Goal: Task Accomplishment & Management: Use online tool/utility

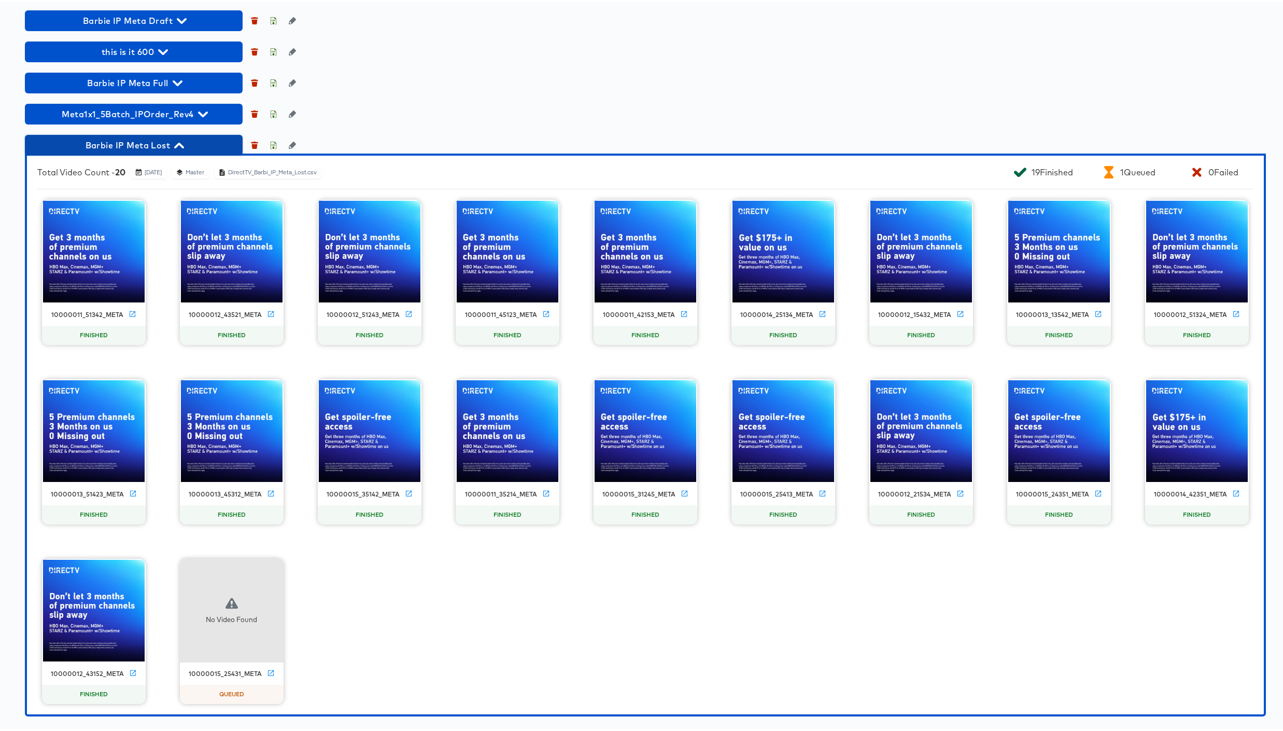
click at [180, 144] on icon "button" at bounding box center [179, 144] width 10 height 6
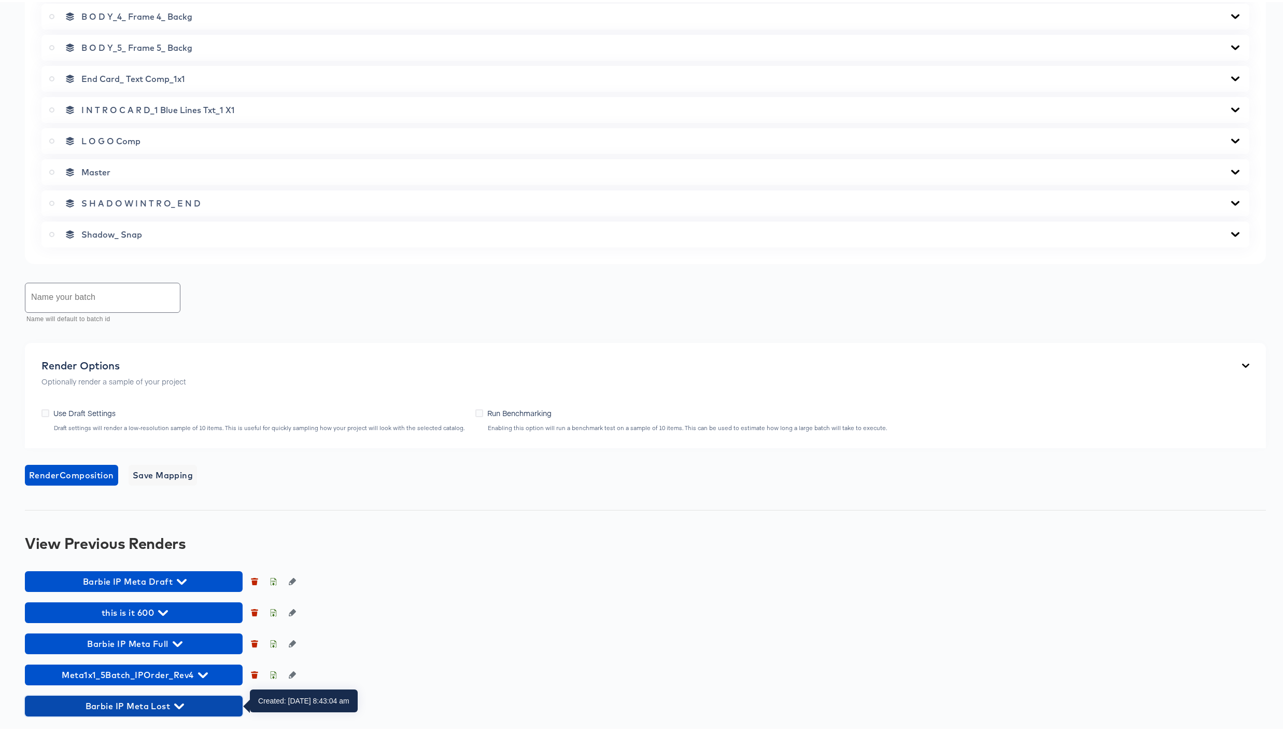
click at [181, 702] on icon "button" at bounding box center [179, 704] width 10 height 10
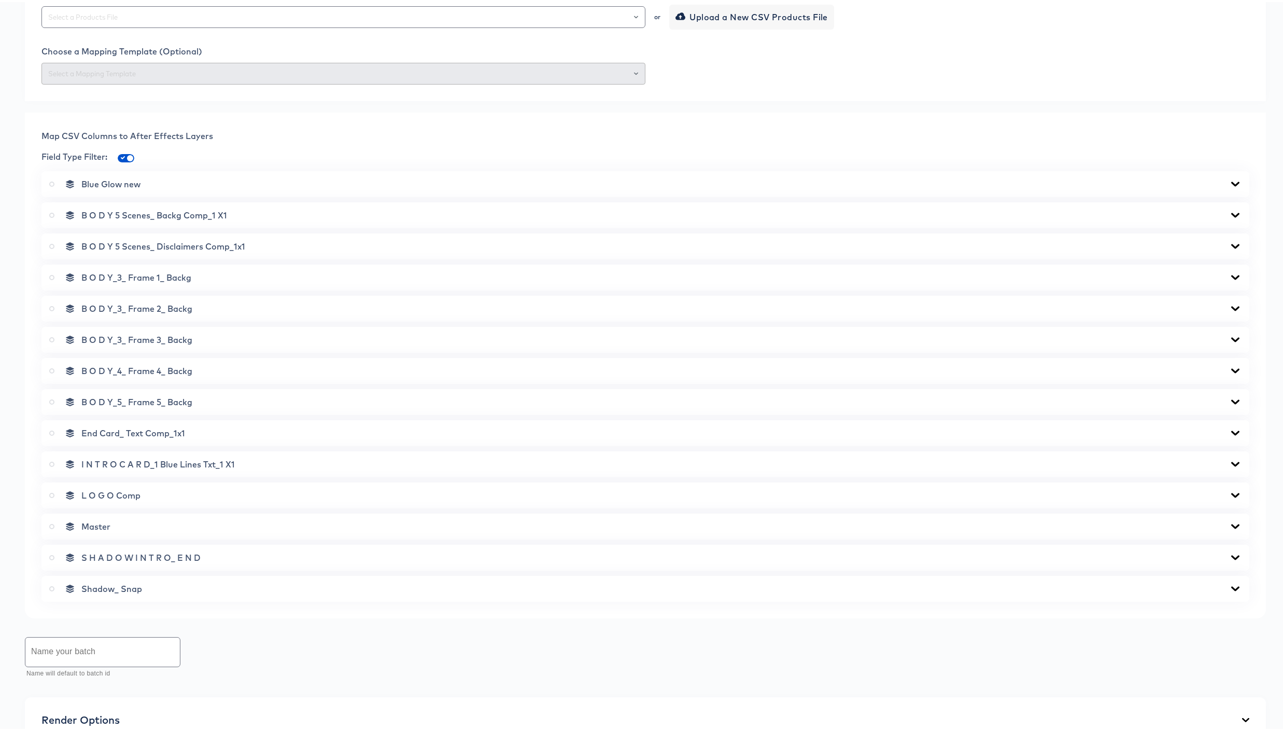
scroll to position [0, 0]
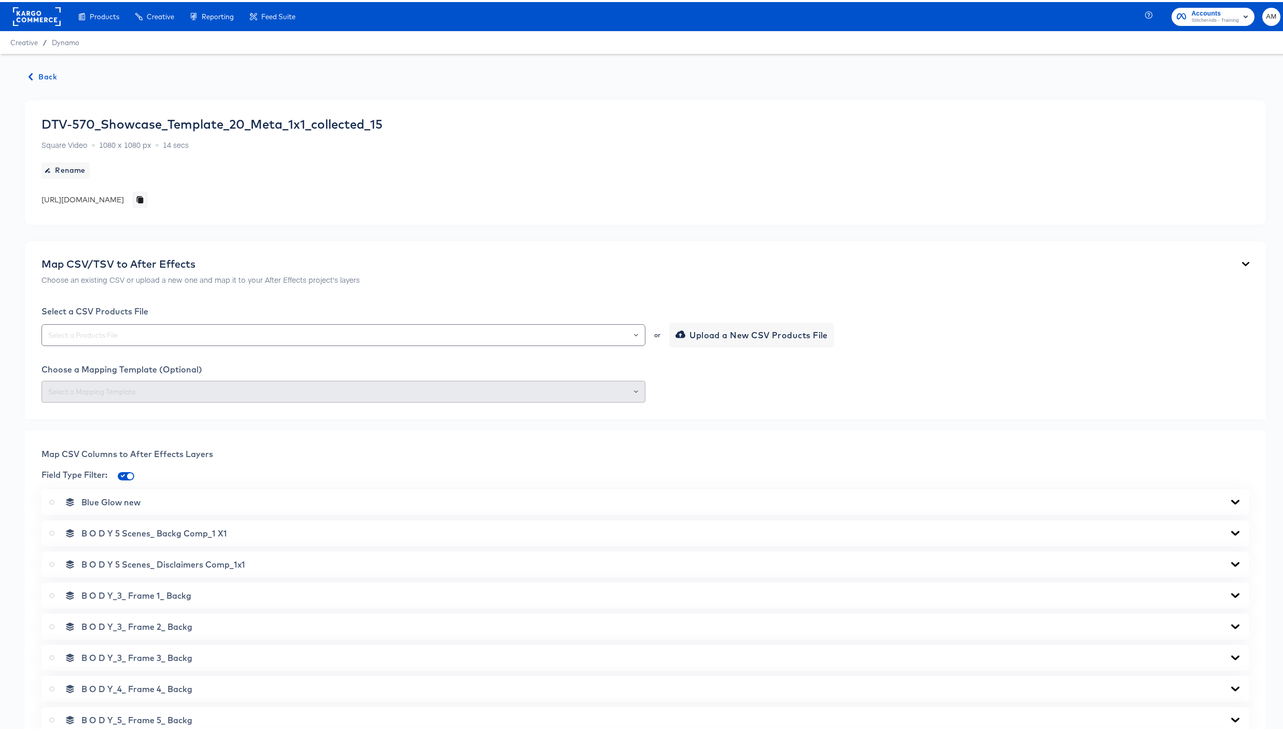
click at [39, 72] on span "Back" at bounding box center [43, 74] width 28 height 13
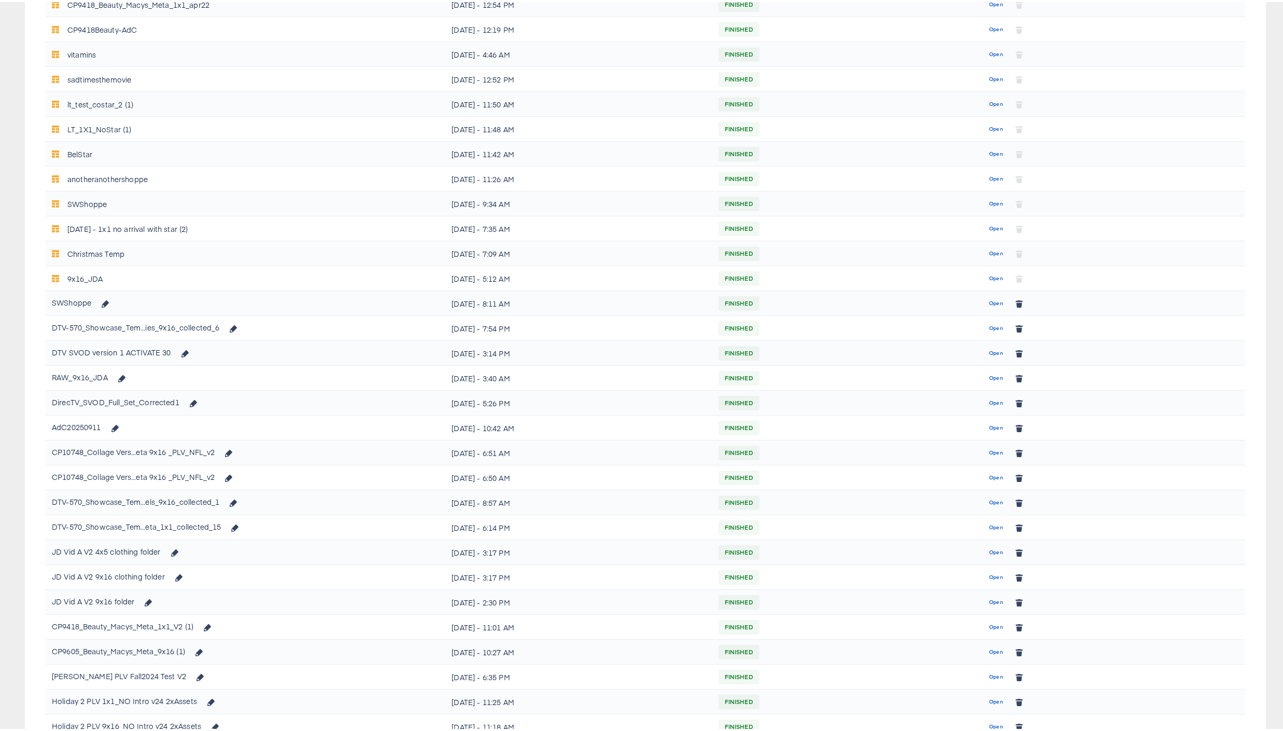
scroll to position [402, 0]
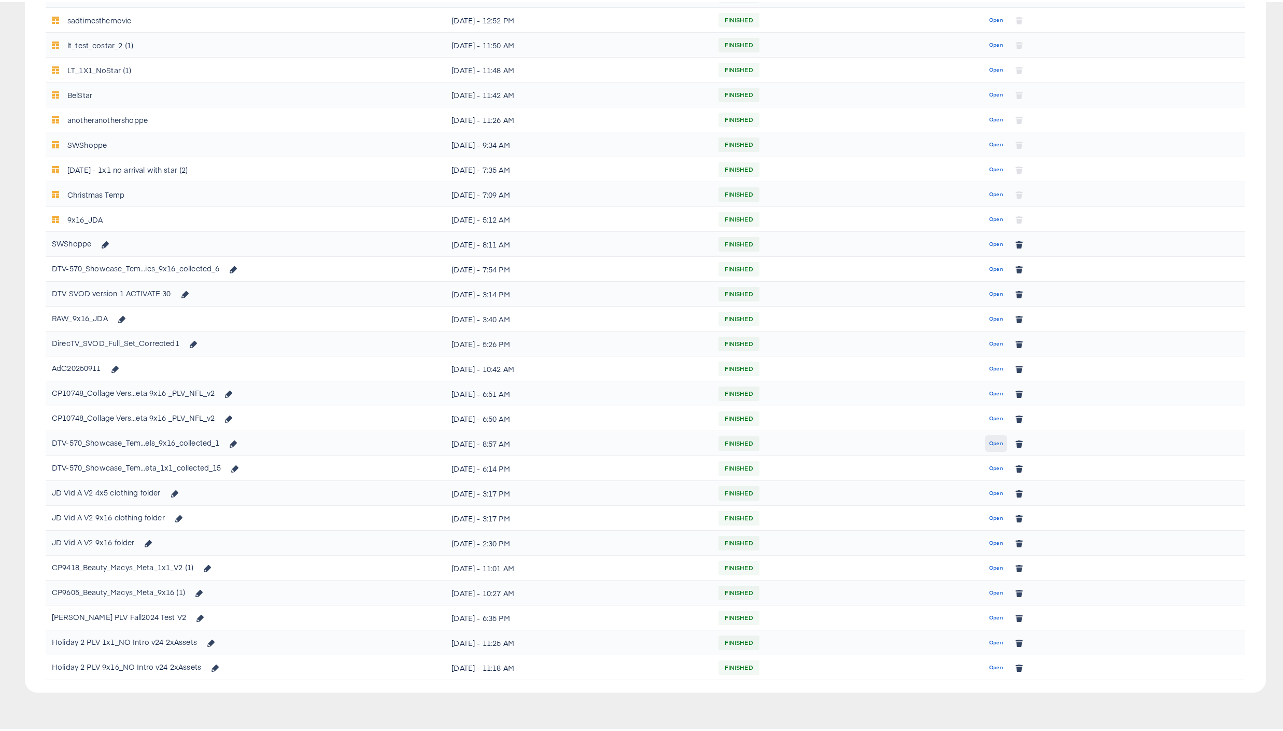
click at [989, 442] on span "Open" at bounding box center [996, 441] width 14 height 9
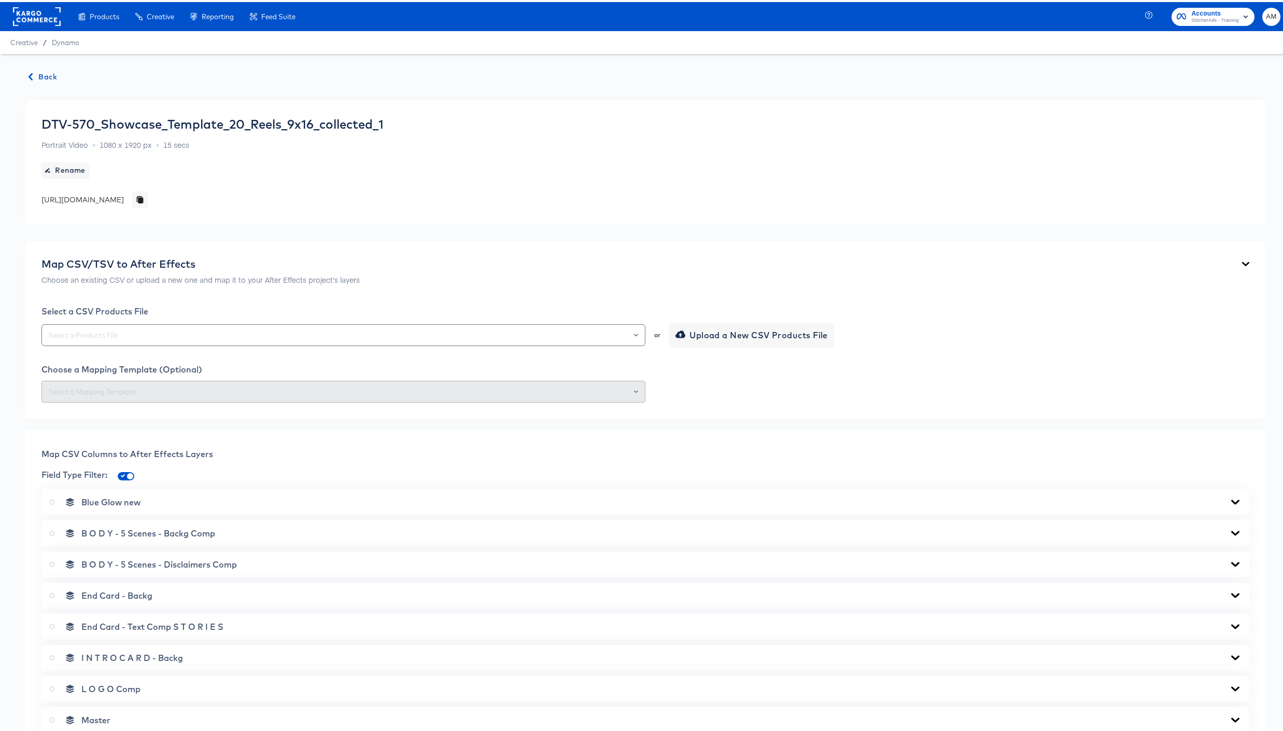
scroll to position [641, 0]
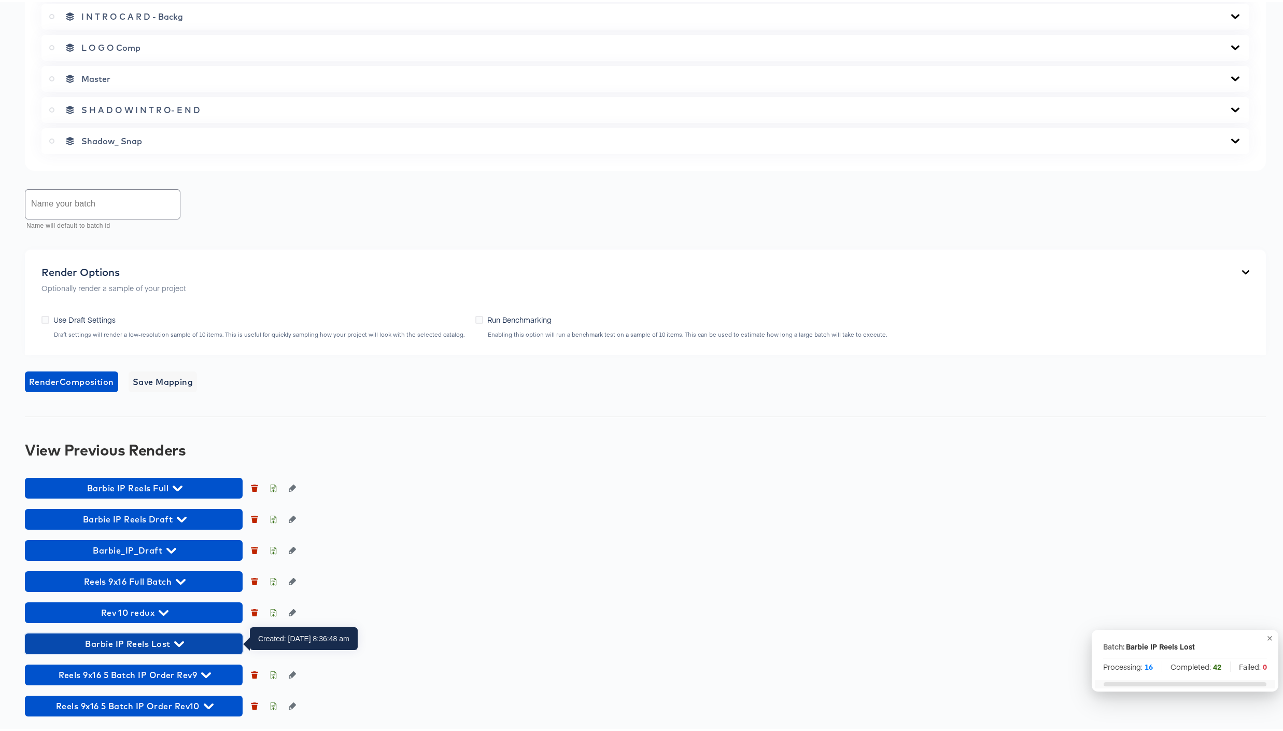
click at [182, 640] on icon "button" at bounding box center [179, 642] width 10 height 6
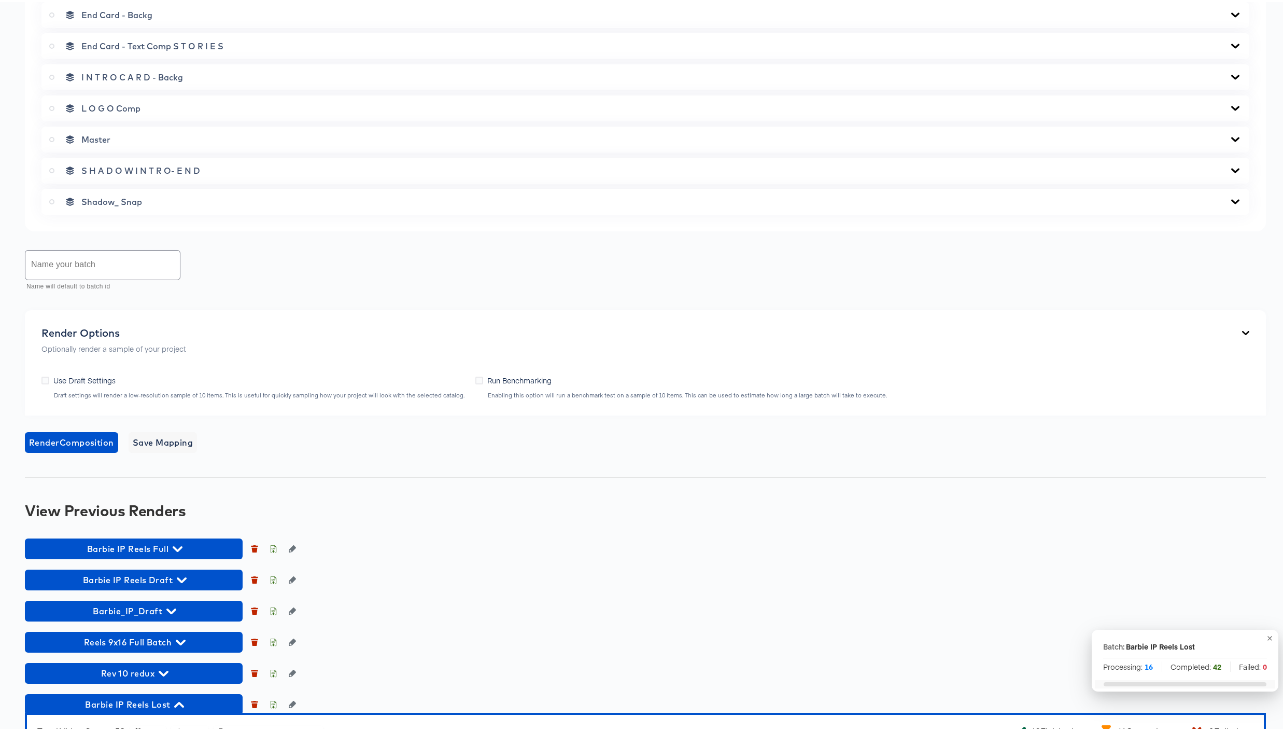
scroll to position [0, 0]
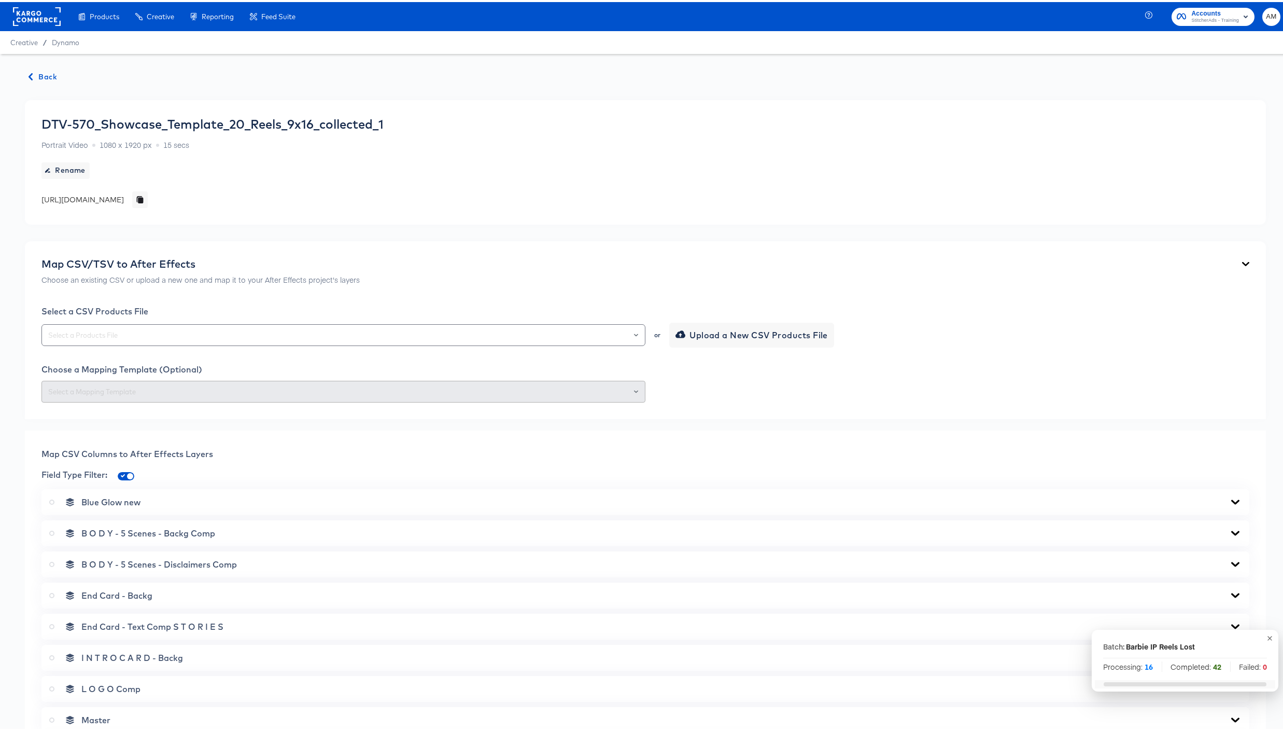
click at [44, 75] on span "Back" at bounding box center [43, 74] width 28 height 13
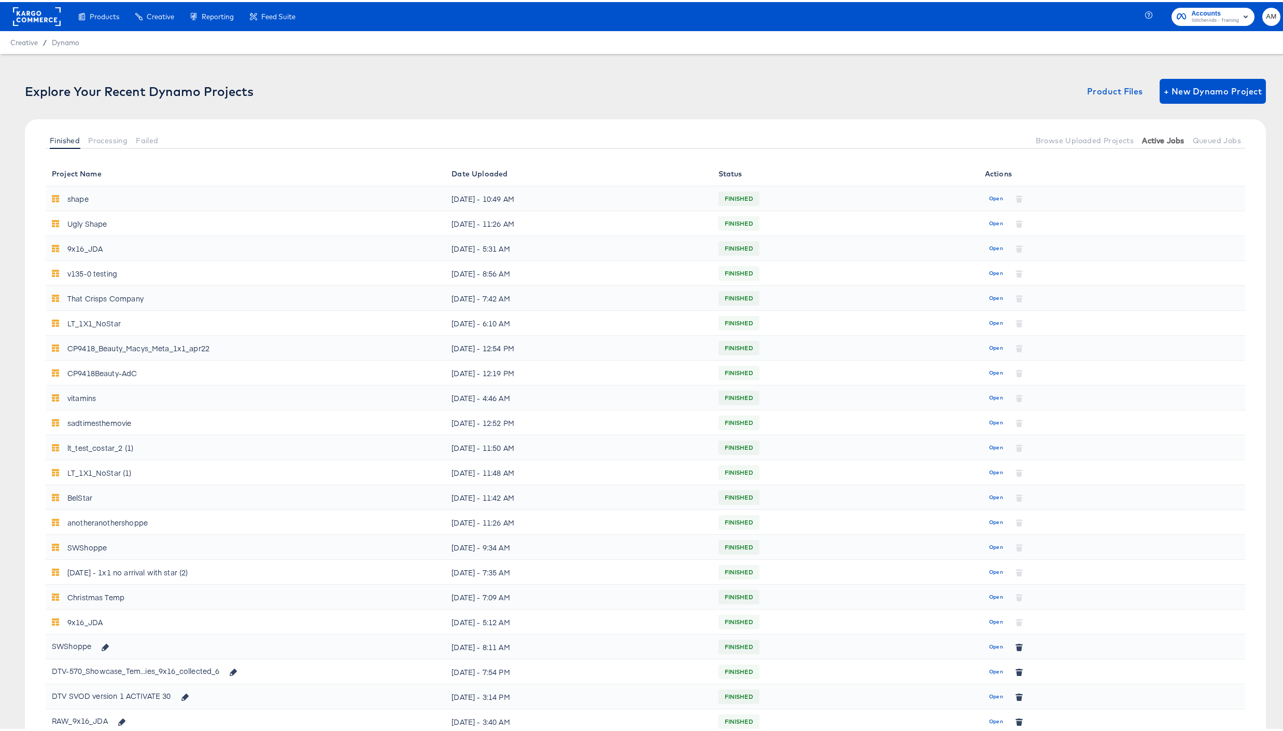
click at [1157, 138] on span "Active Jobs" at bounding box center [1163, 138] width 42 height 8
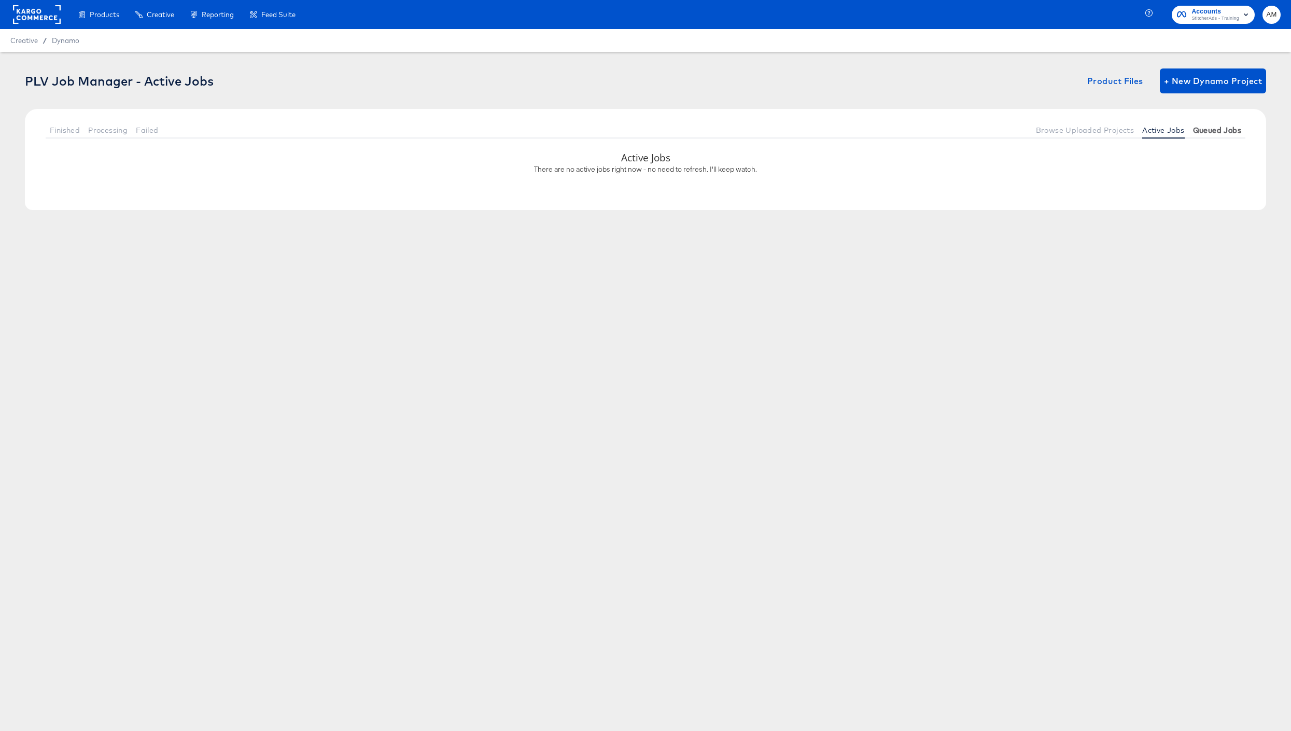
click at [1221, 129] on span "Queued Jobs" at bounding box center [1217, 130] width 48 height 8
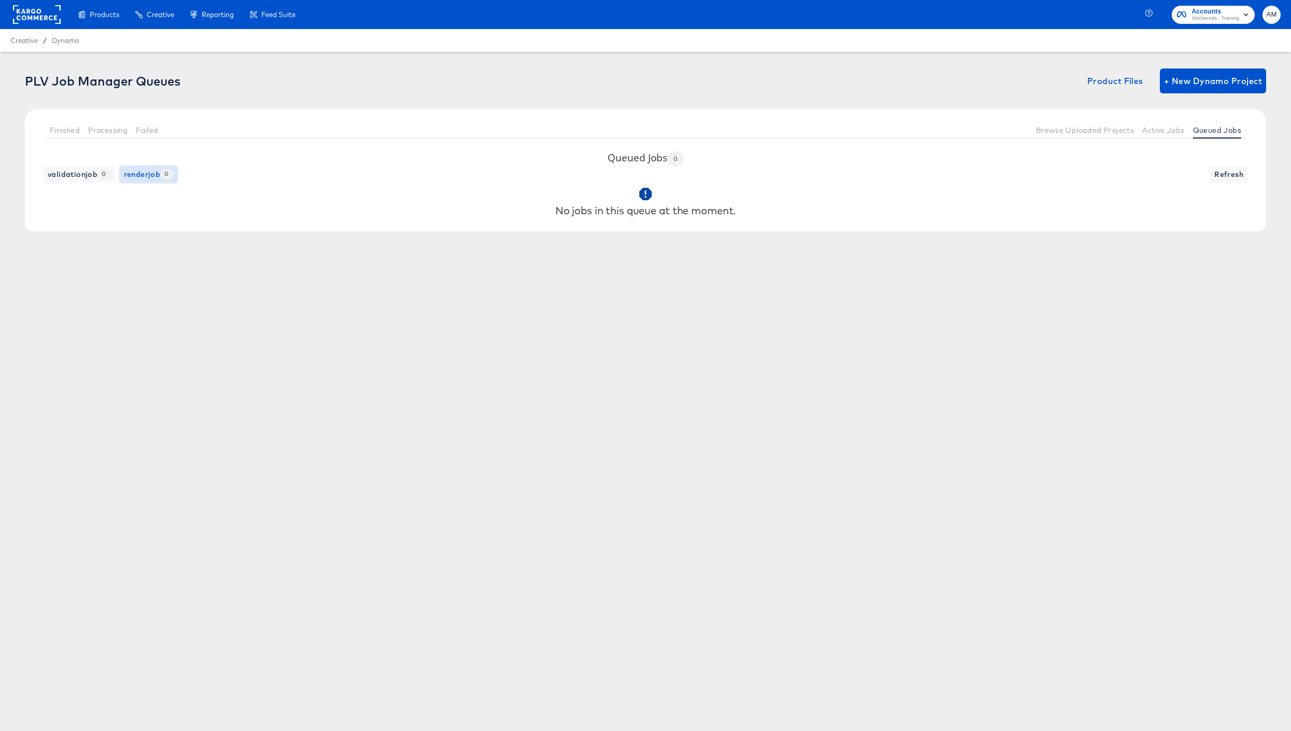
click at [143, 175] on span "renderjob 0" at bounding box center [148, 174] width 49 height 13
click at [85, 177] on span "validationjob 0" at bounding box center [79, 174] width 63 height 13
click at [146, 129] on span "Failed" at bounding box center [147, 130] width 22 height 8
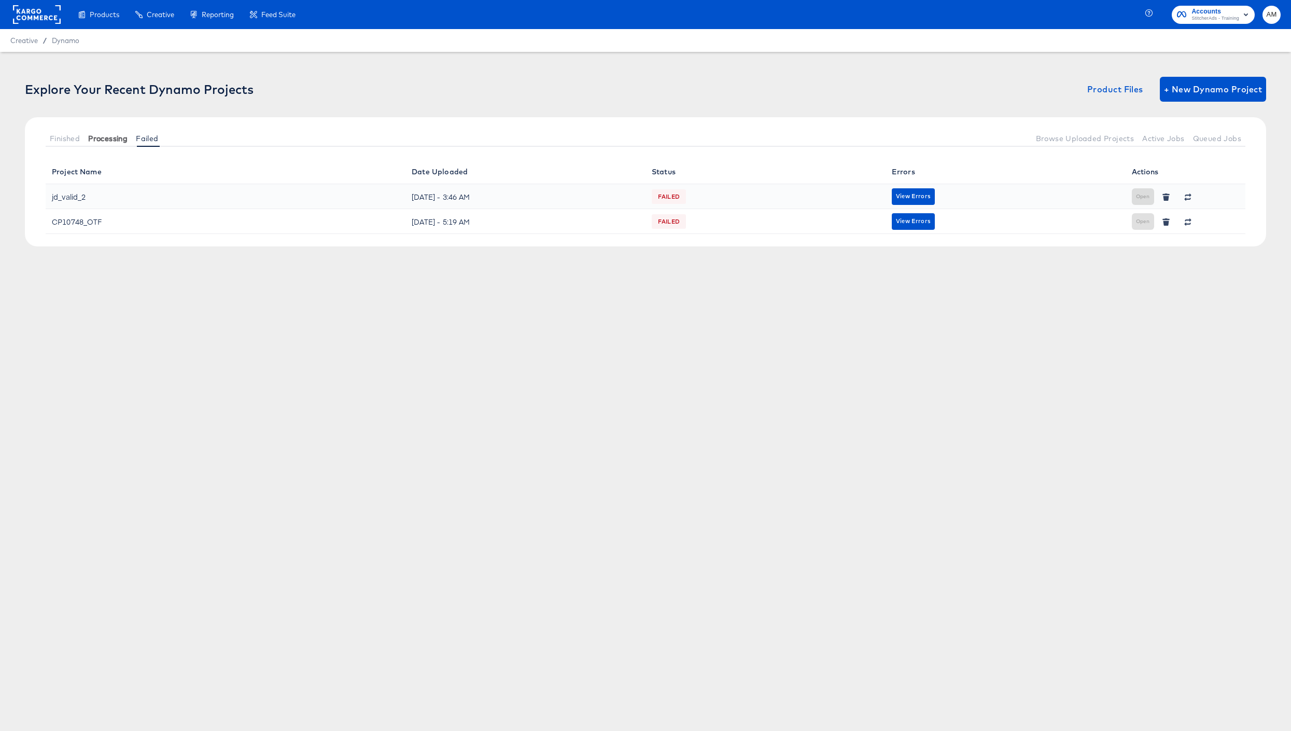
click at [119, 138] on span "Processing" at bounding box center [107, 138] width 39 height 8
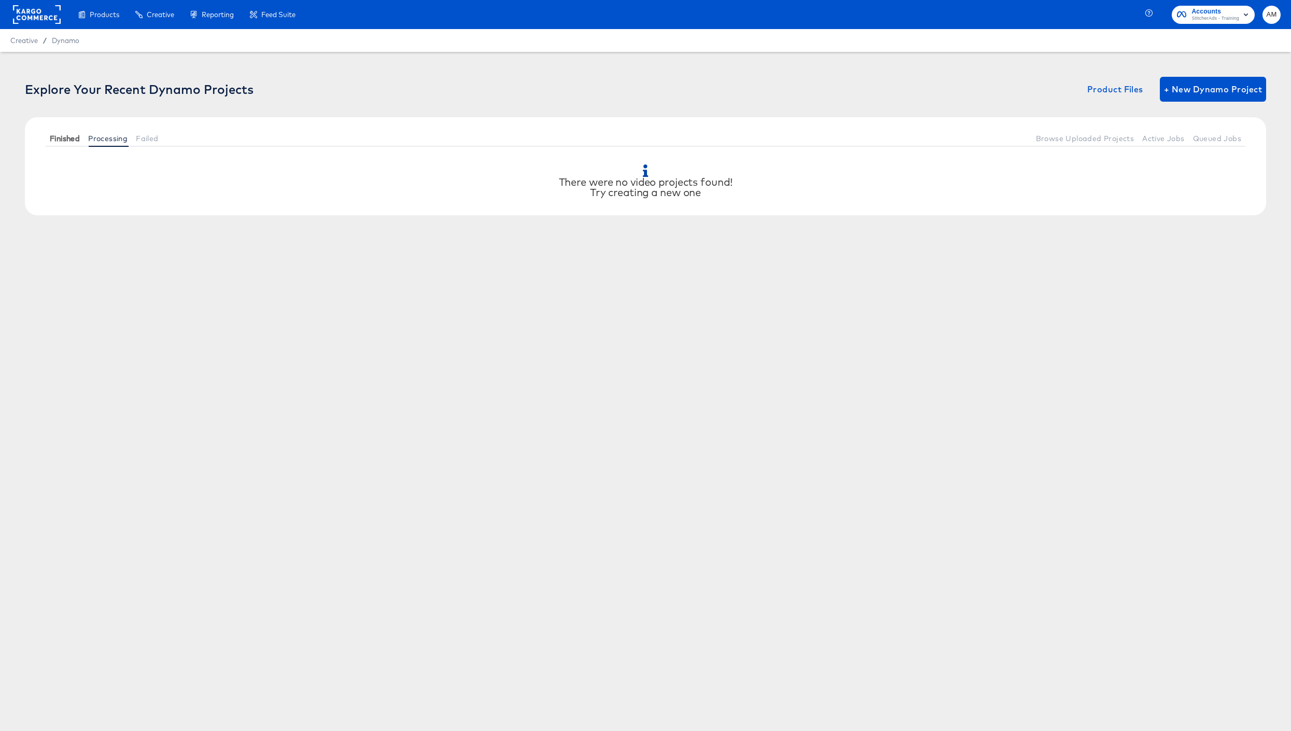
click at [73, 135] on span "Finished" at bounding box center [65, 138] width 30 height 8
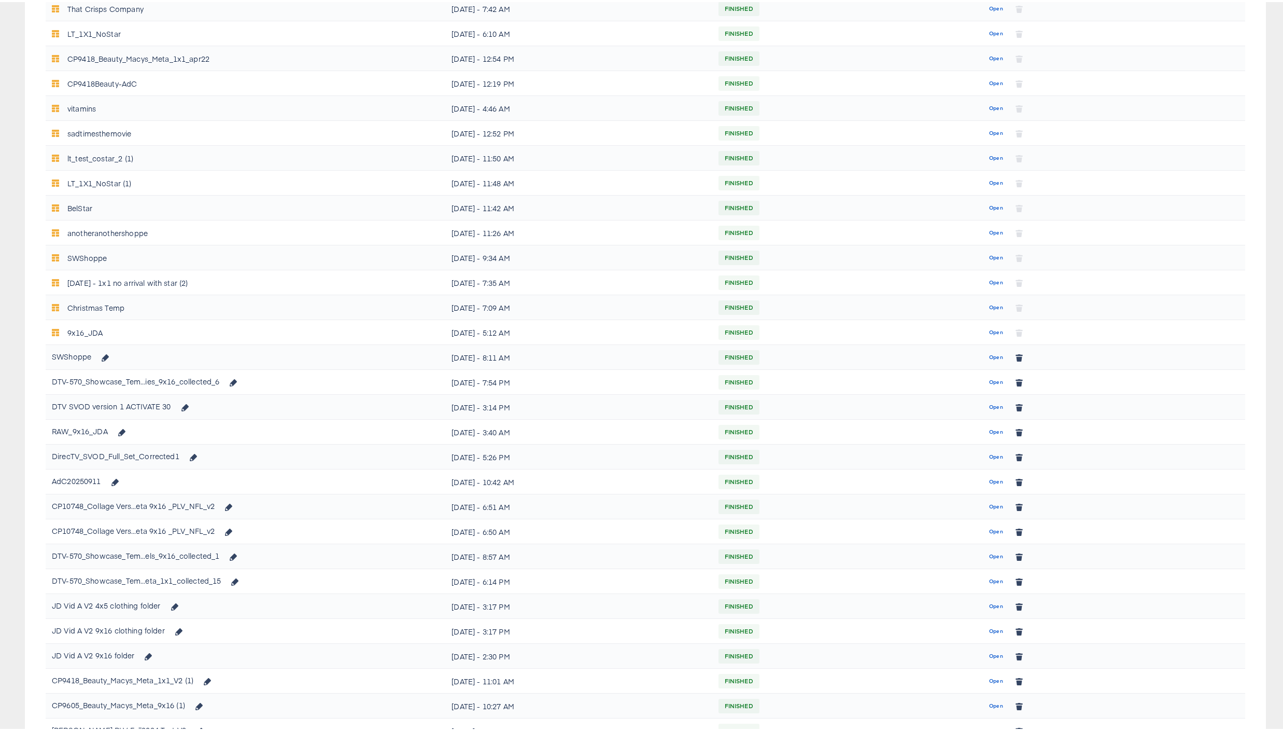
scroll to position [402, 0]
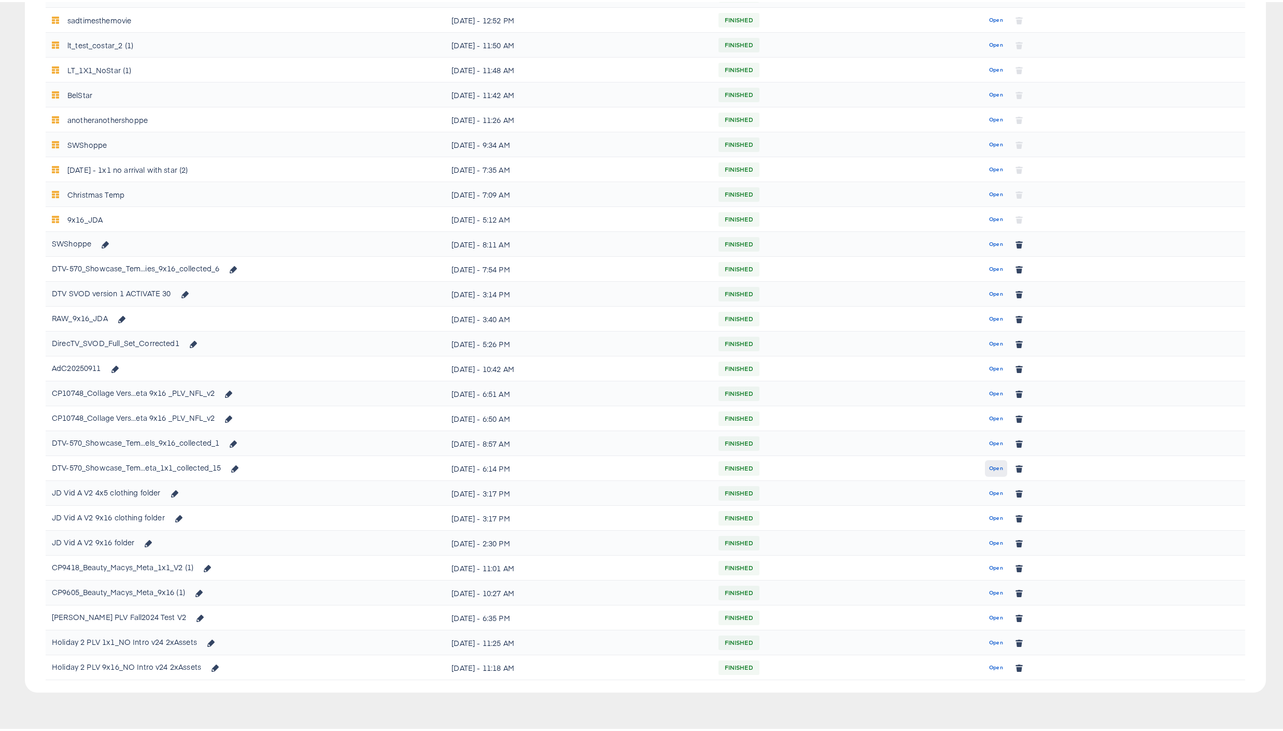
click at [989, 468] on span "Open" at bounding box center [996, 465] width 14 height 9
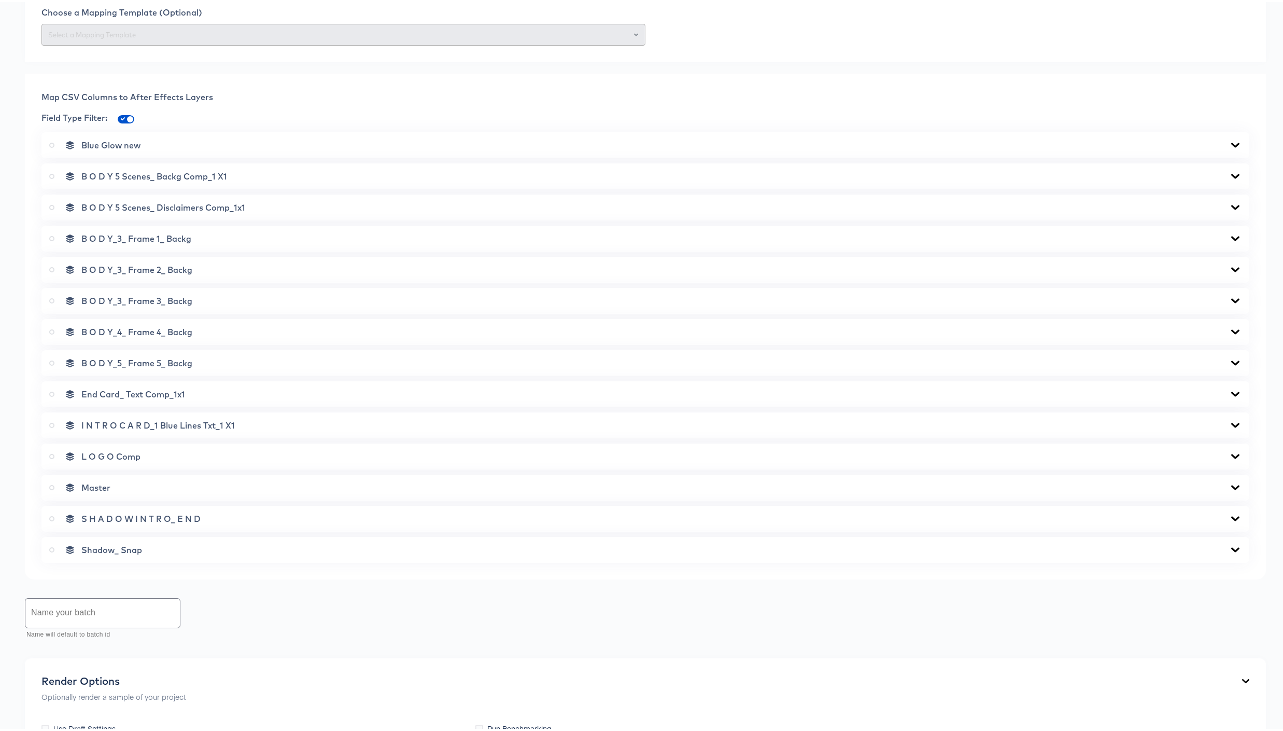
scroll to position [164, 0]
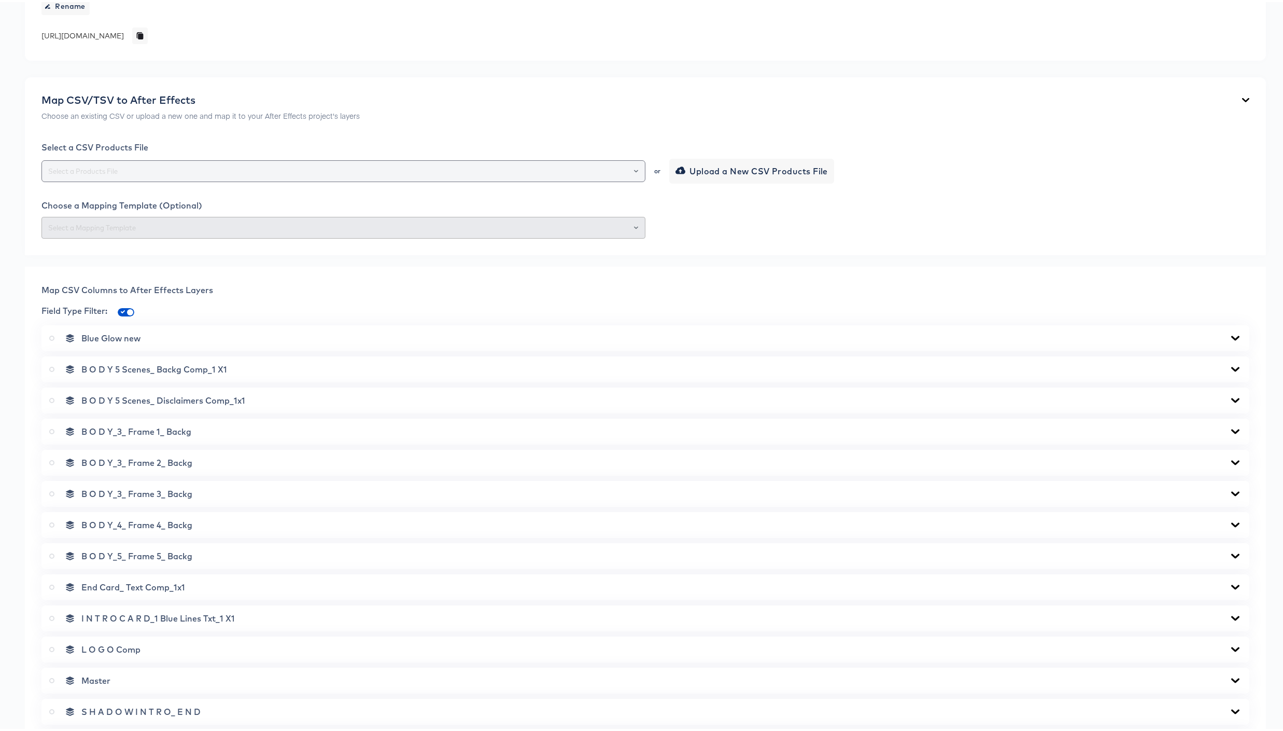
click at [426, 173] on input "text" at bounding box center [343, 169] width 595 height 12
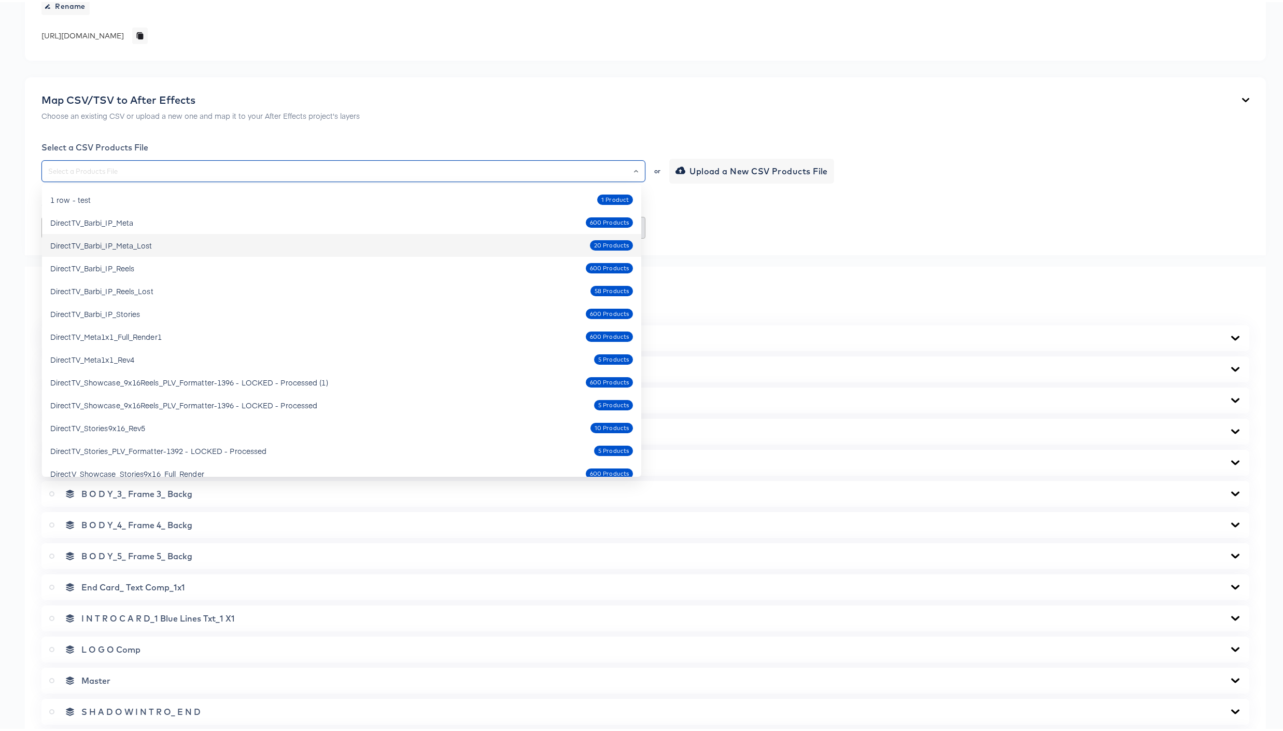
click at [202, 249] on div "DirectTV_Barbi_IP_Meta_Lost 20 Products" at bounding box center [341, 243] width 583 height 17
type input "DirectTV_Barbi_IP_Meta_Lost"
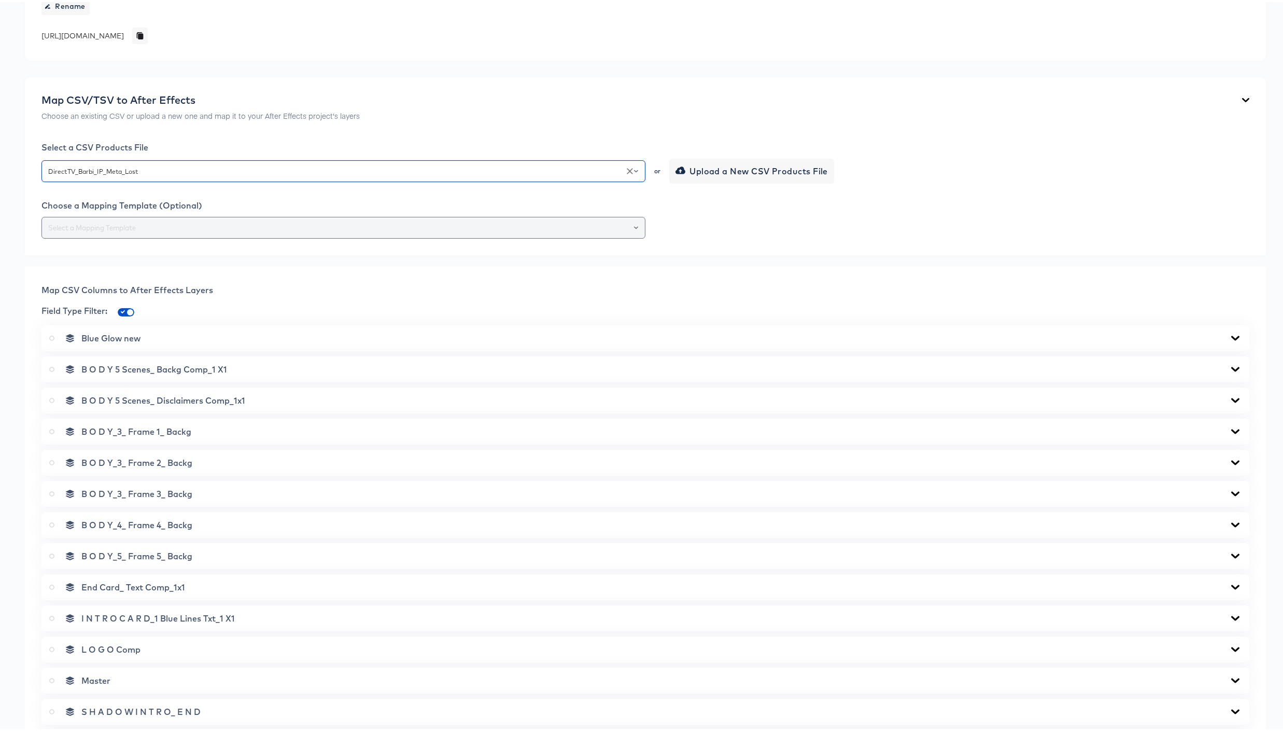
click at [208, 229] on input "text" at bounding box center [343, 226] width 595 height 12
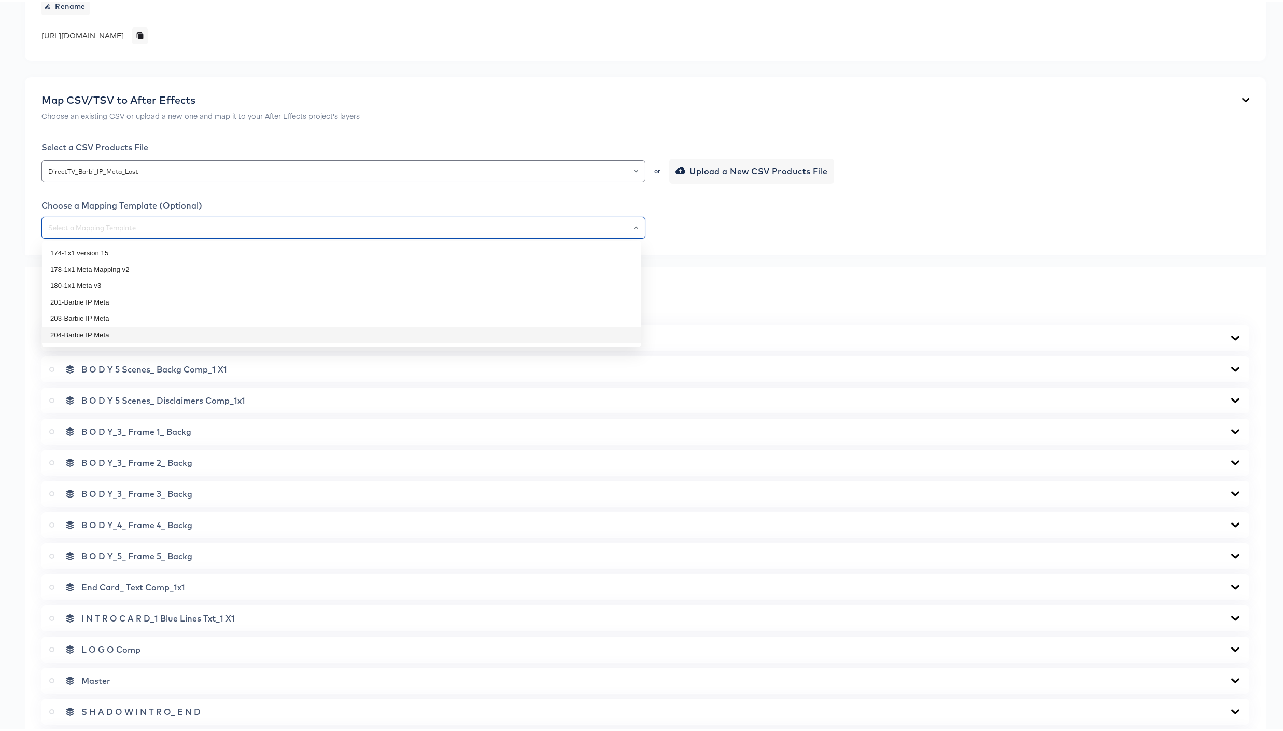
click at [124, 333] on li "204-Barbie IP Meta" at bounding box center [341, 333] width 599 height 17
type input "204-Barbie IP Meta"
click at [385, 226] on input "204-Barbie IP Meta" at bounding box center [343, 226] width 595 height 12
click at [792, 247] on div "Map CSV/TSV to After Effects Choose an existing CSV or upload a new one and map…" at bounding box center [645, 164] width 1241 height 178
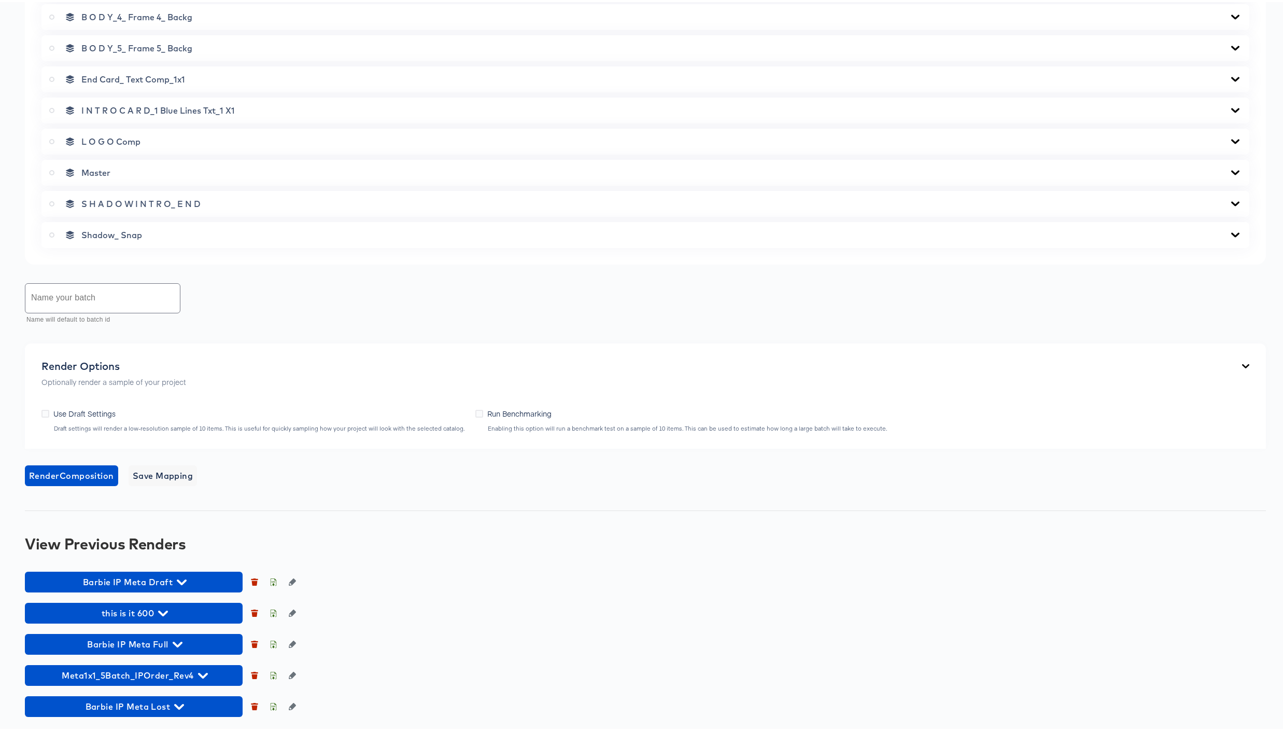
scroll to position [672, 0]
click at [61, 294] on input "text" at bounding box center [102, 295] width 155 height 29
type input "Barbie IP Meta Lost Run 2"
click at [86, 473] on span "Render Composition" at bounding box center [71, 473] width 85 height 15
click at [54, 170] on icon at bounding box center [51, 169] width 5 height 5
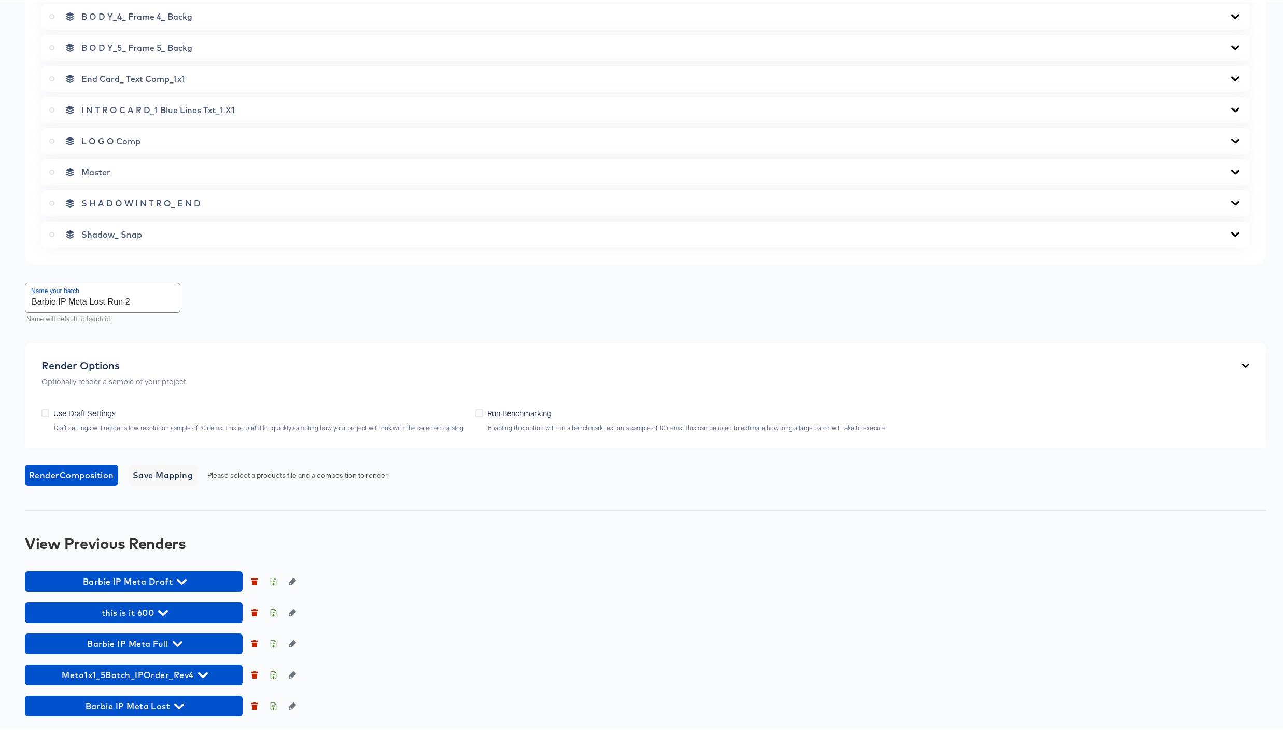
click at [0, 0] on input "radio" at bounding box center [0, 0] width 0 height 0
click at [114, 473] on span "Render Master Composition" at bounding box center [87, 473] width 116 height 15
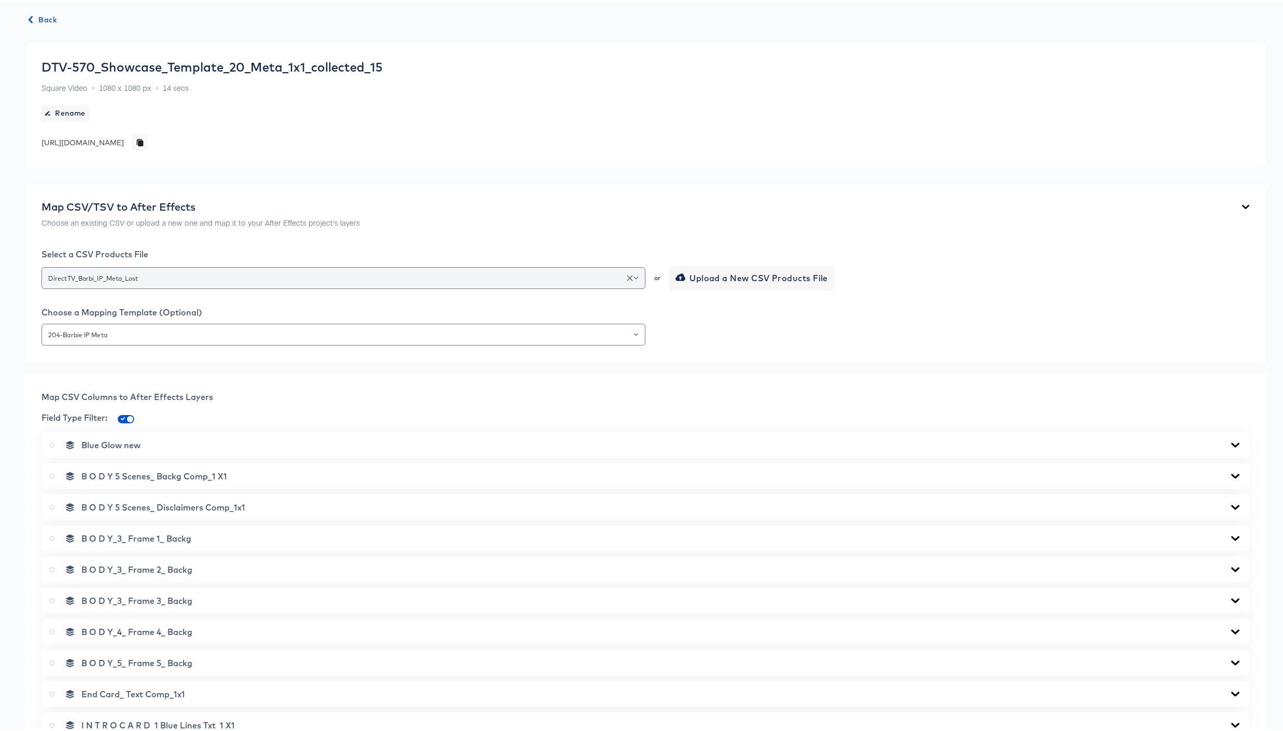
scroll to position [0, 0]
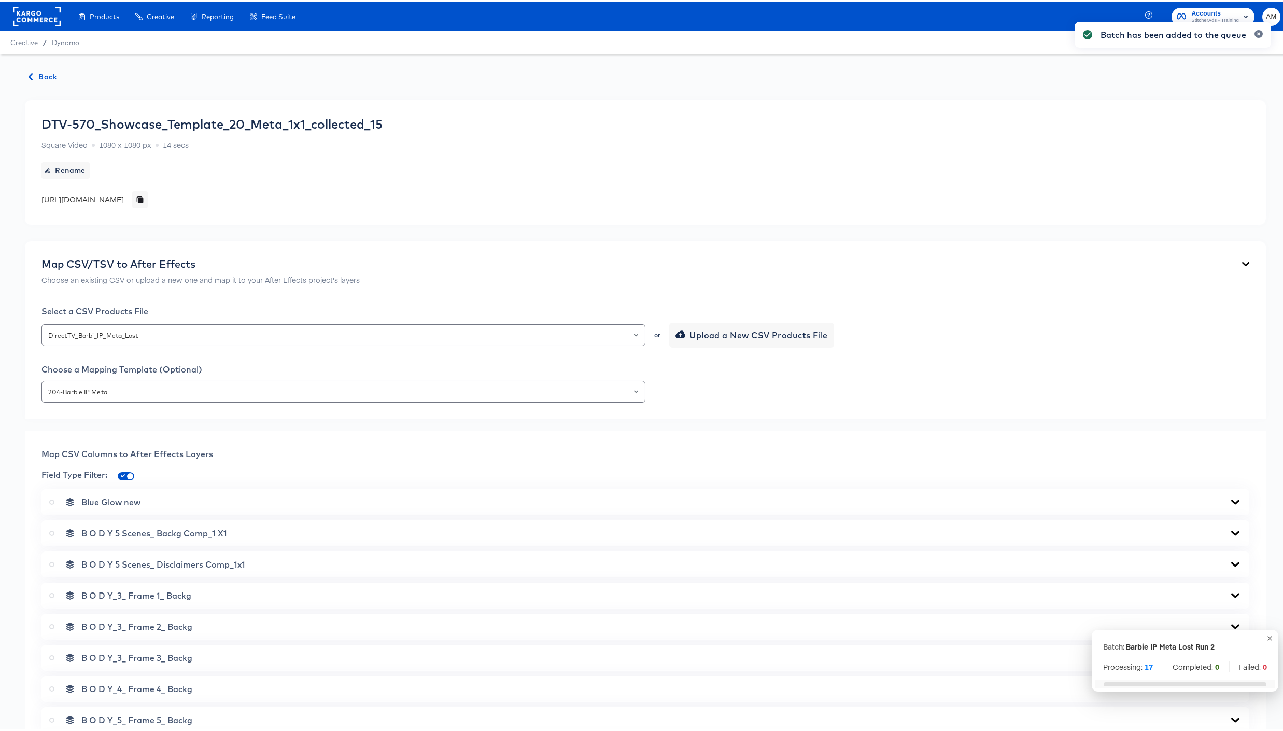
click at [46, 73] on span "Back" at bounding box center [43, 74] width 28 height 13
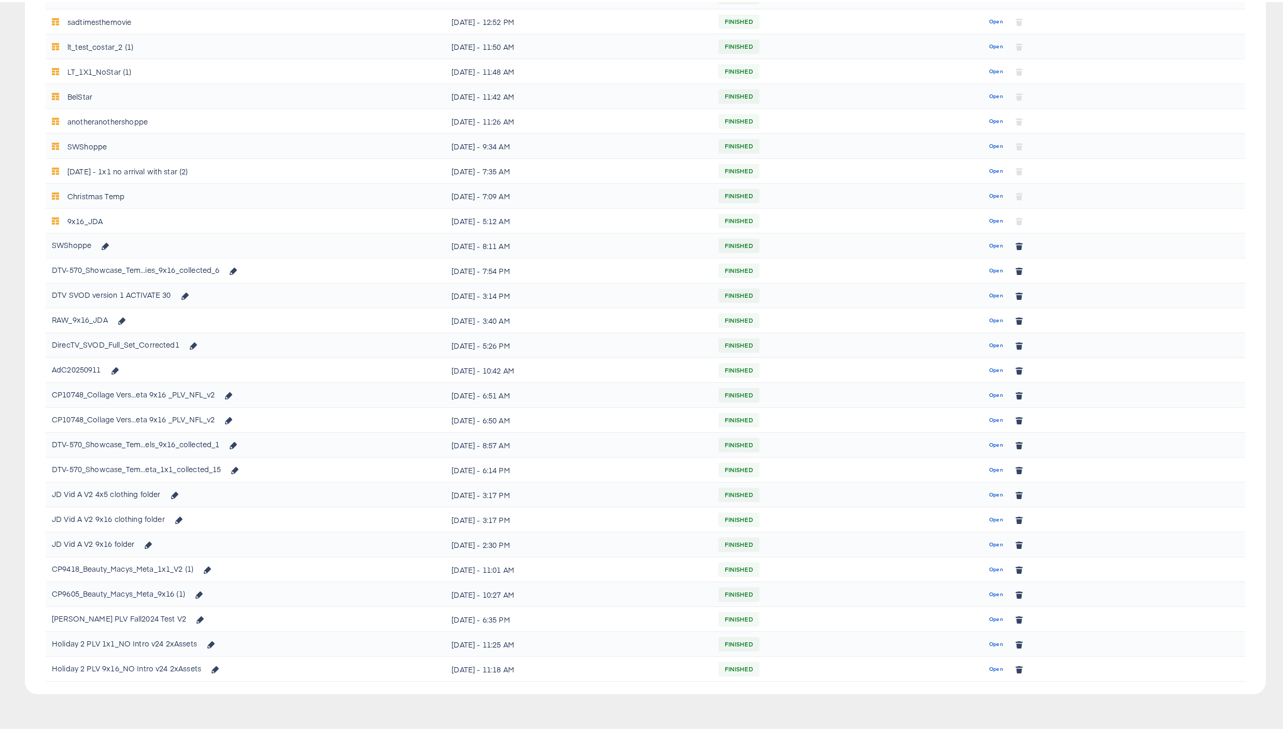
scroll to position [402, 0]
click at [989, 441] on span "Open" at bounding box center [996, 441] width 14 height 9
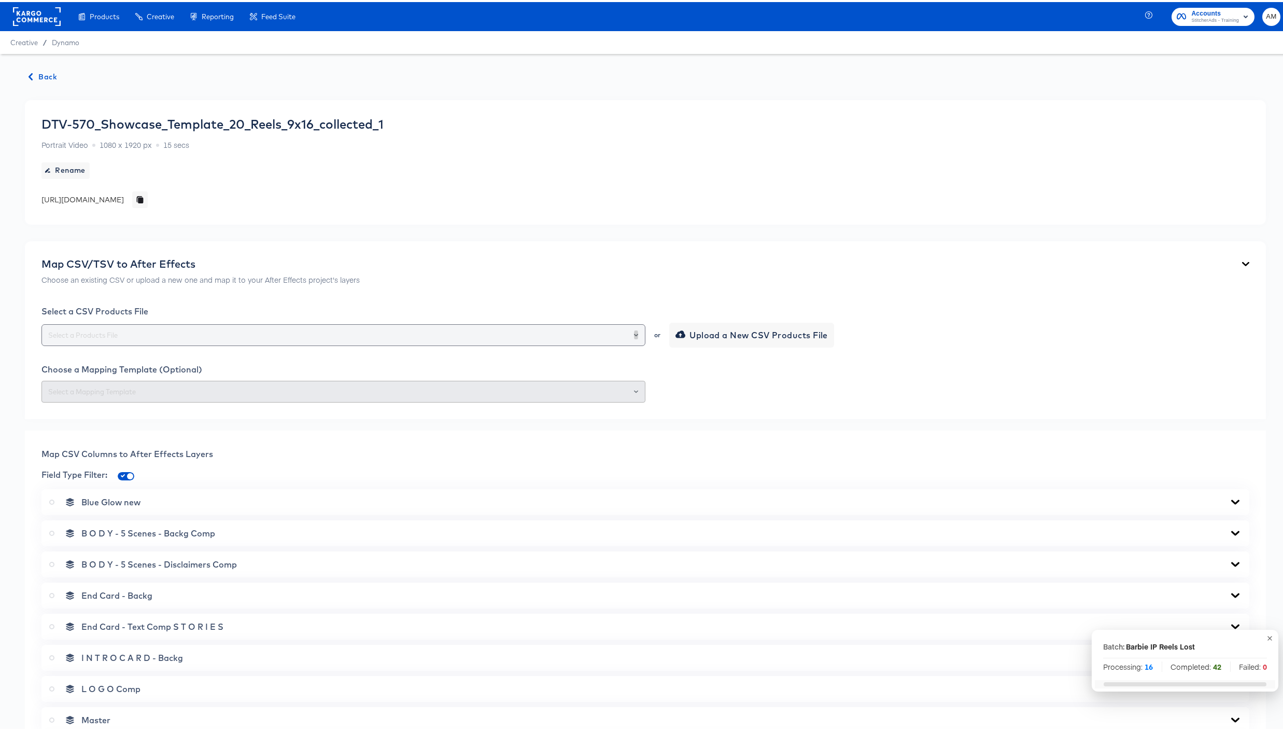
click at [634, 332] on icon "Open" at bounding box center [636, 332] width 4 height 3
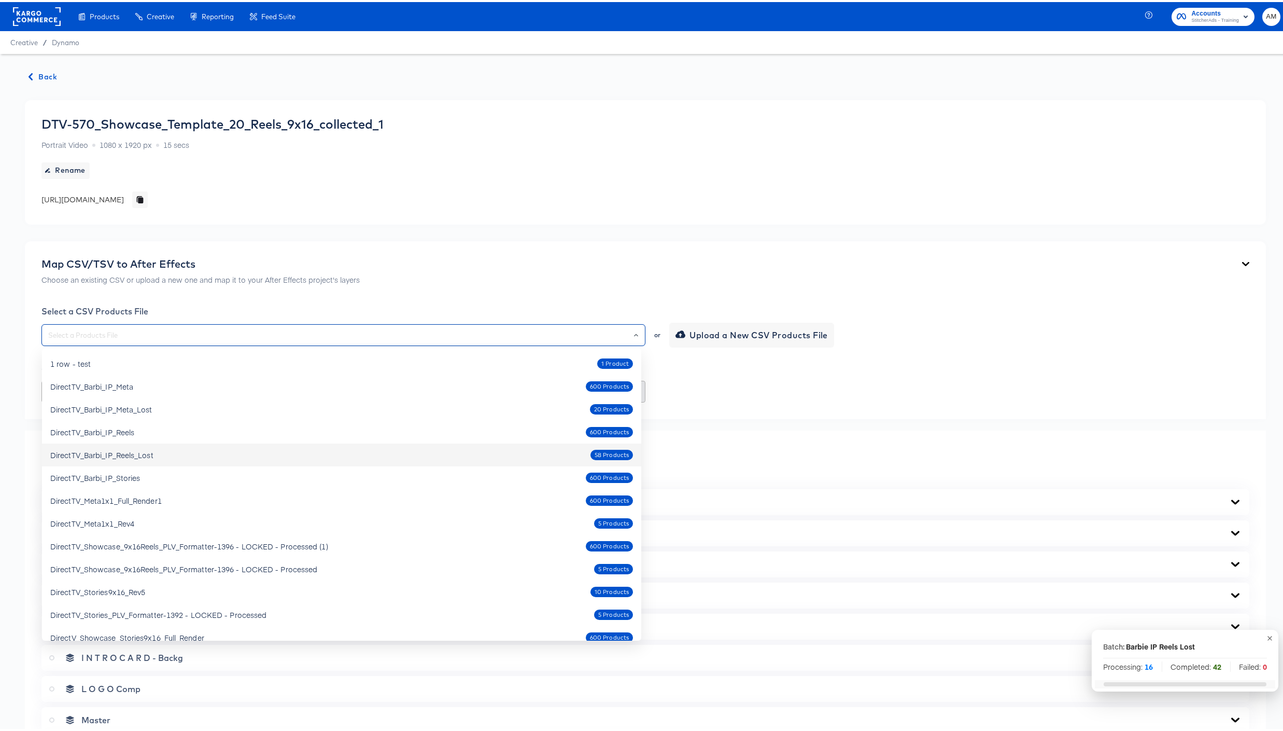
click at [170, 454] on div "DirectTV_Barbi_IP_Reels_Lost 58 Products" at bounding box center [341, 452] width 583 height 17
type input "DirectTV_Barbi_IP_Reels_Lost"
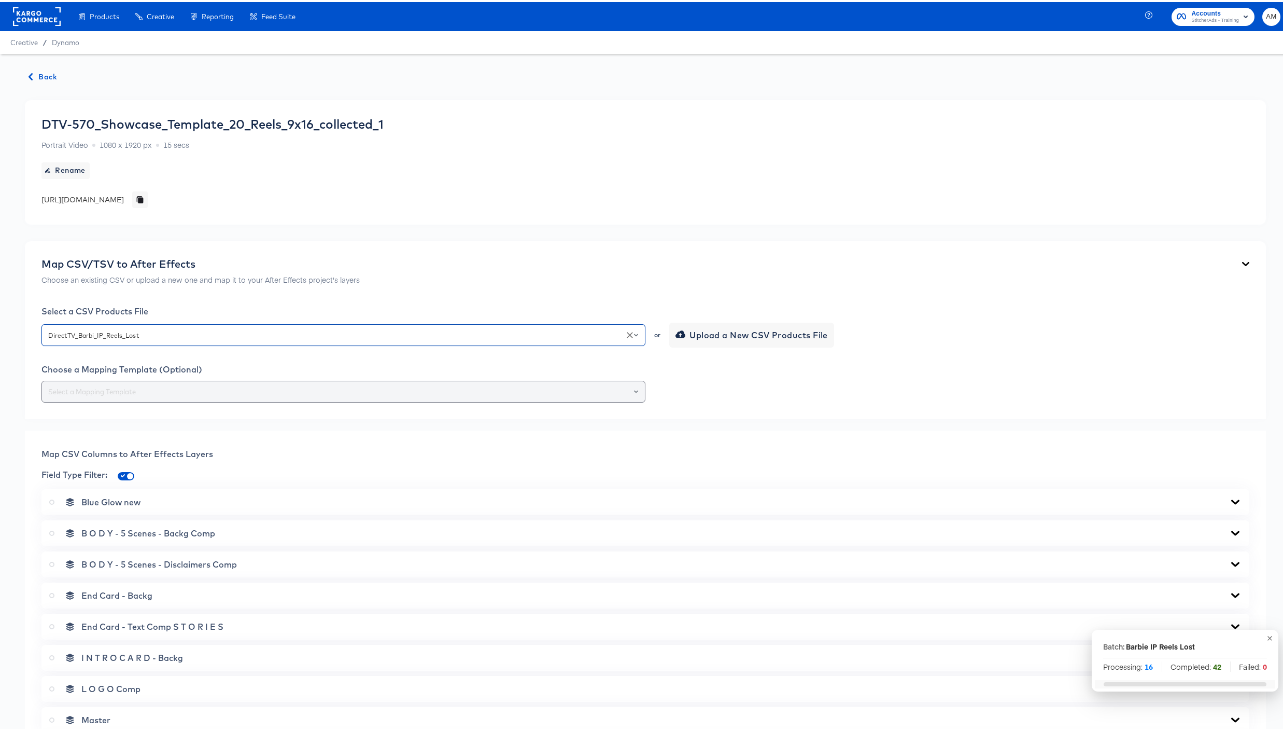
click at [272, 392] on input "text" at bounding box center [343, 390] width 595 height 12
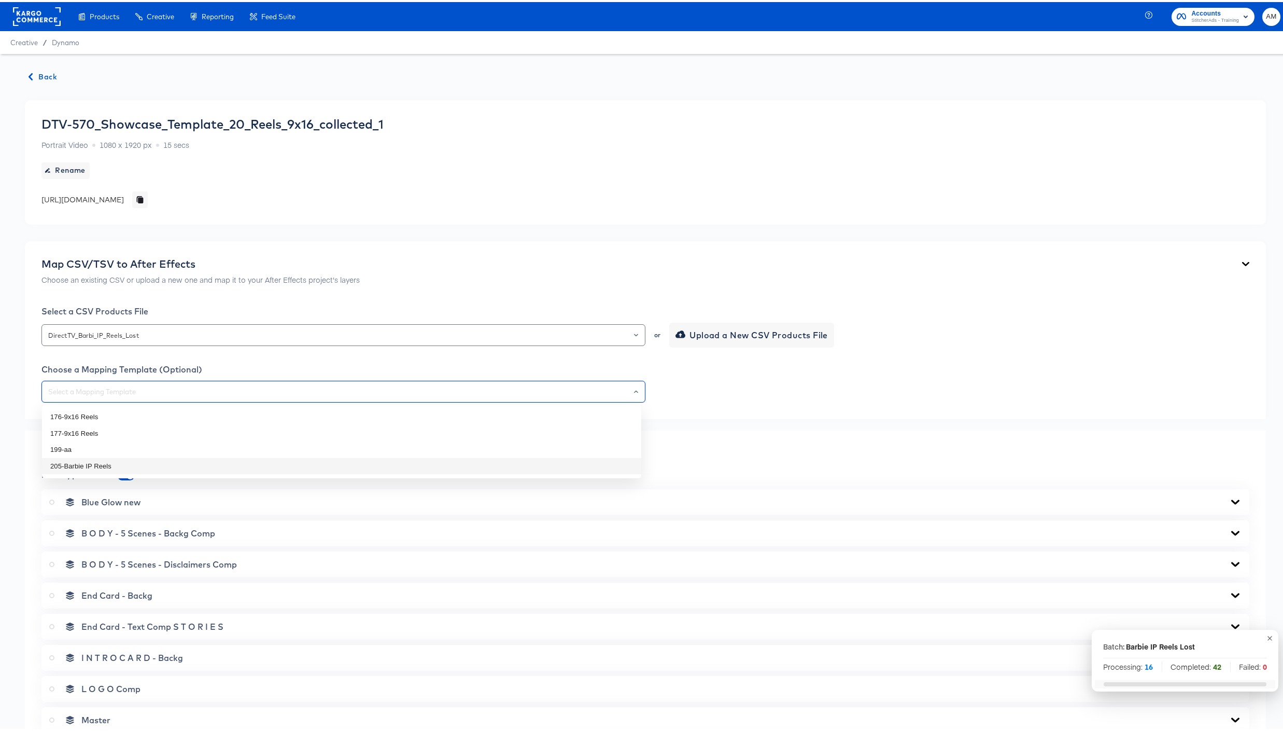
click at [102, 463] on li "205-Barbie IP Reels" at bounding box center [341, 464] width 599 height 17
type input "205-Barbie IP Reels"
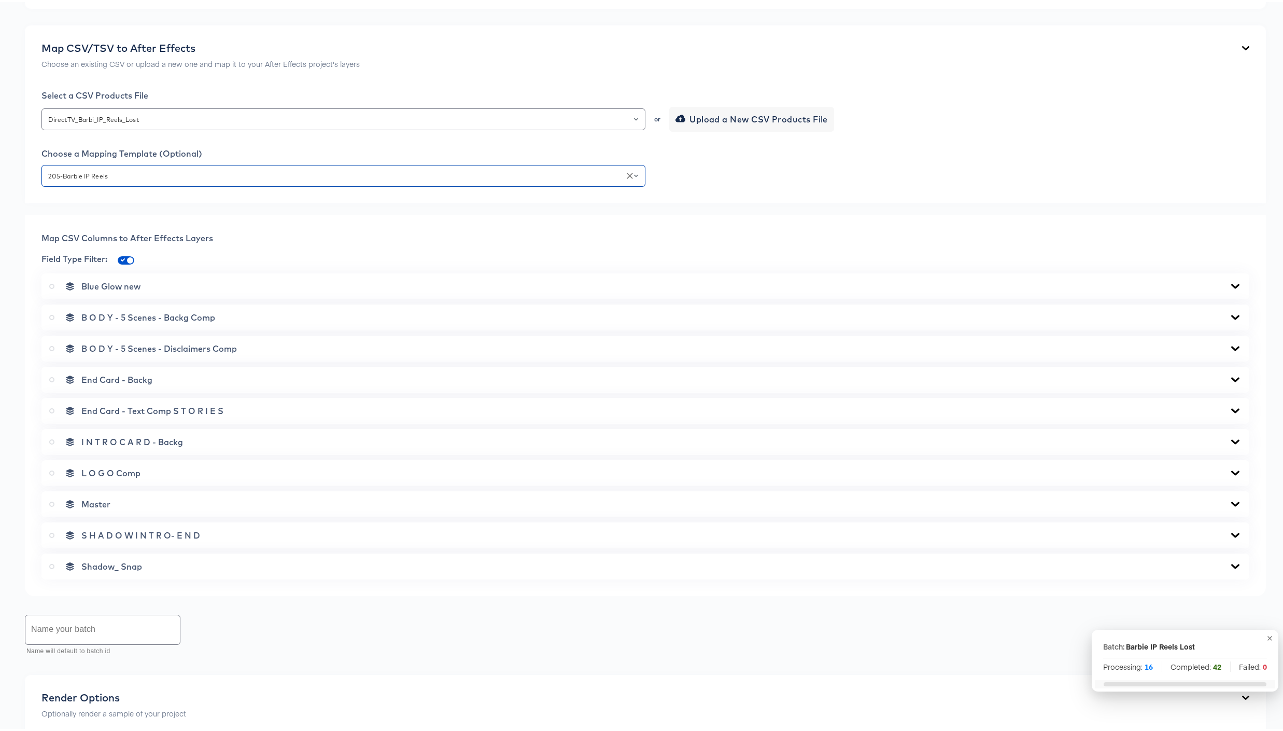
scroll to position [641, 0]
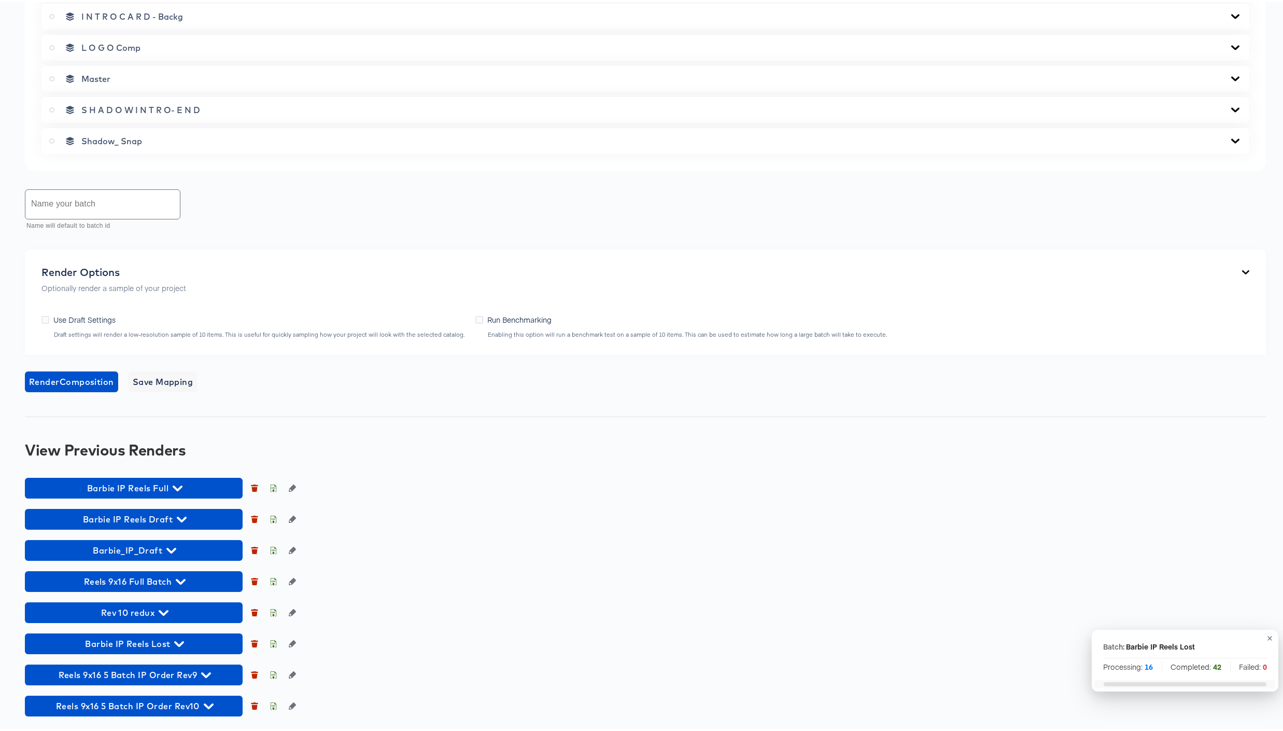
click at [52, 77] on icon at bounding box center [51, 76] width 5 height 5
click at [0, 0] on input "radio" at bounding box center [0, 0] width 0 height 0
click at [73, 205] on input "text" at bounding box center [102, 202] width 155 height 29
type input "Barbie IP Reels Lost Run 2"
click at [114, 379] on span "Render Master Composition" at bounding box center [87, 379] width 116 height 15
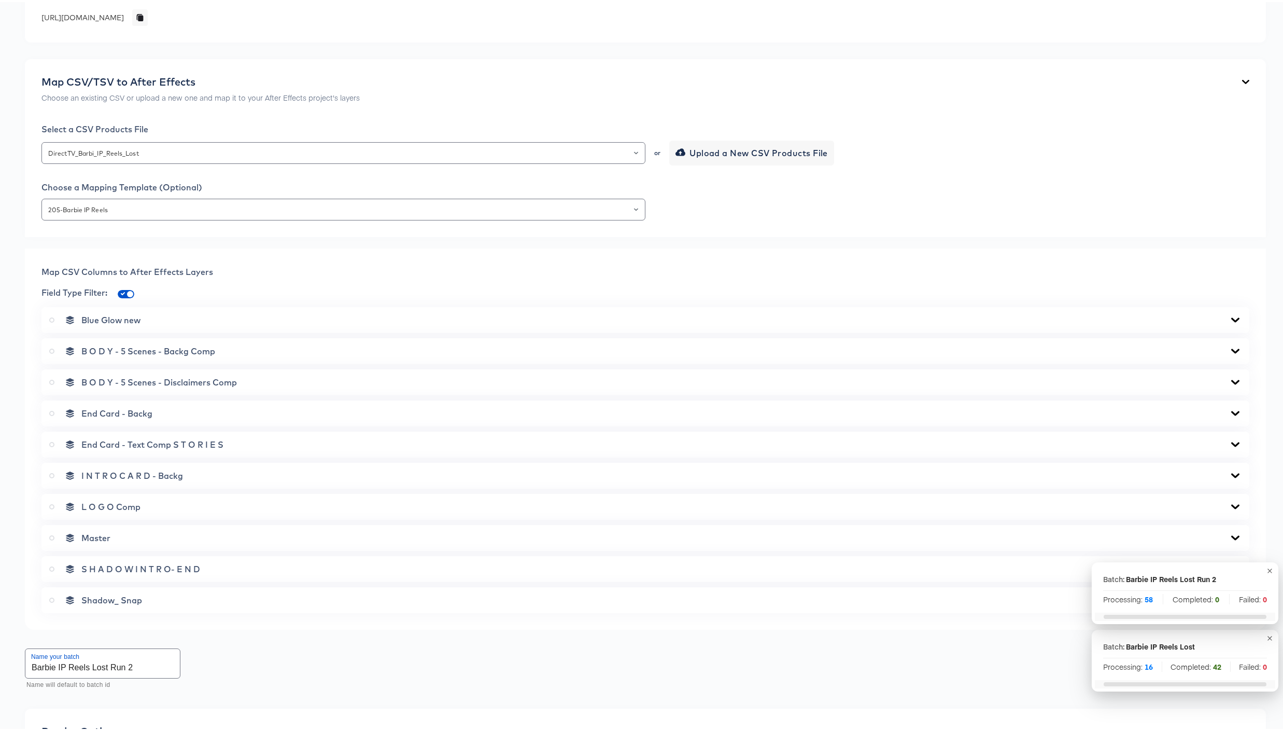
scroll to position [0, 0]
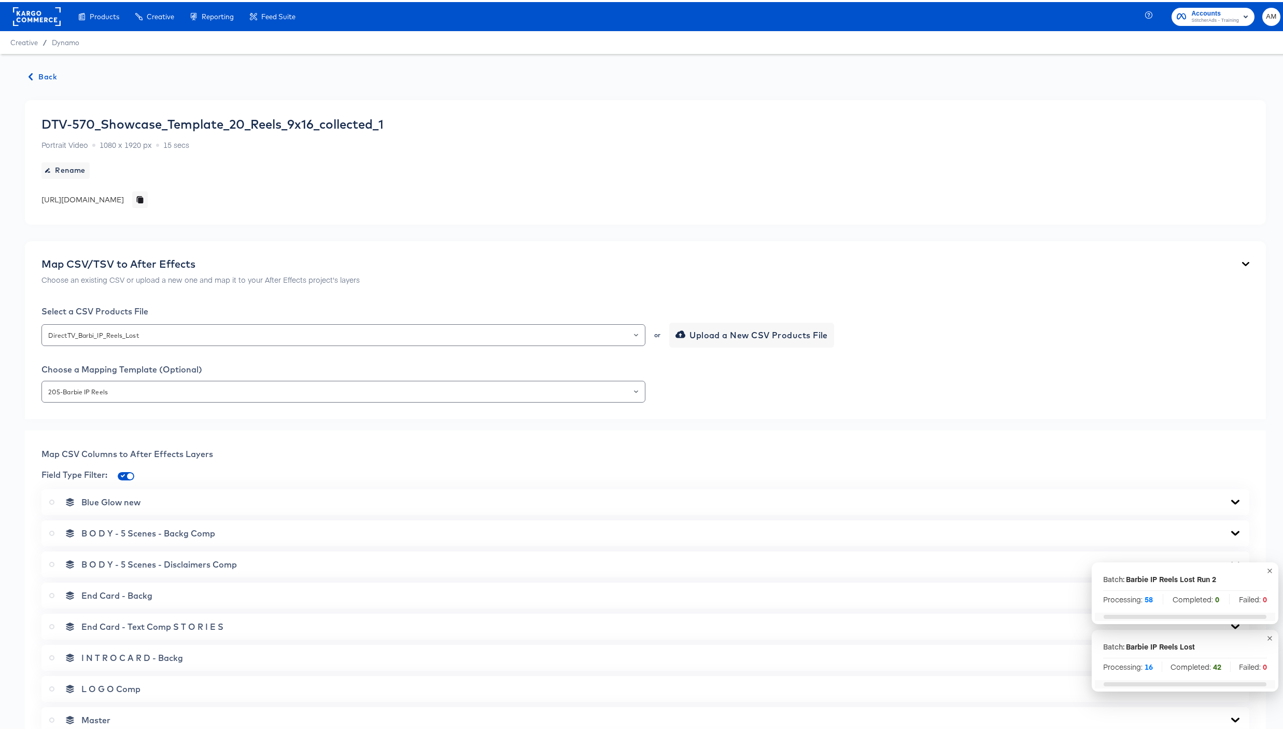
click at [40, 78] on span "Back" at bounding box center [43, 74] width 28 height 13
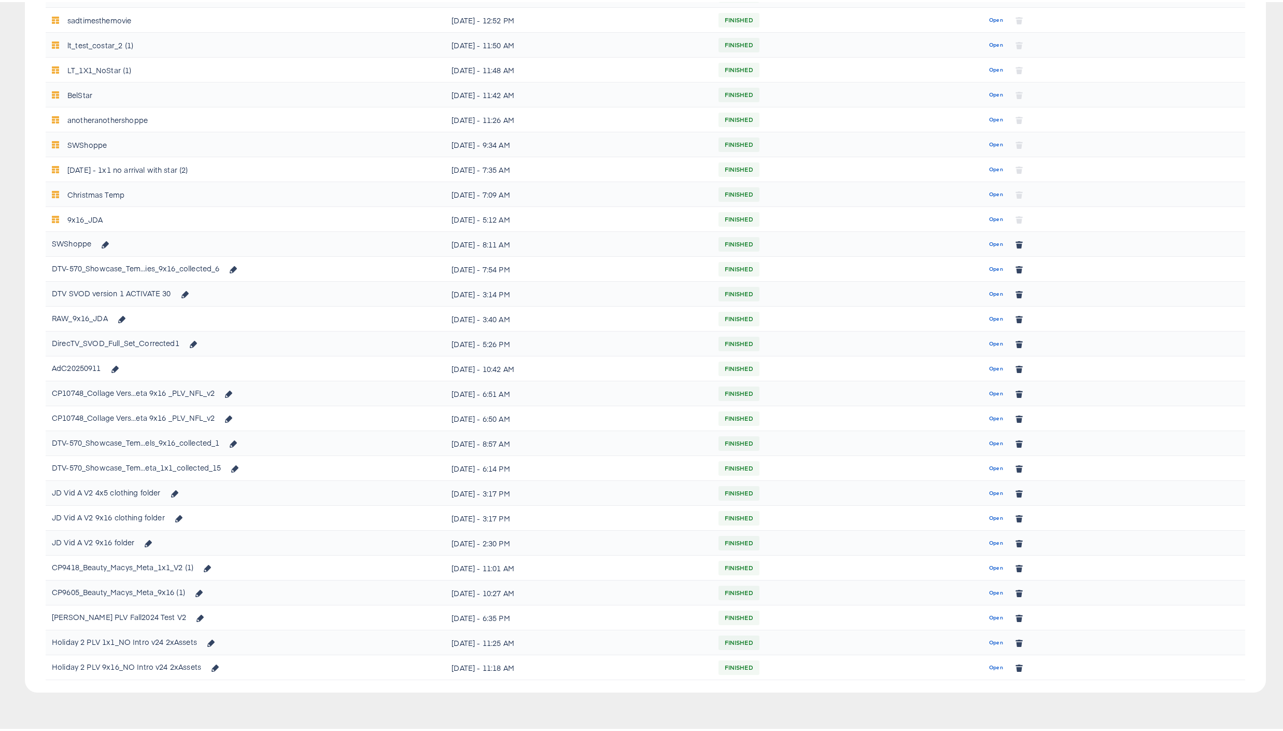
scroll to position [400, 0]
click at [989, 469] on span "Open" at bounding box center [996, 468] width 14 height 9
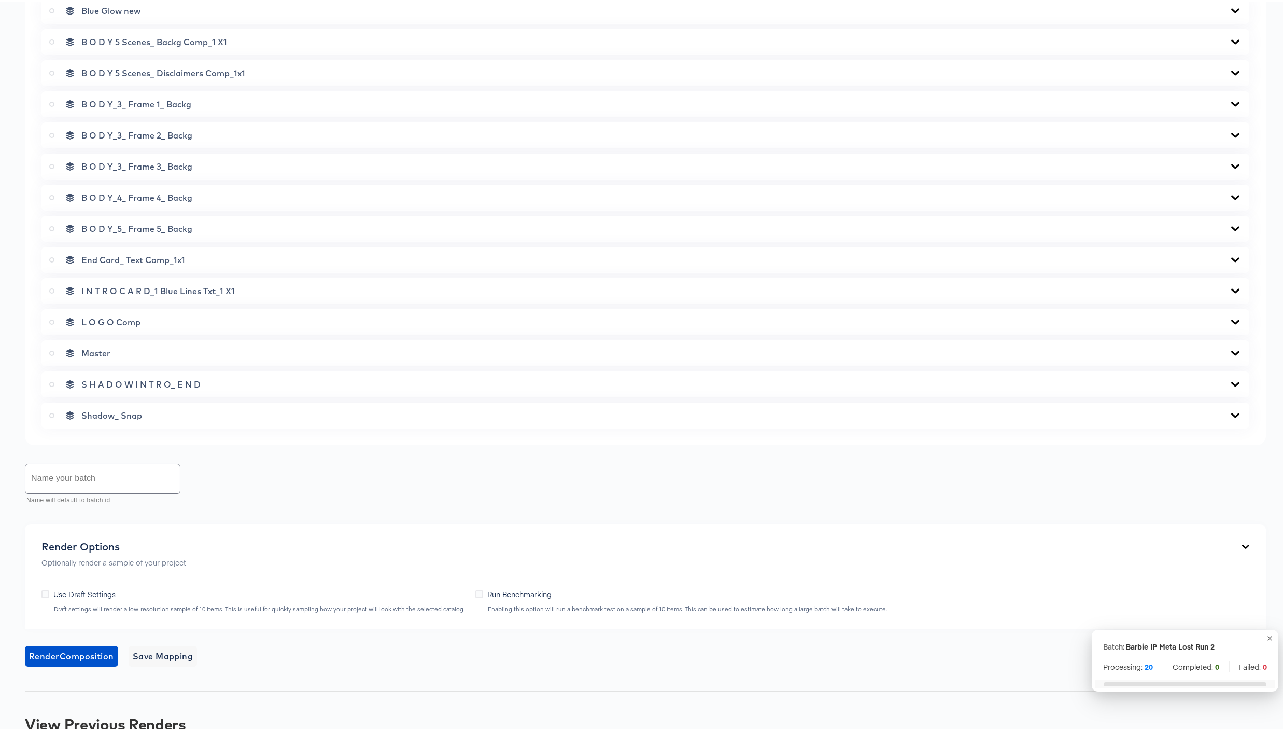
scroll to position [703, 0]
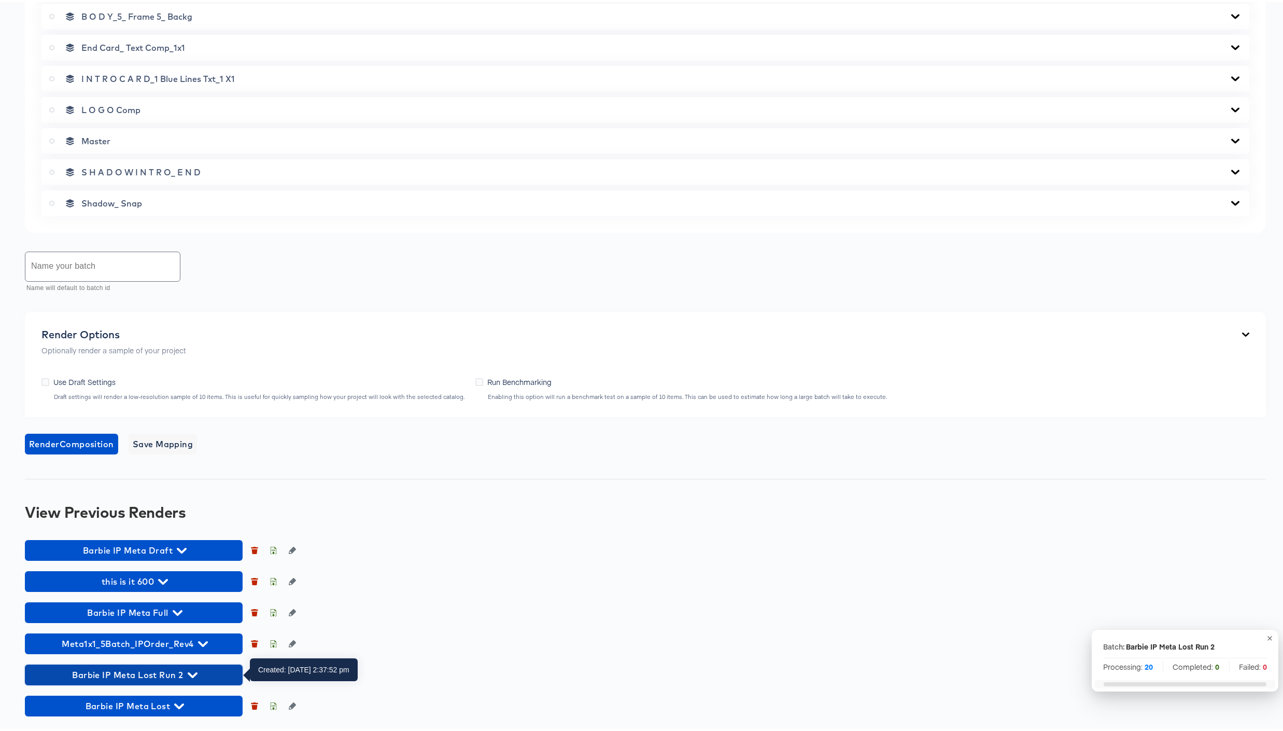
click at [195, 673] on icon "button" at bounding box center [193, 673] width 10 height 10
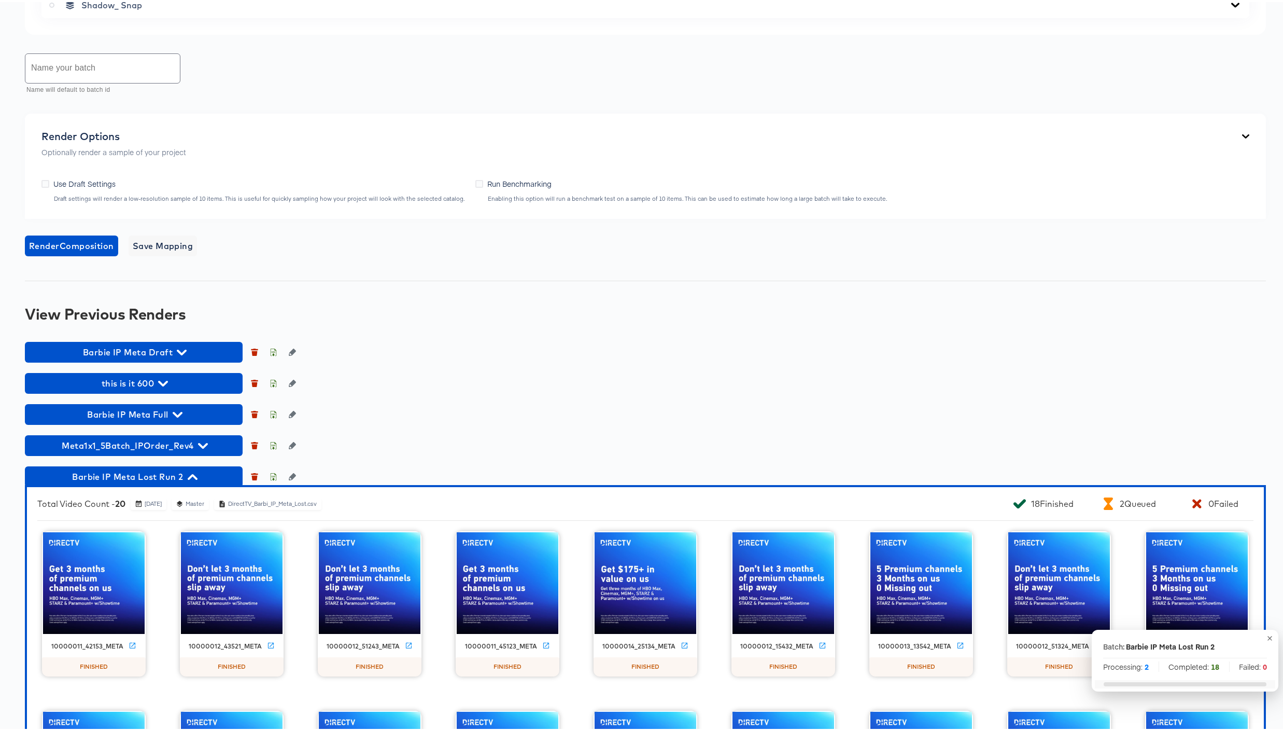
scroll to position [902, 0]
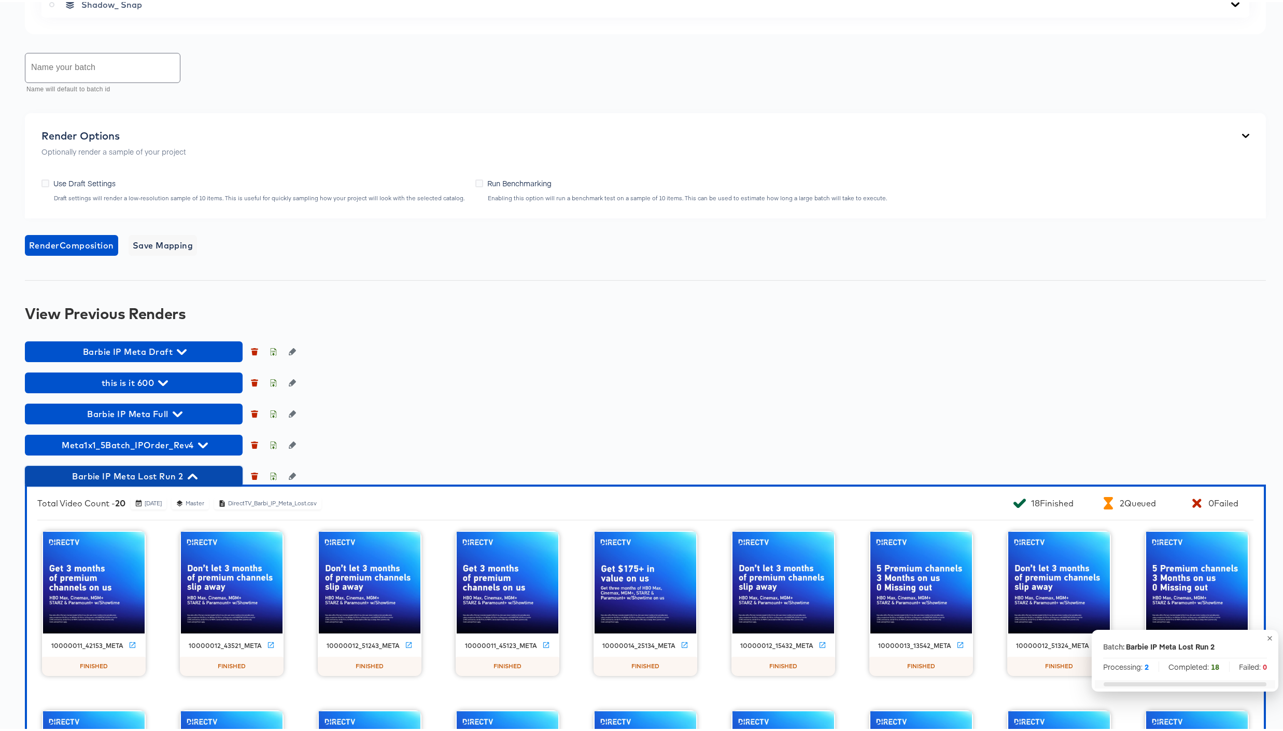
click at [195, 473] on icon "button" at bounding box center [193, 474] width 10 height 6
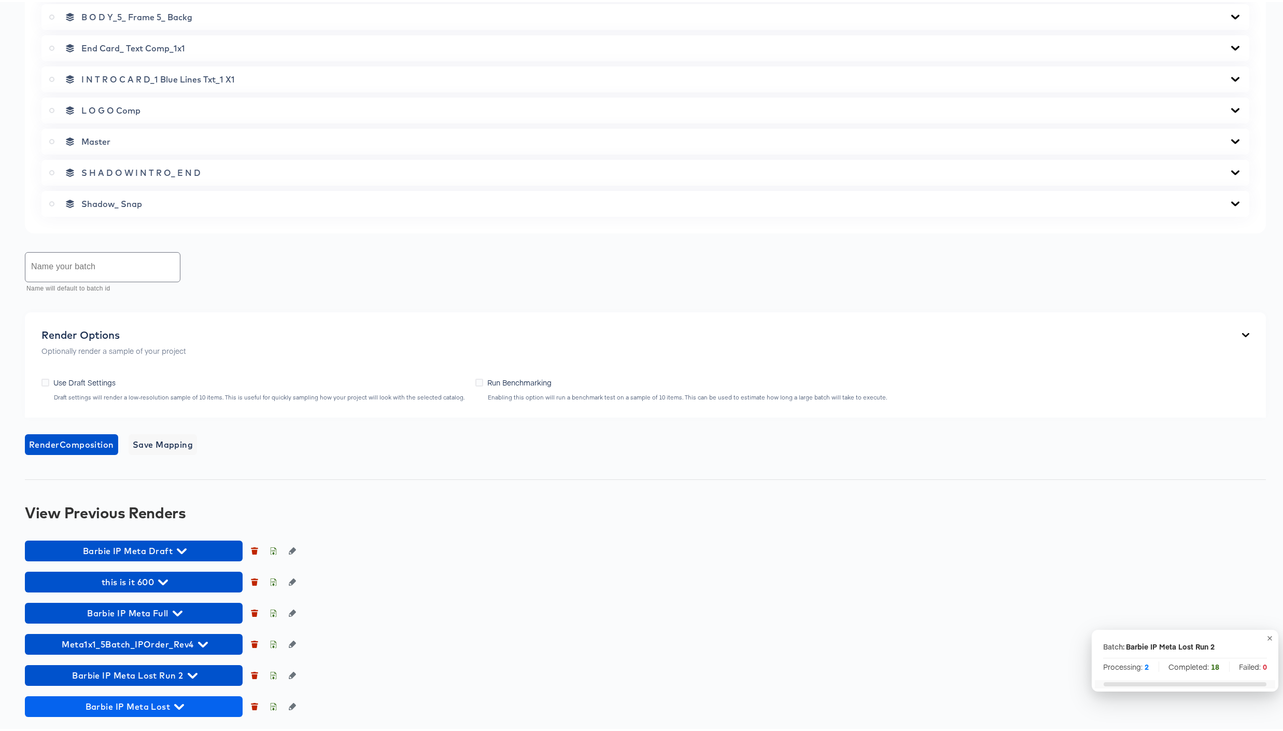
scroll to position [703, 0]
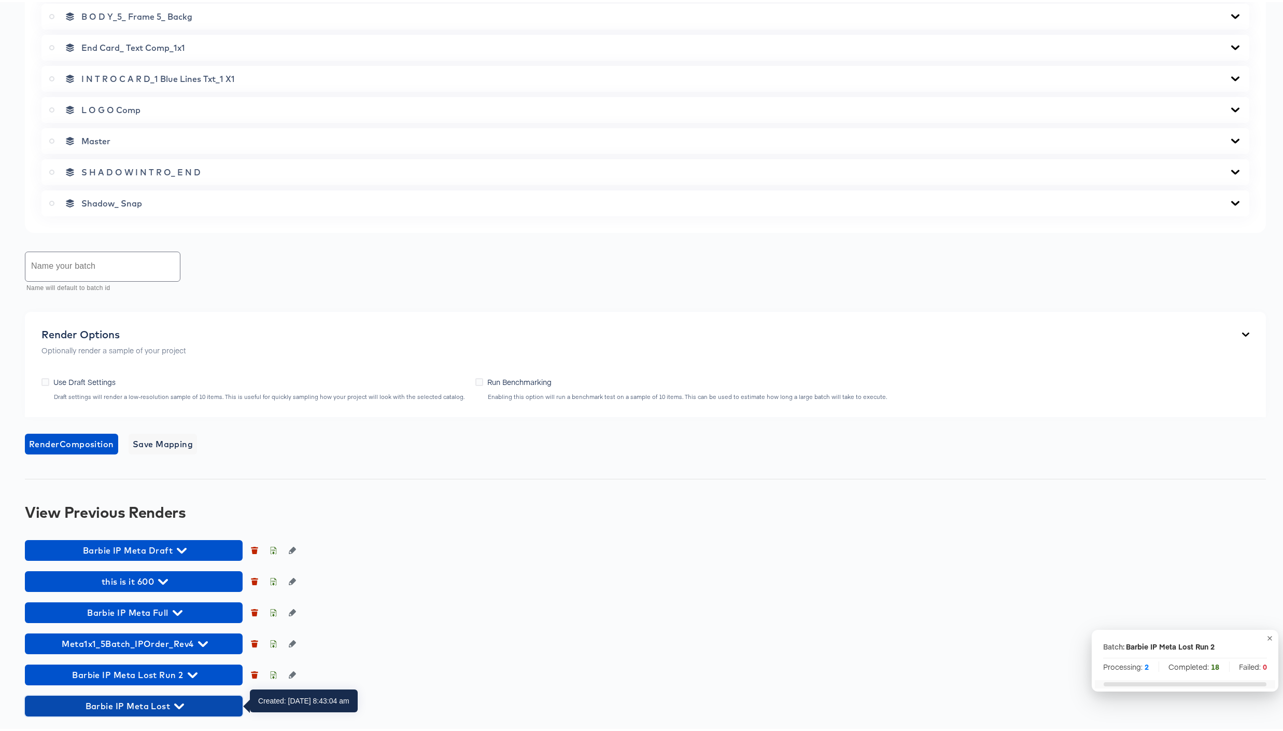
click at [178, 701] on icon "button" at bounding box center [179, 704] width 10 height 10
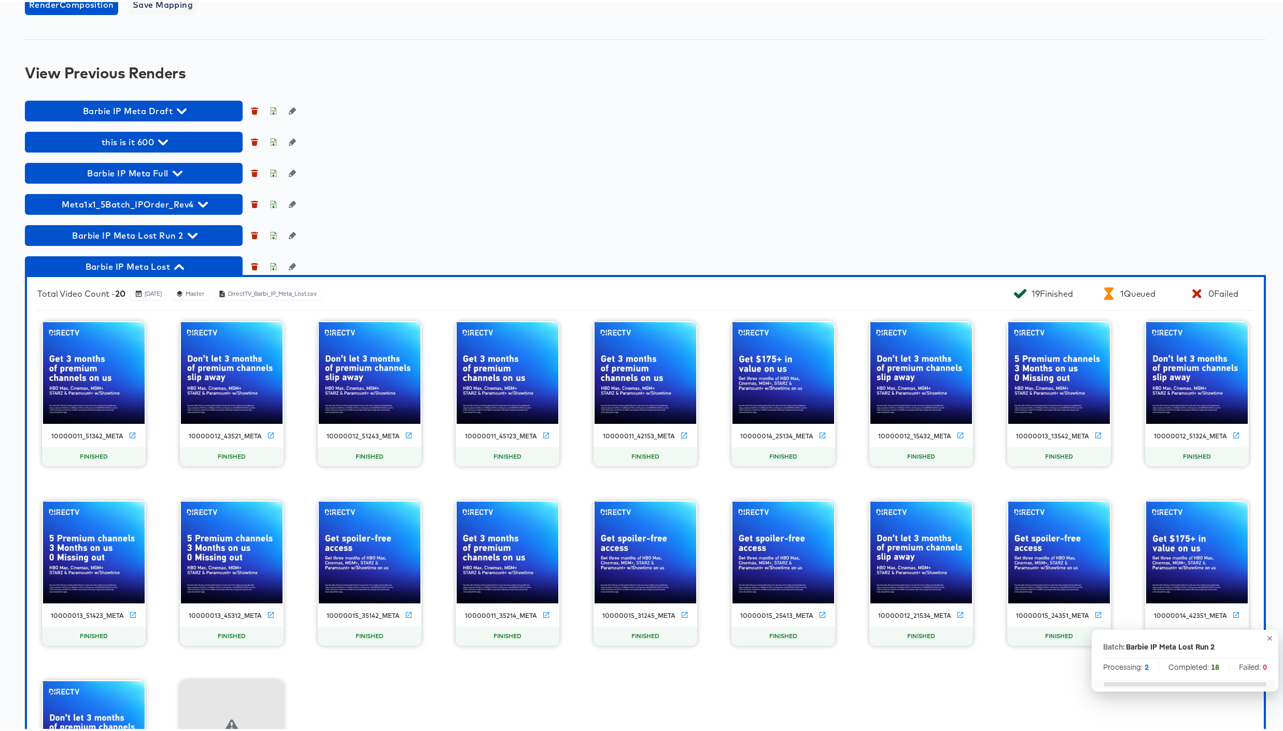
scroll to position [1145, 0]
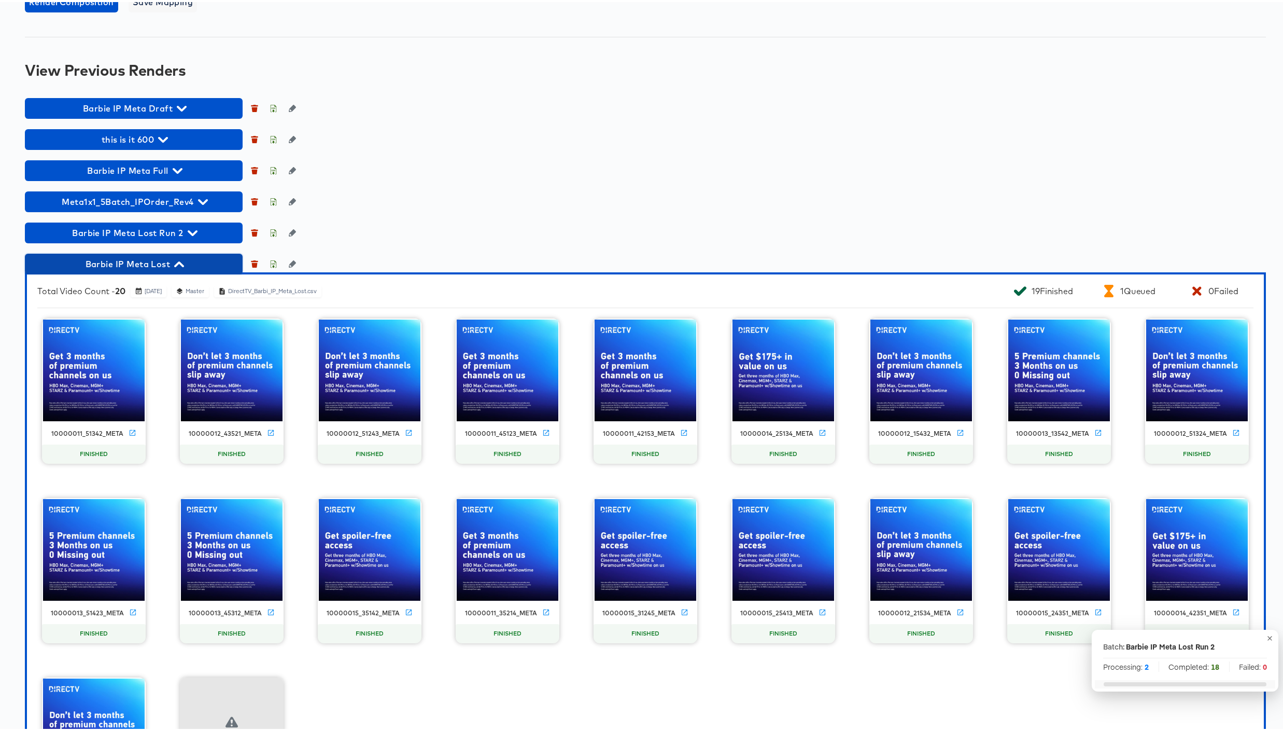
click at [182, 261] on icon "button" at bounding box center [179, 262] width 10 height 6
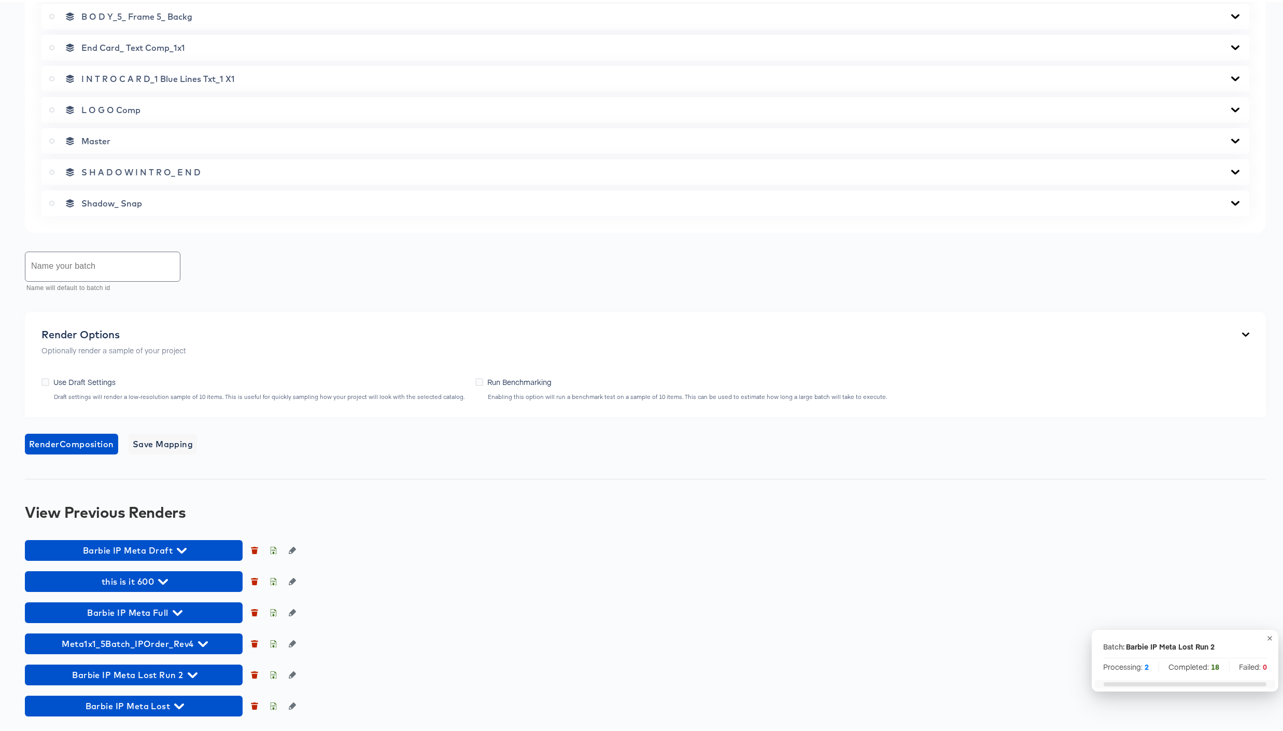
scroll to position [703, 0]
click at [190, 671] on icon "button" at bounding box center [193, 673] width 10 height 6
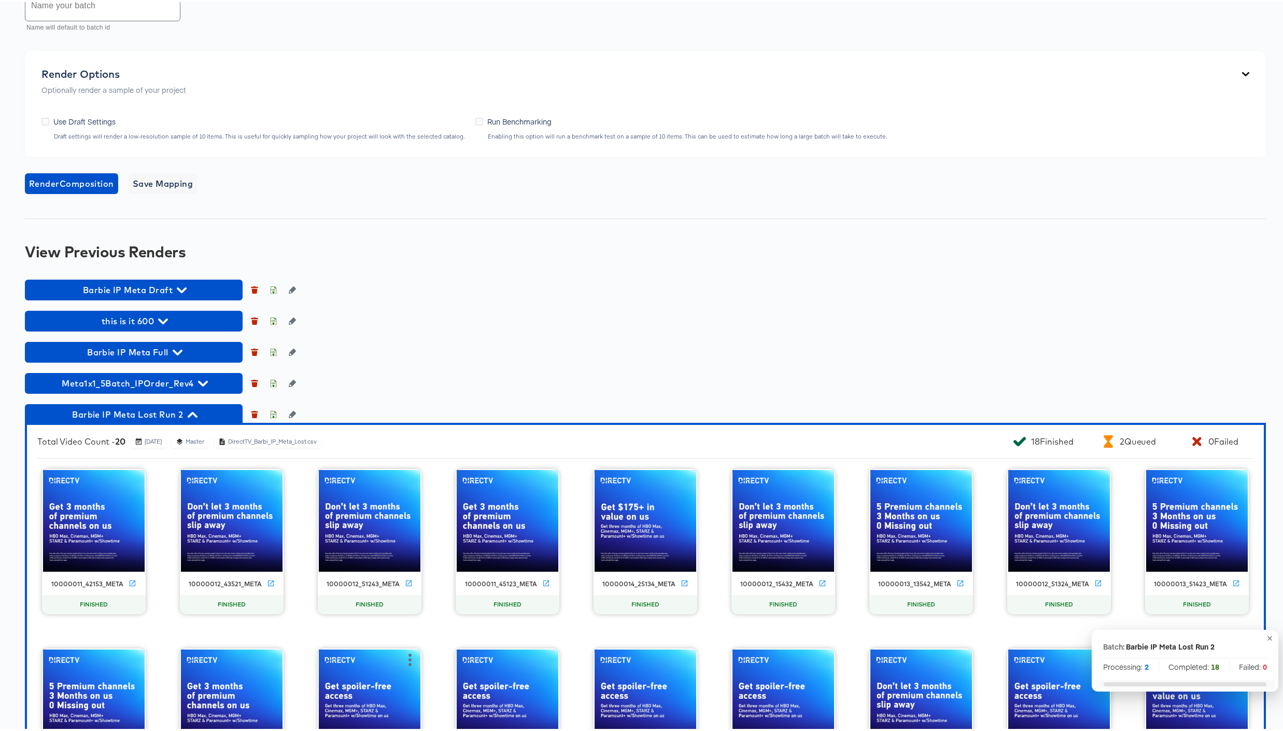
scroll to position [1043, 0]
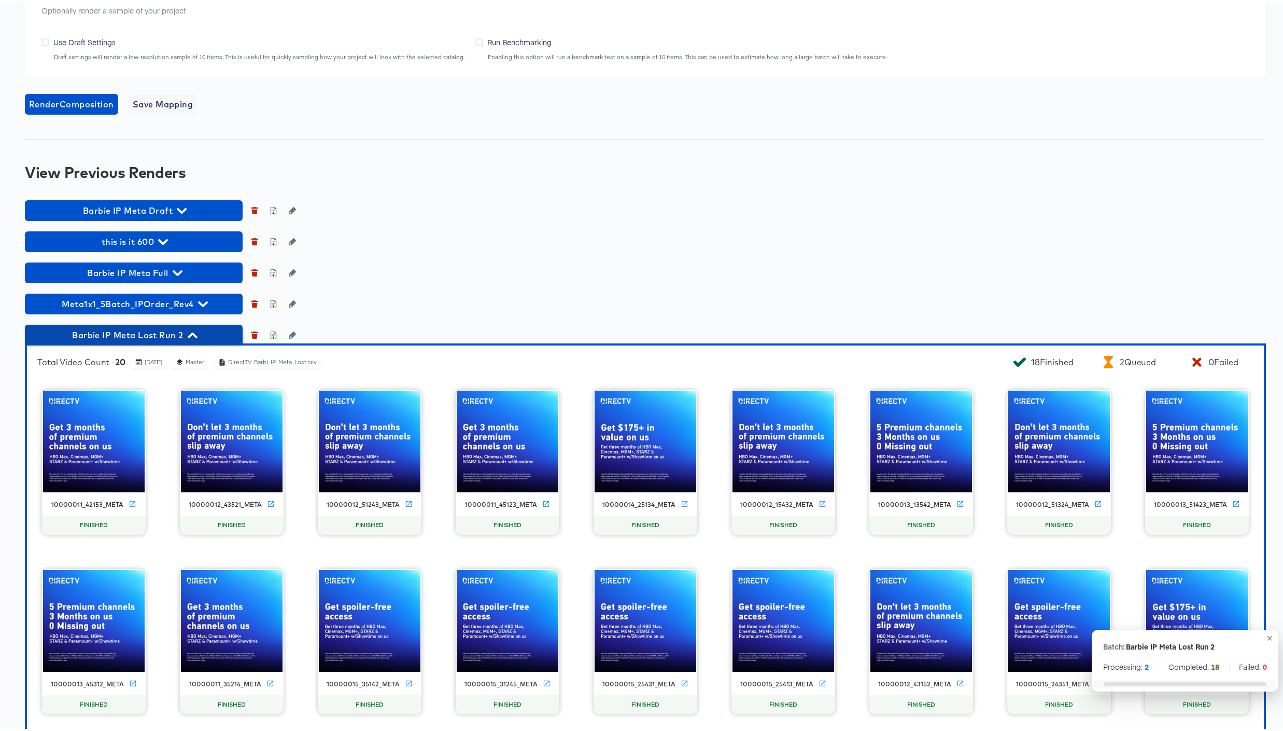
click at [191, 334] on icon "button" at bounding box center [193, 333] width 10 height 10
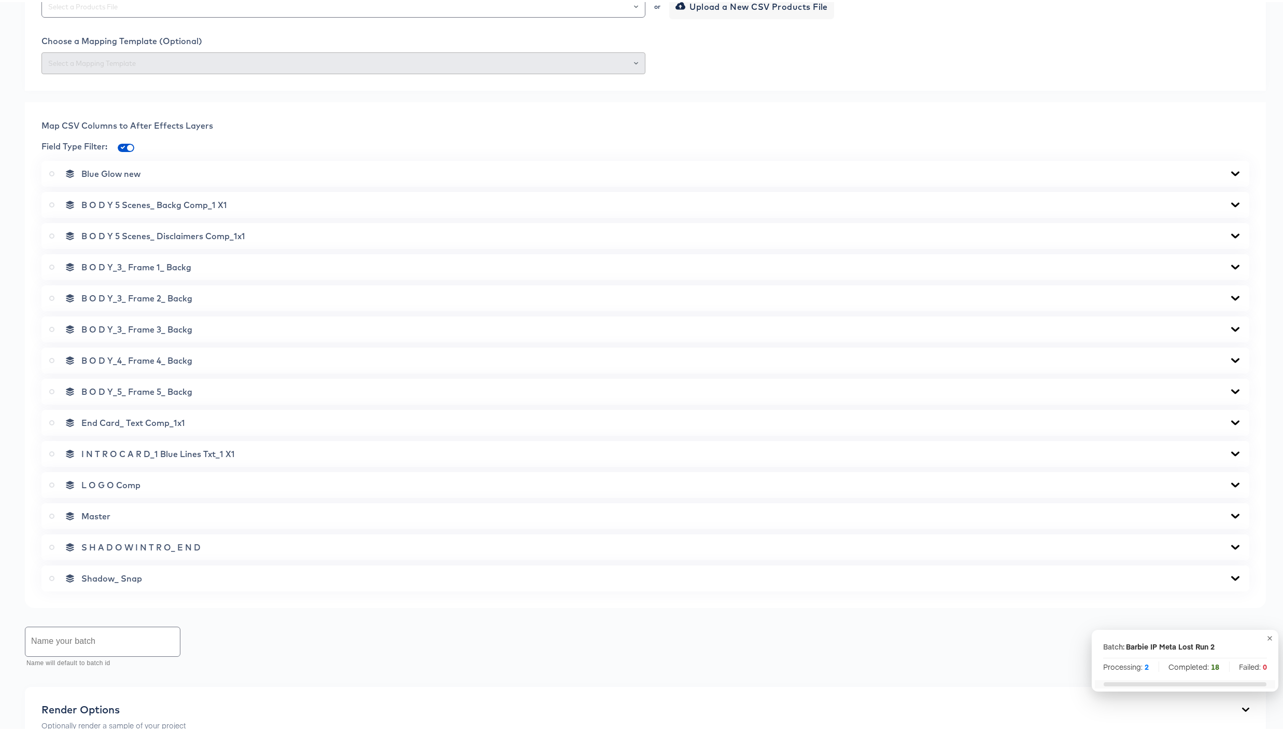
scroll to position [0, 0]
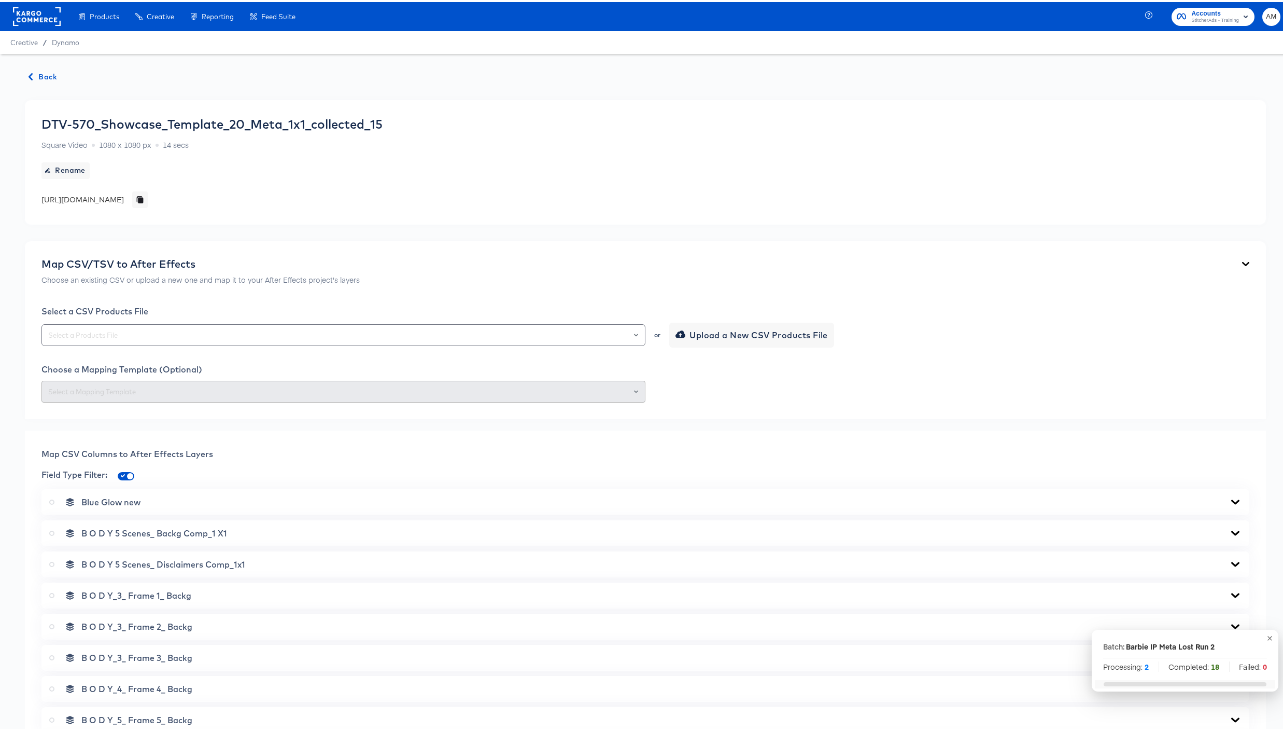
click at [39, 74] on span "Back" at bounding box center [43, 74] width 28 height 13
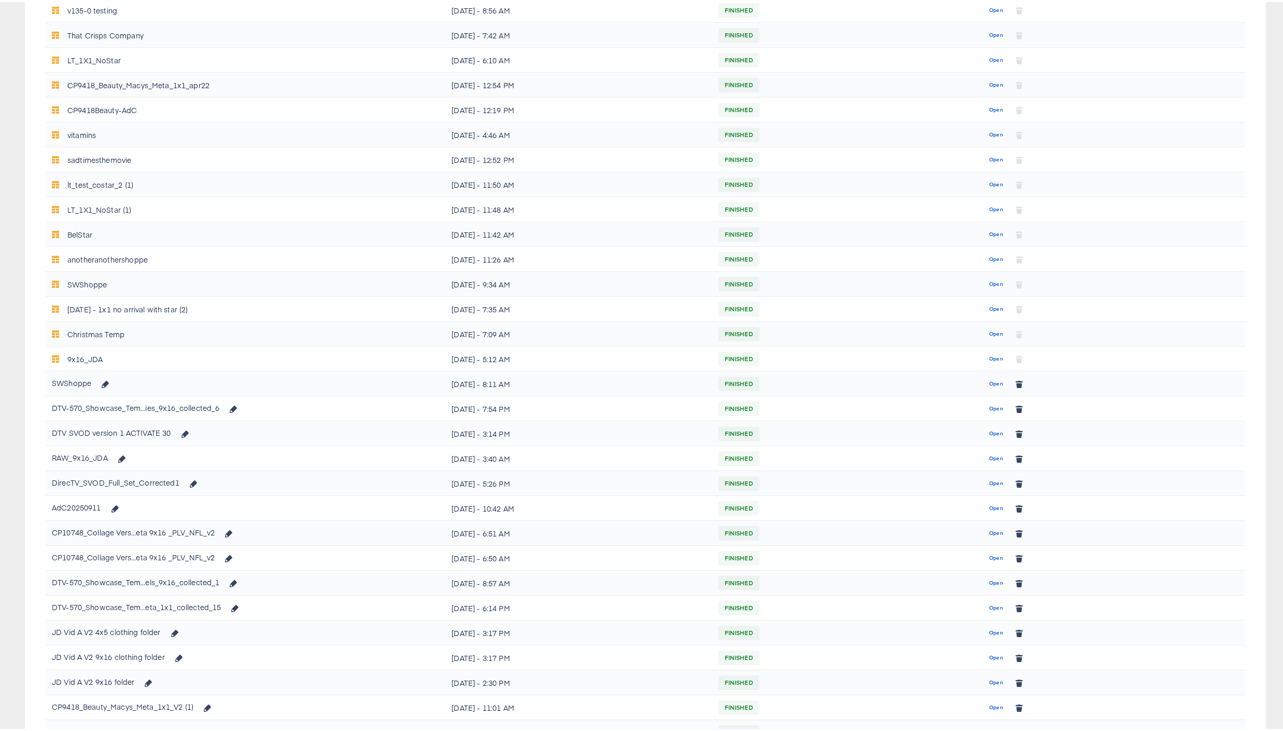
scroll to position [402, 0]
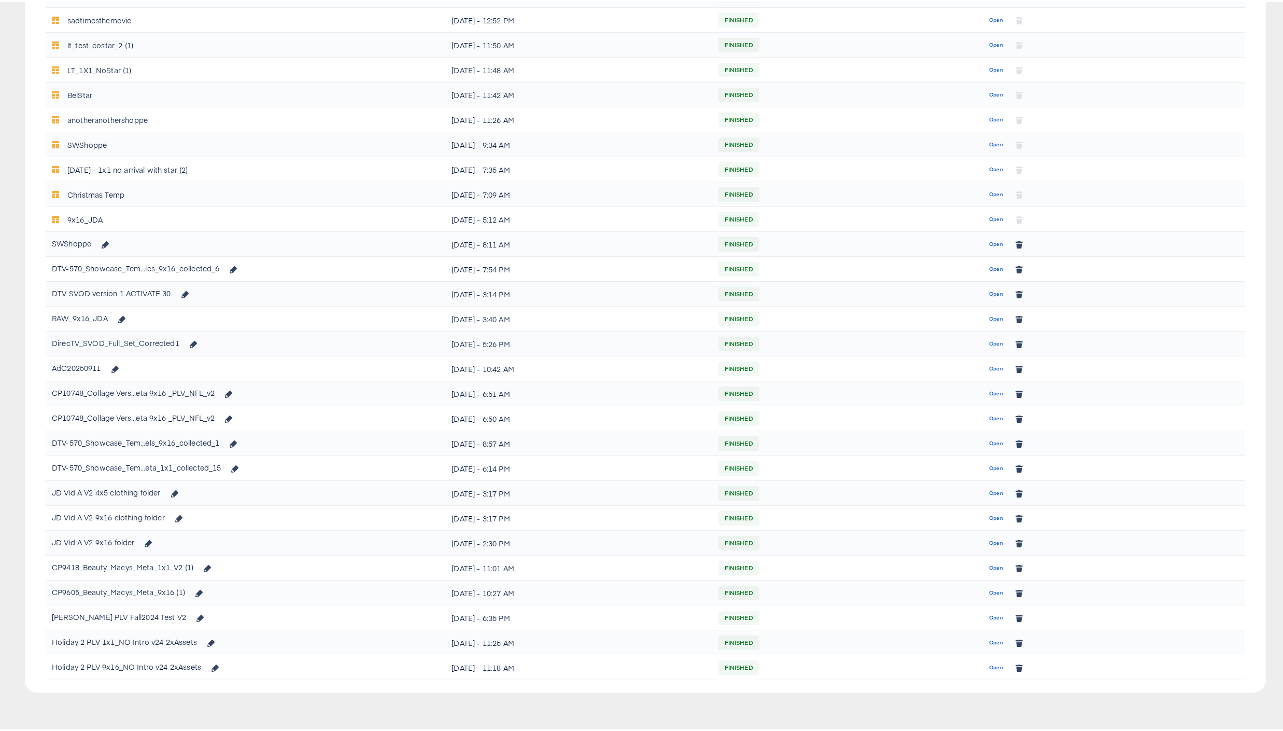
click at [989, 442] on span "Open" at bounding box center [996, 441] width 14 height 9
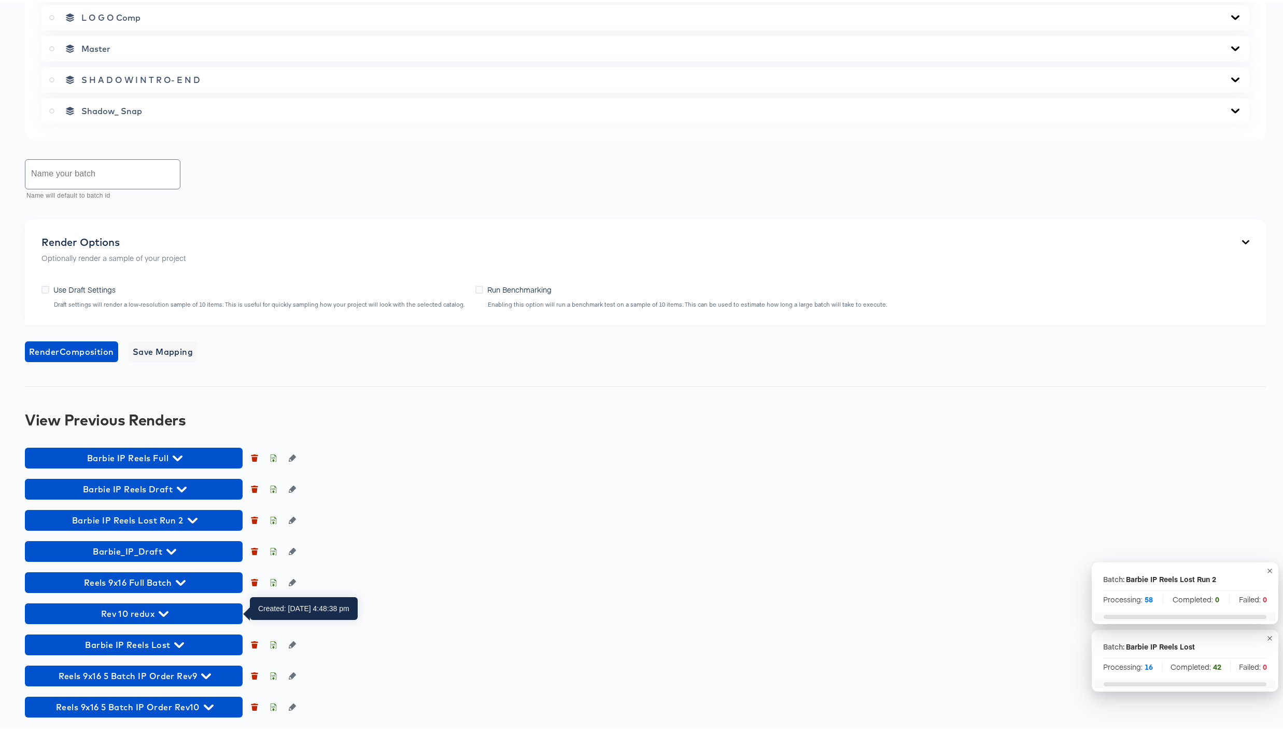
scroll to position [672, 0]
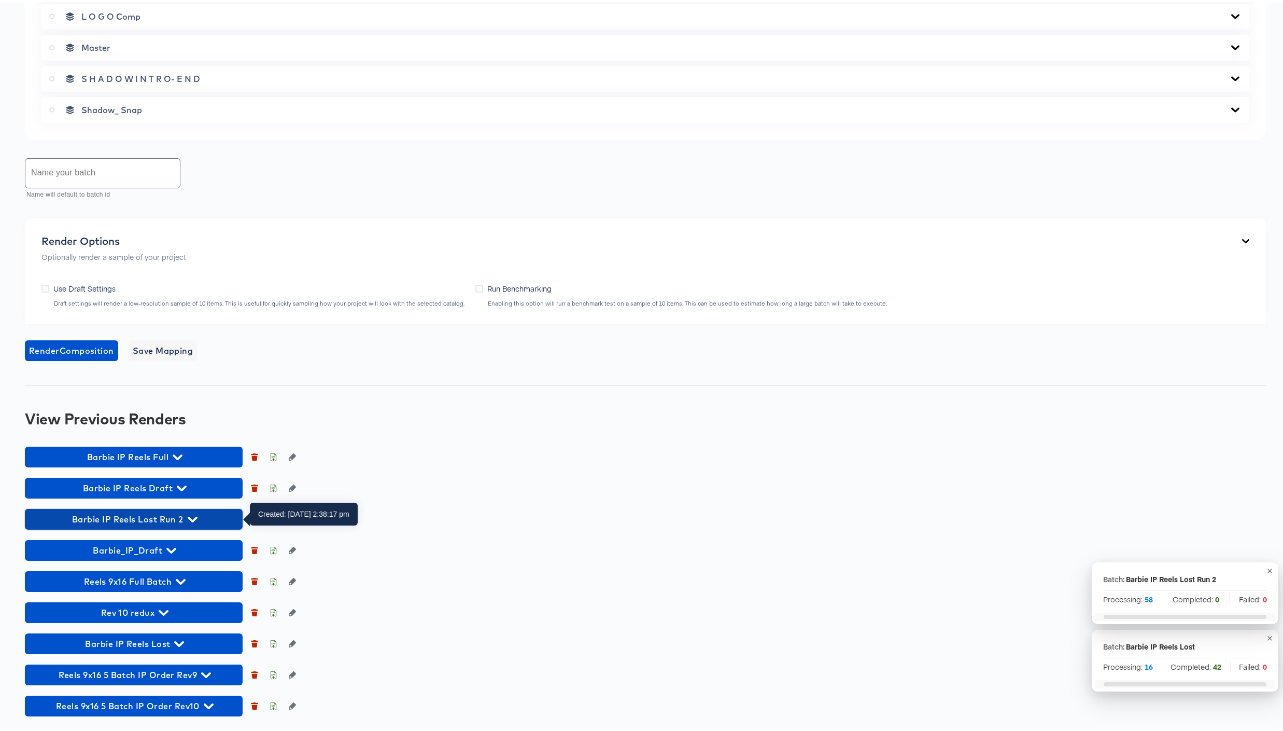
click at [192, 517] on icon "button" at bounding box center [193, 517] width 10 height 6
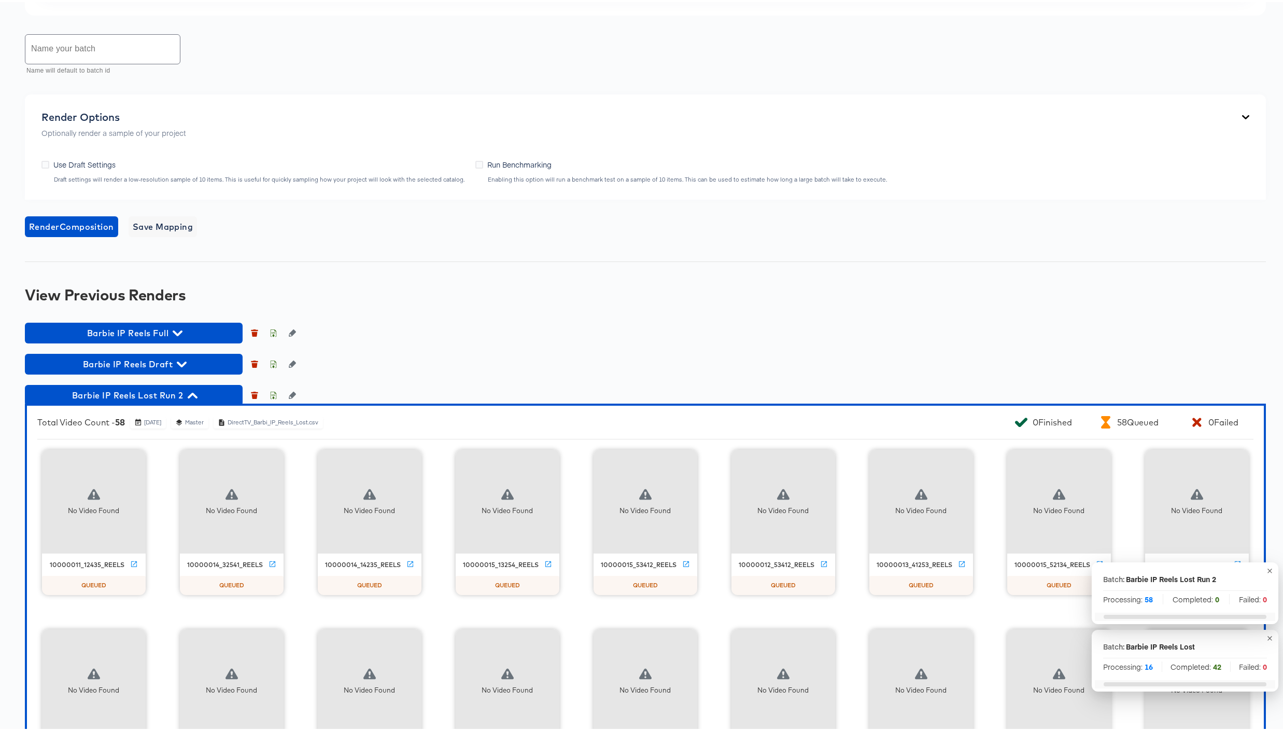
scroll to position [798, 0]
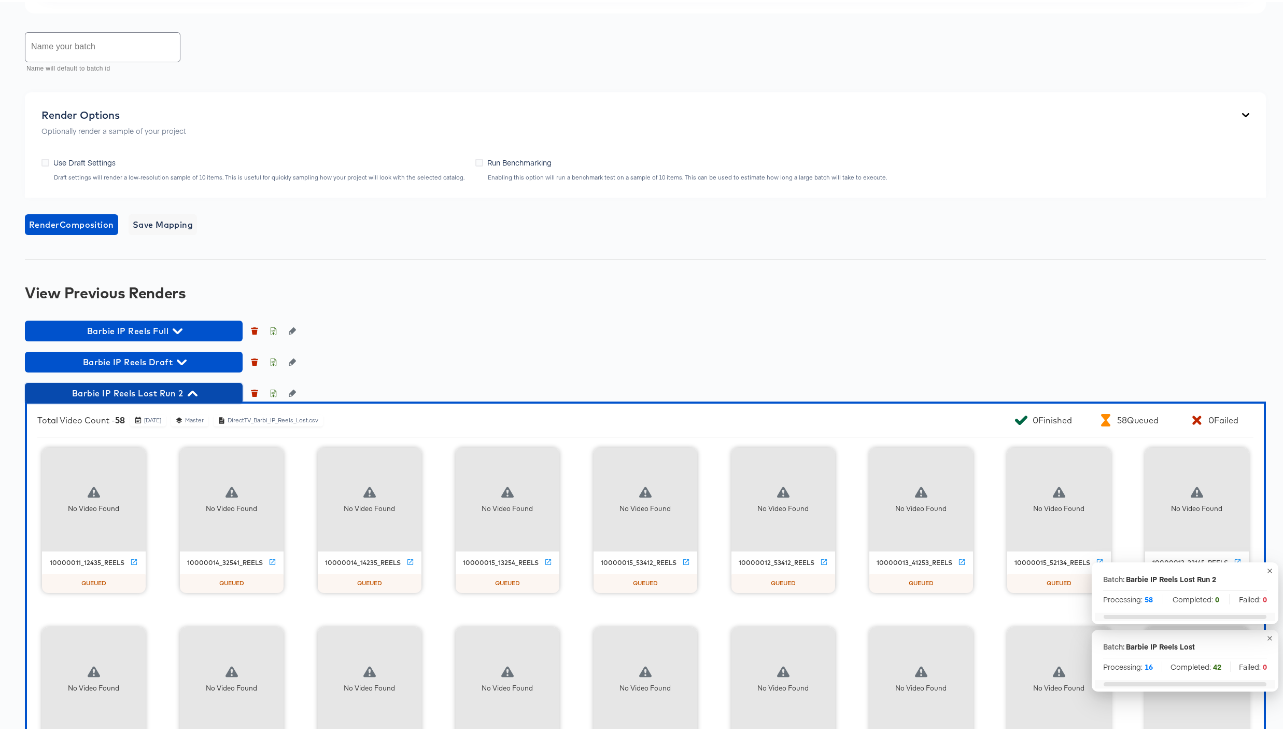
click at [194, 390] on icon "button" at bounding box center [193, 391] width 10 height 6
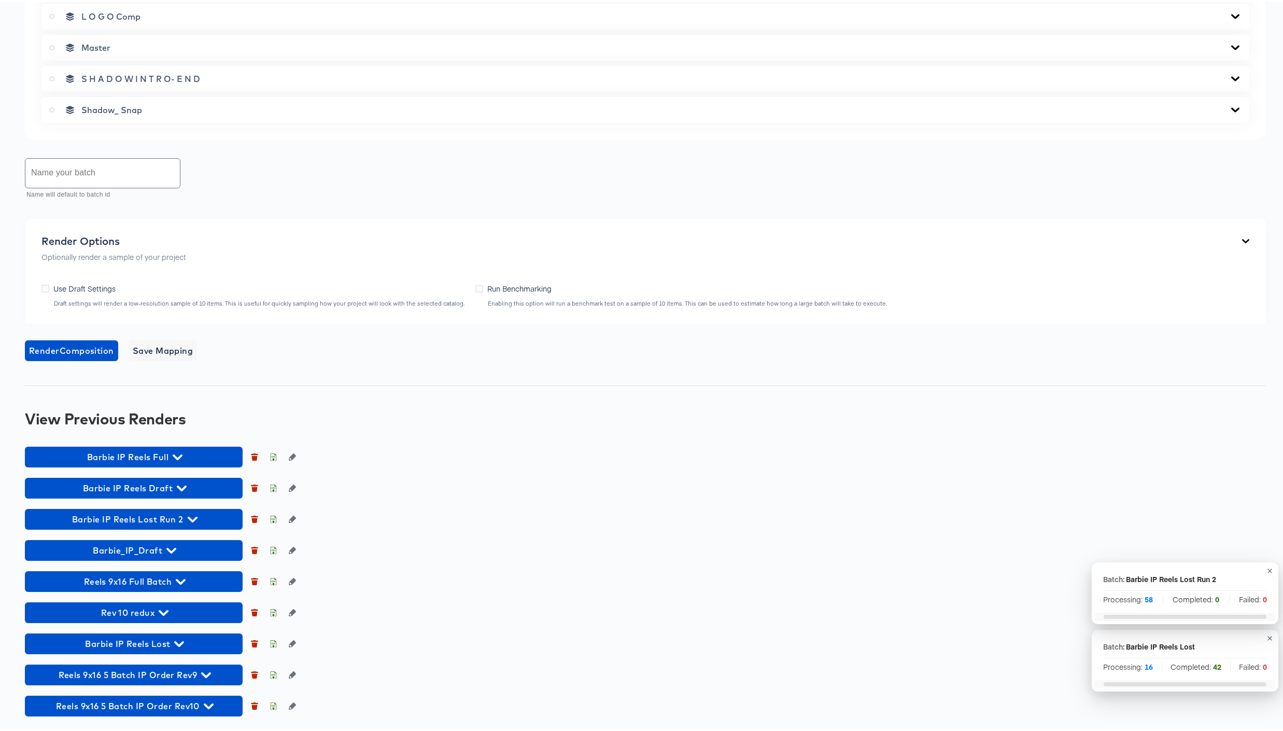
scroll to position [672, 0]
click at [178, 640] on icon "button" at bounding box center [179, 642] width 10 height 6
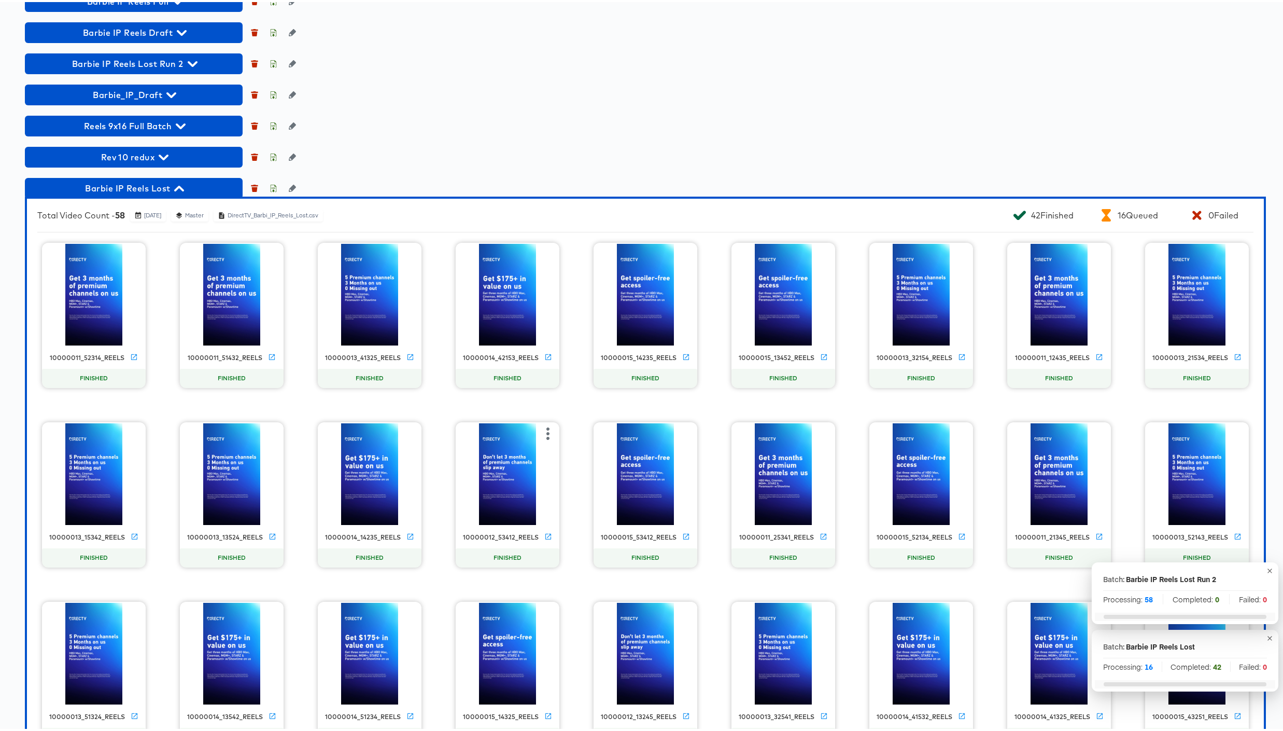
scroll to position [1075, 0]
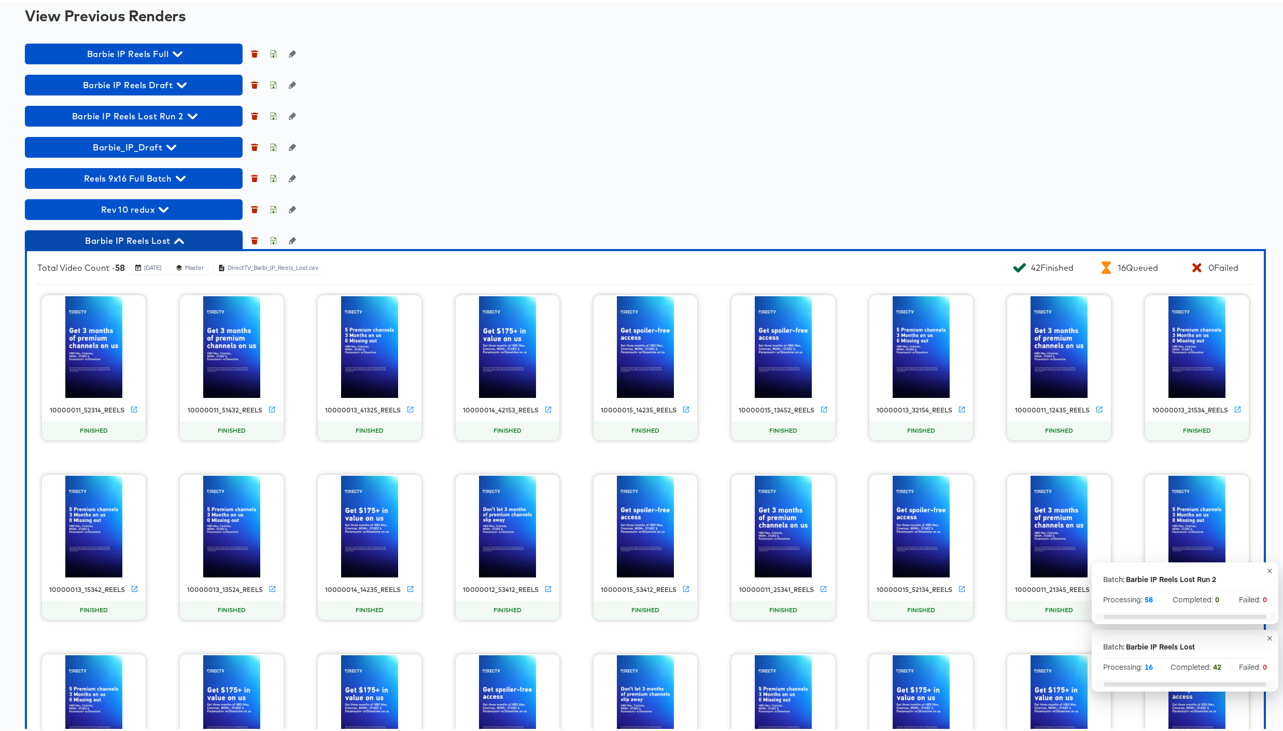
click at [184, 237] on icon "button" at bounding box center [179, 239] width 10 height 10
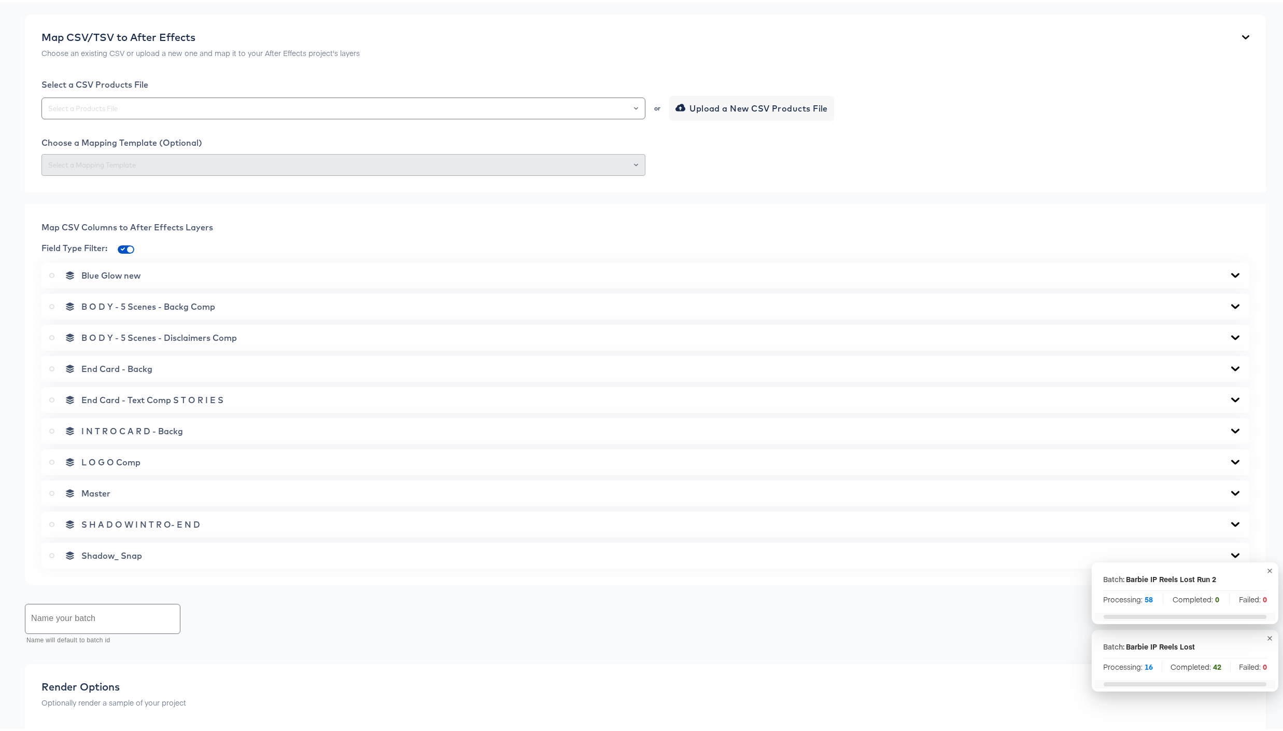
scroll to position [0, 0]
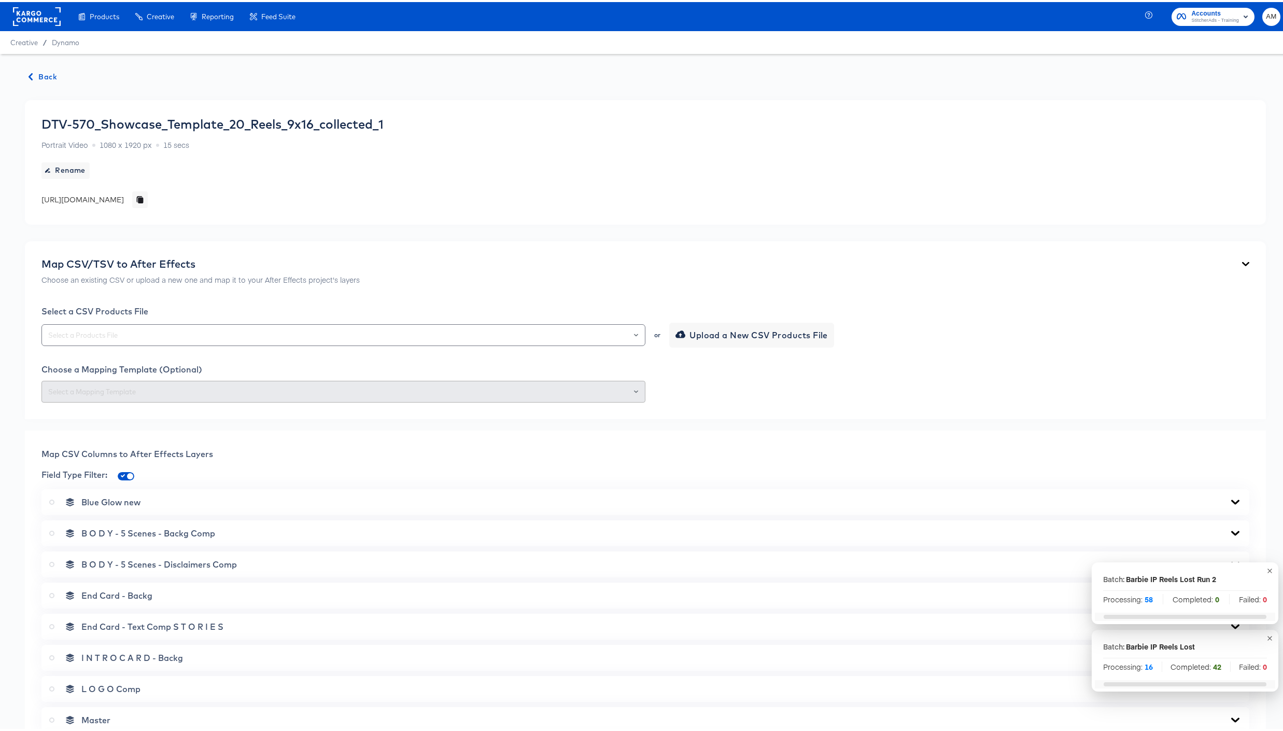
click at [48, 74] on span "Back" at bounding box center [43, 74] width 28 height 13
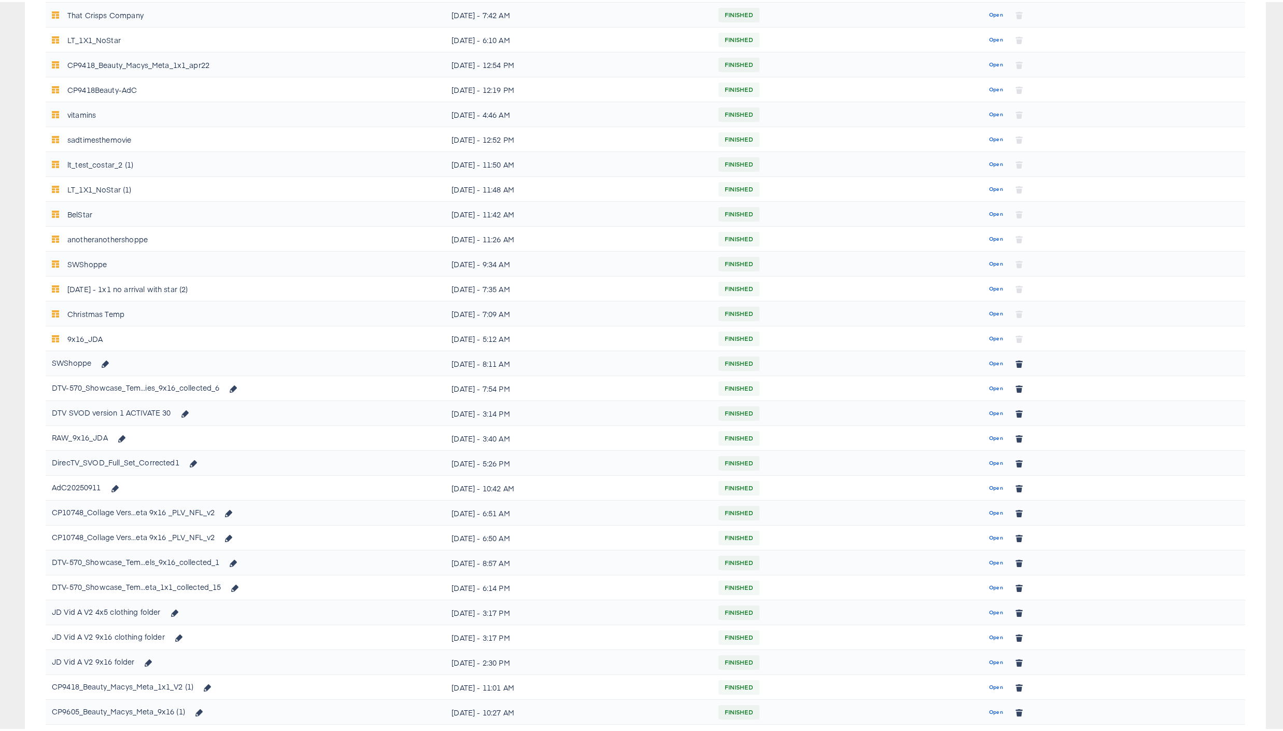
scroll to position [402, 0]
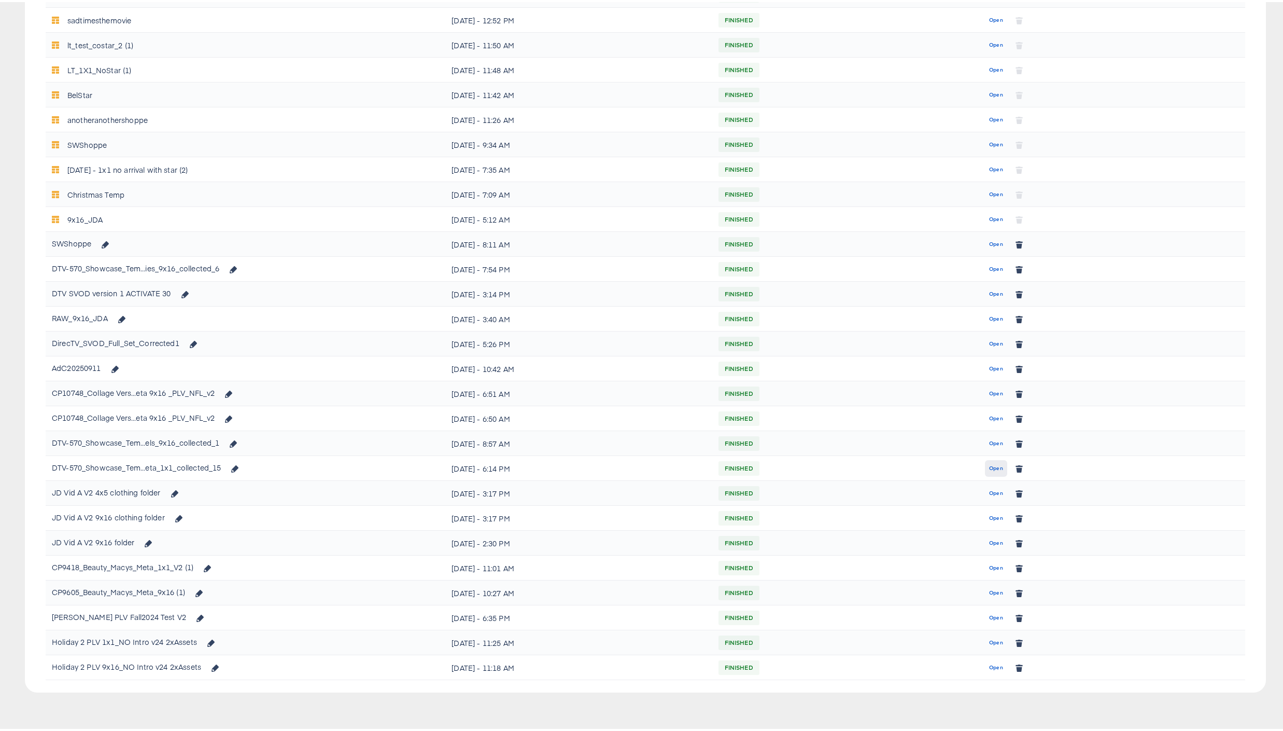
click at [991, 467] on span "Open" at bounding box center [996, 465] width 14 height 9
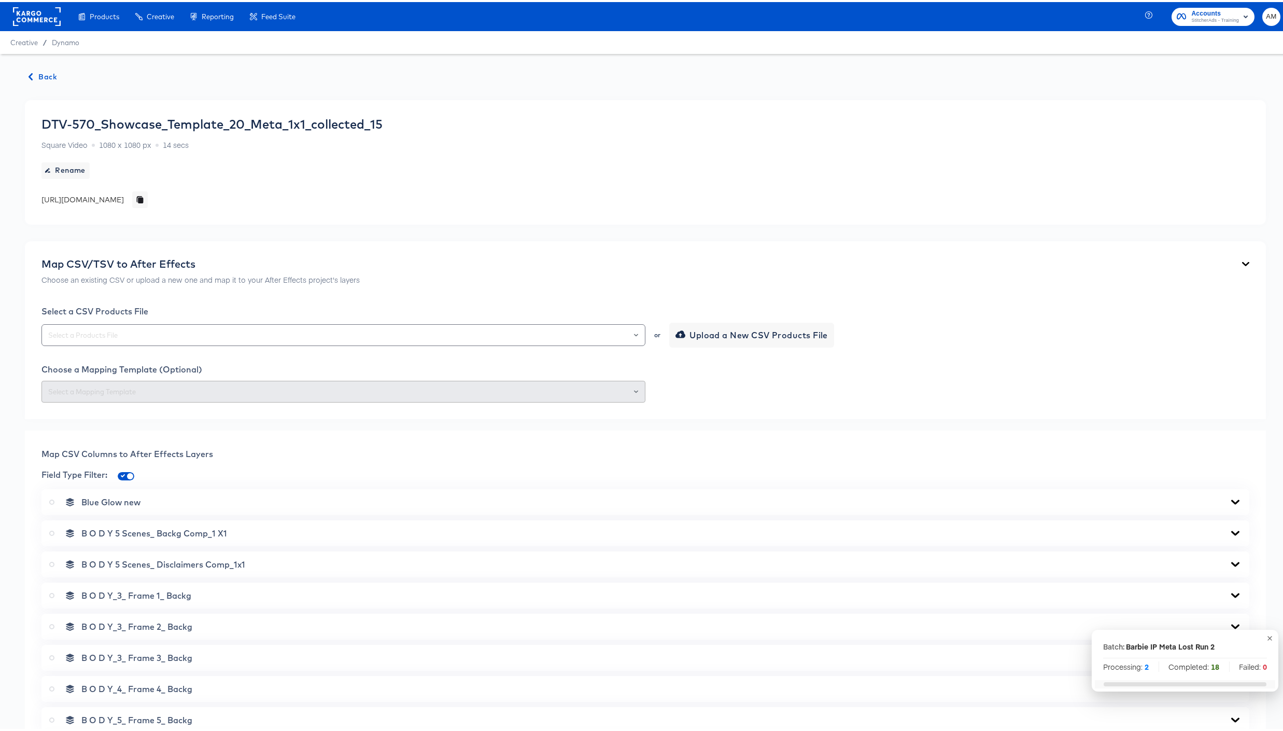
scroll to position [703, 0]
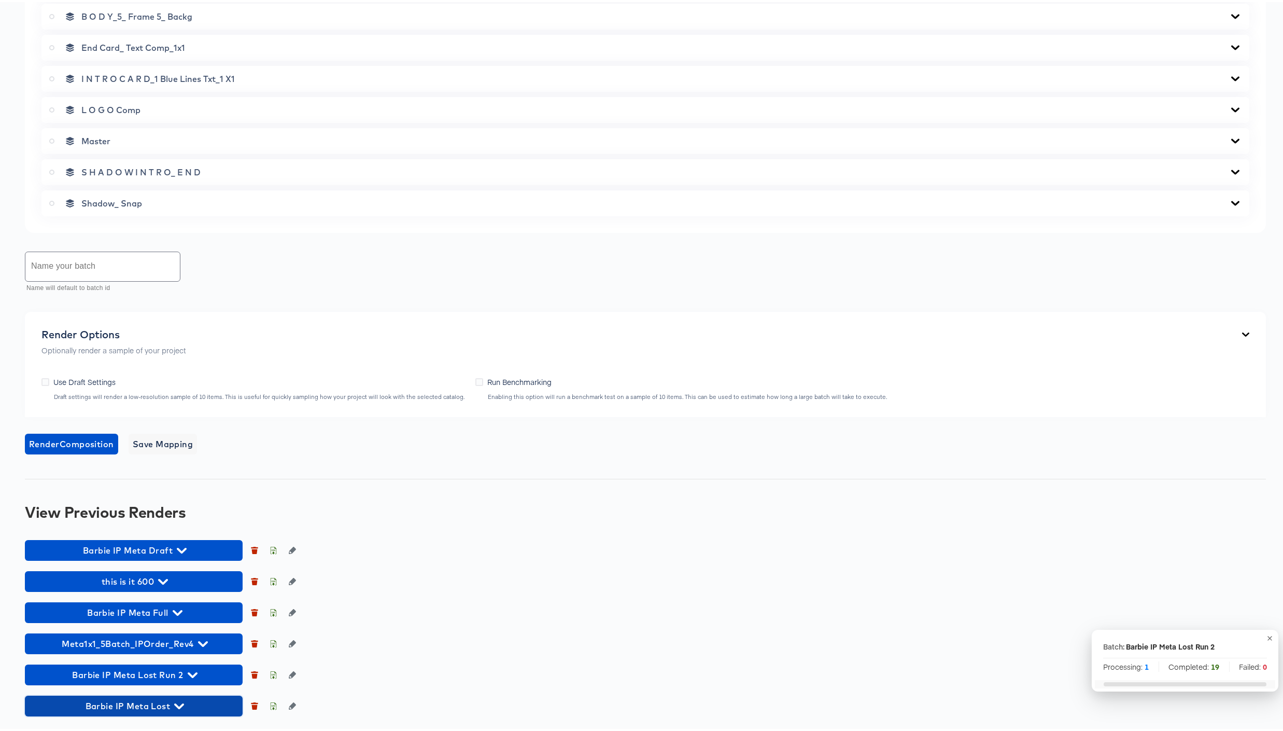
click at [179, 704] on icon "button" at bounding box center [179, 704] width 10 height 6
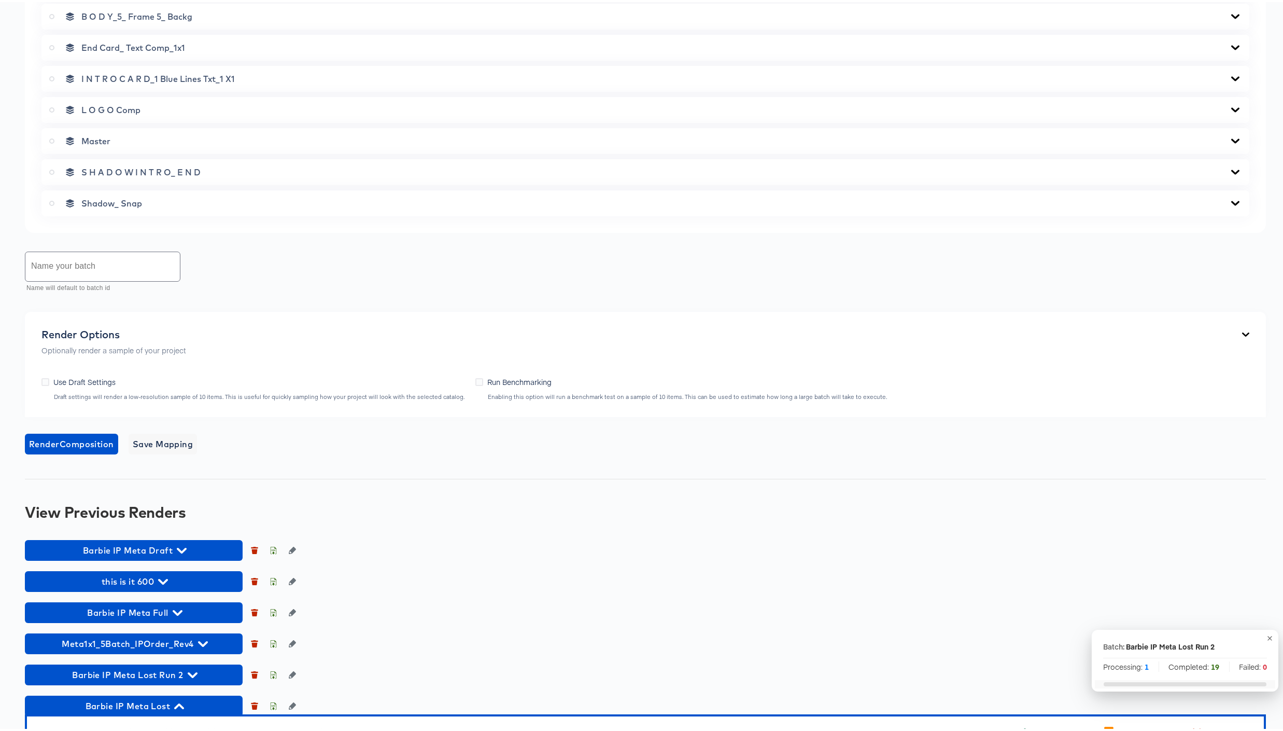
scroll to position [1264, 0]
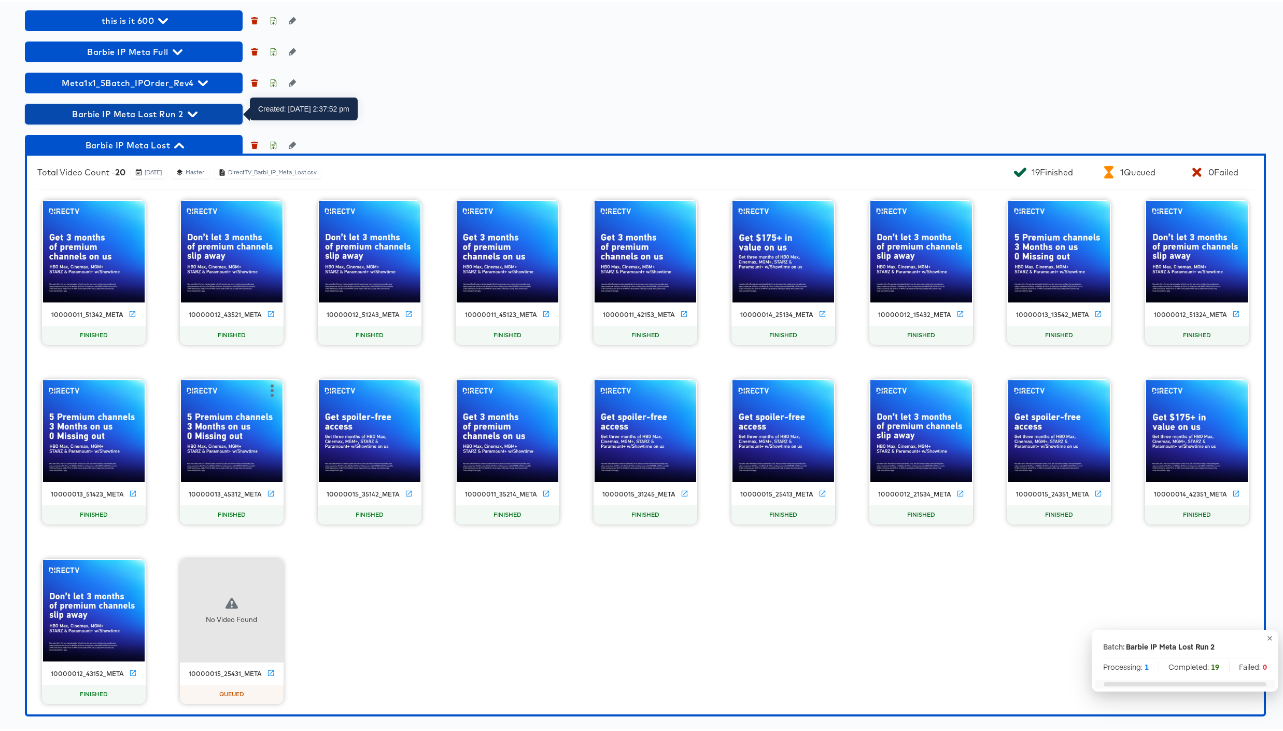
click at [191, 112] on icon "button" at bounding box center [193, 112] width 10 height 6
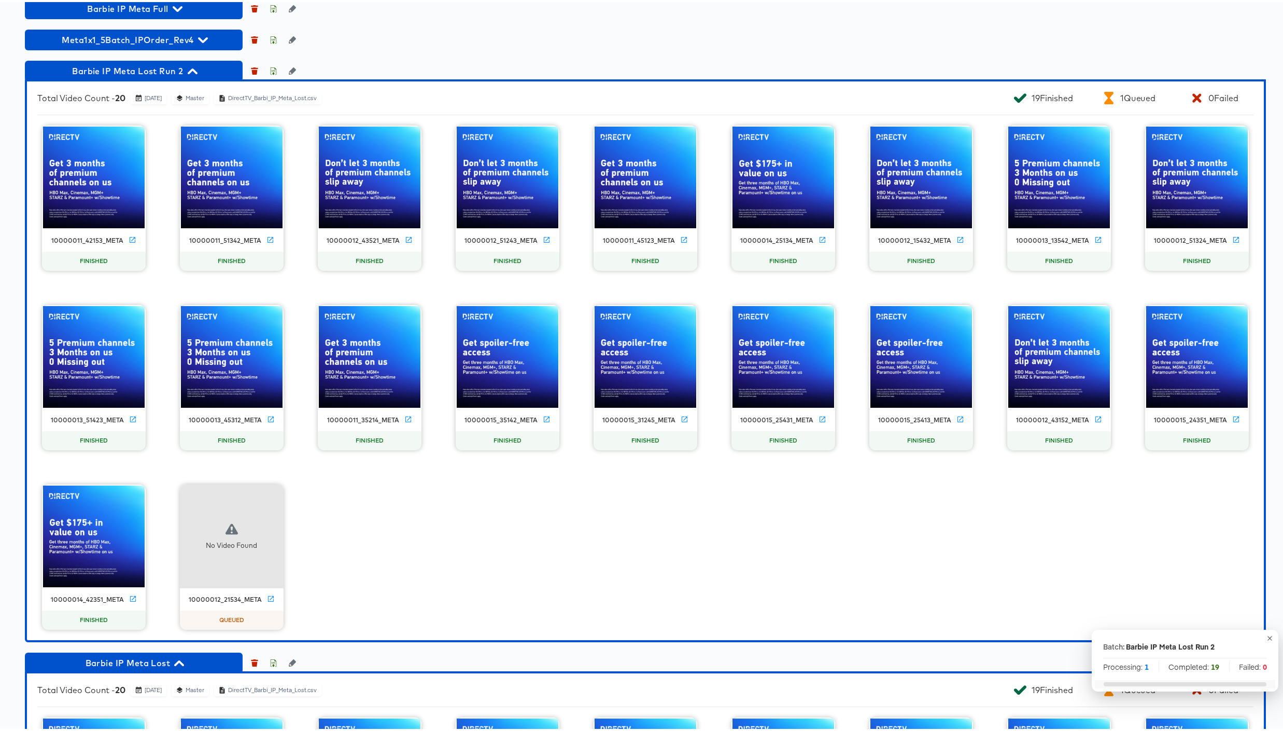
scroll to position [1307, 0]
click at [273, 71] on icon "button" at bounding box center [274, 69] width 4 height 5
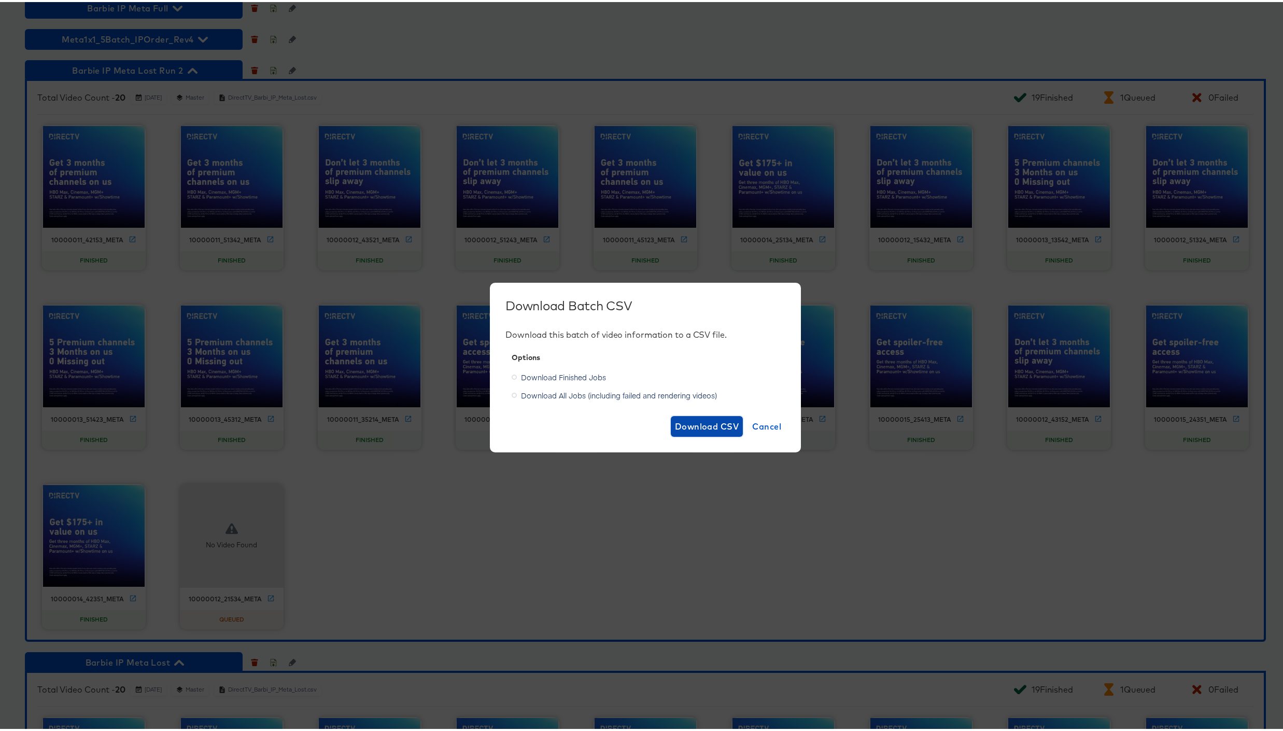
drag, startPoint x: 712, startPoint y: 425, endPoint x: 694, endPoint y: 411, distance: 22.6
click at [712, 424] on span "Download CSV" at bounding box center [707, 424] width 64 height 15
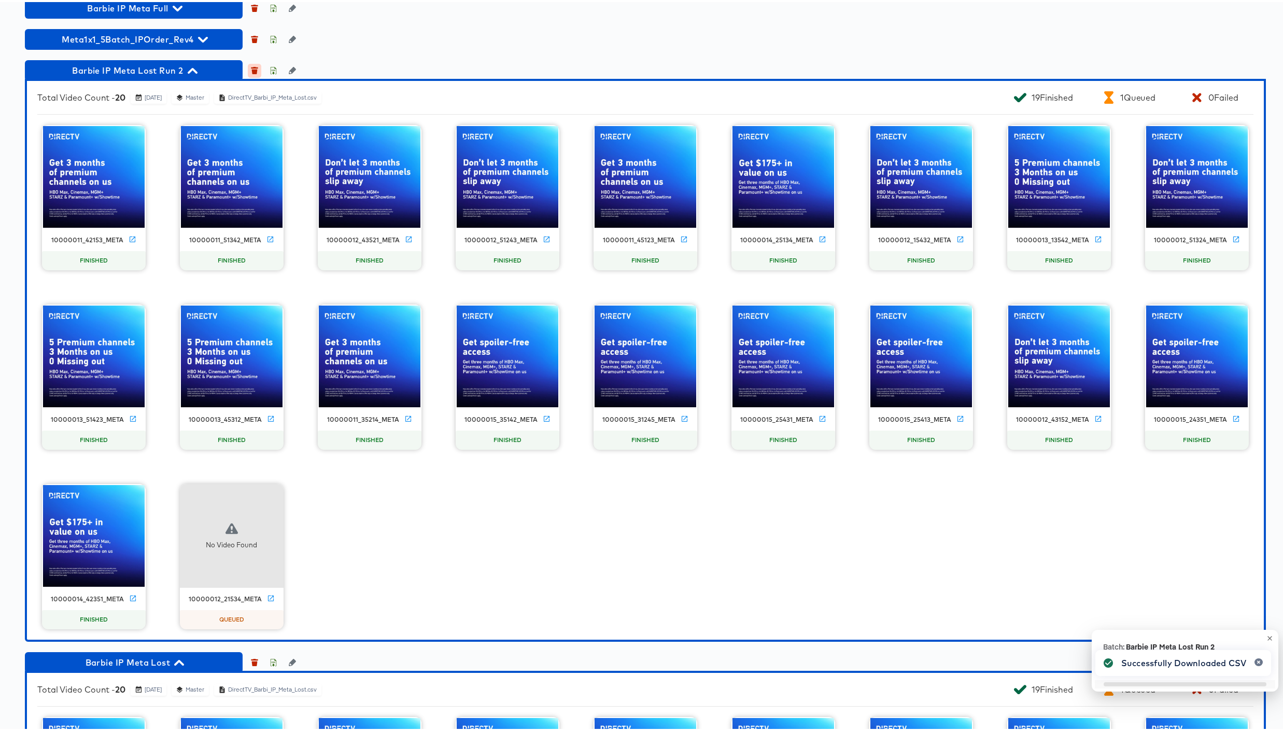
click at [256, 69] on icon "button" at bounding box center [255, 69] width 6 height 5
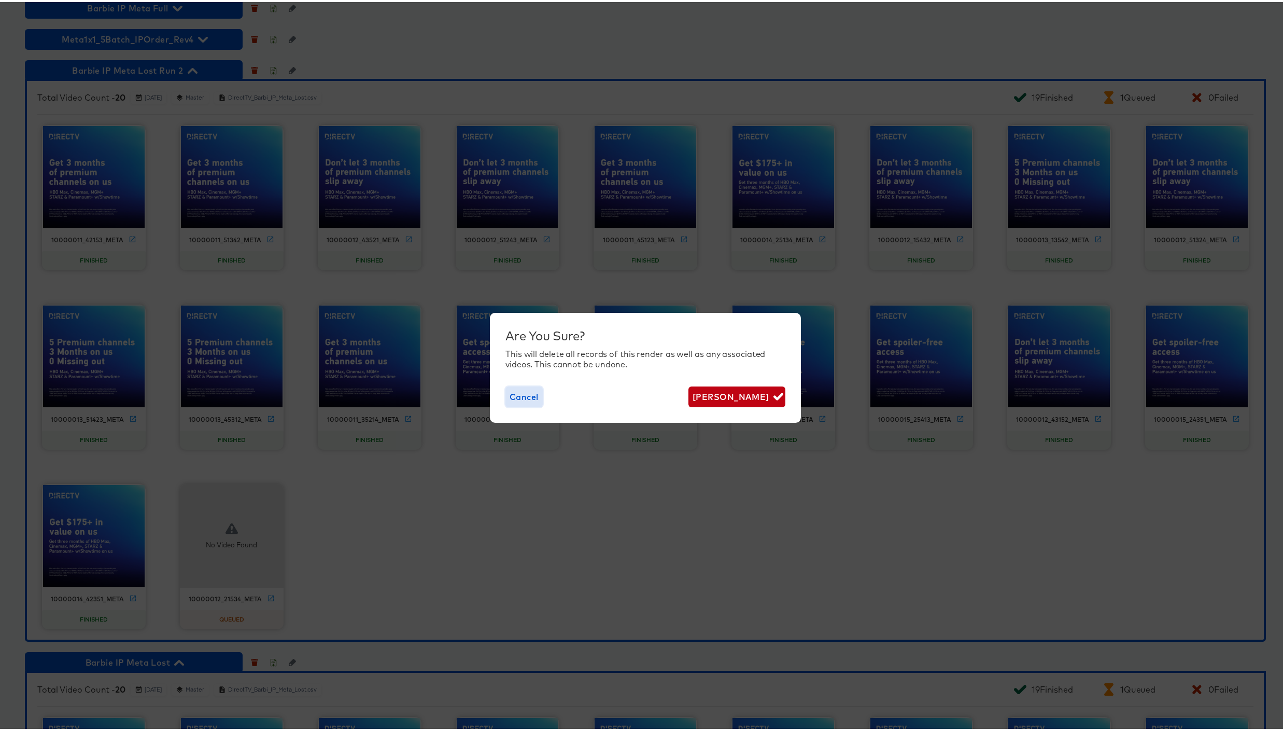
click at [518, 390] on span "Cancel" at bounding box center [524, 394] width 29 height 15
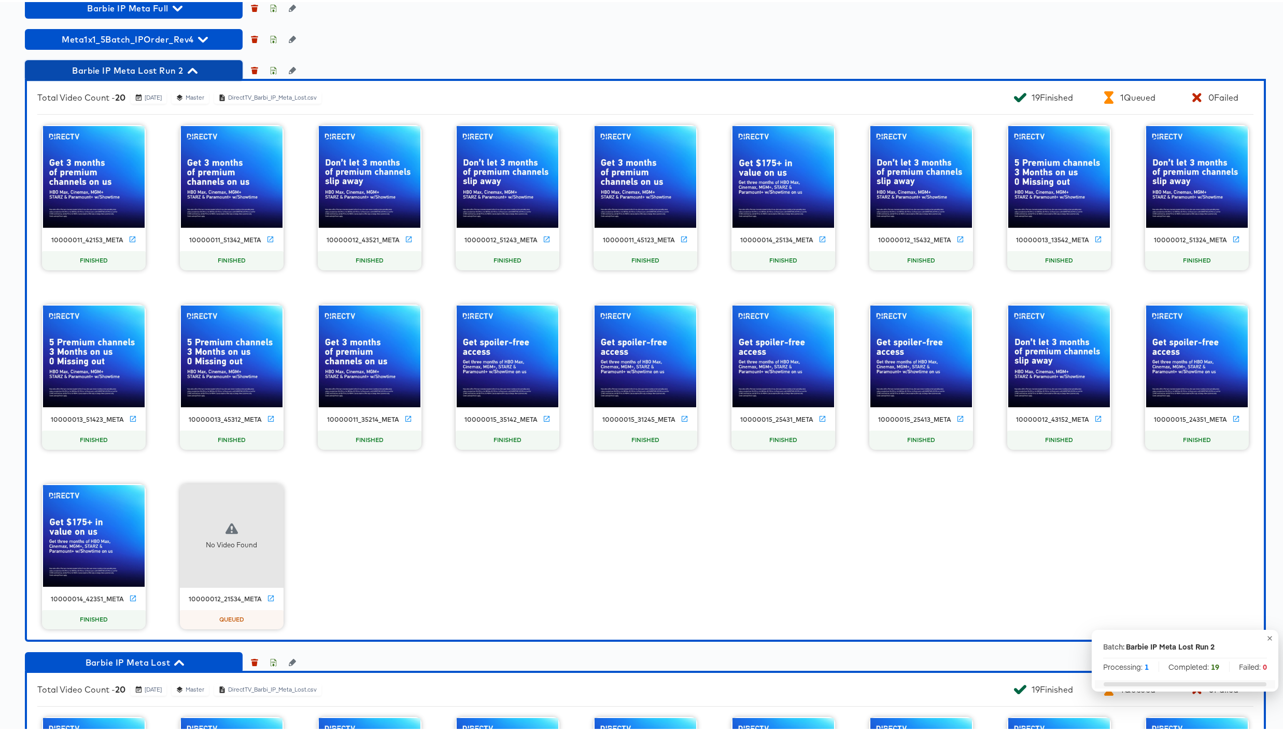
click at [192, 66] on icon "button" at bounding box center [193, 69] width 10 height 6
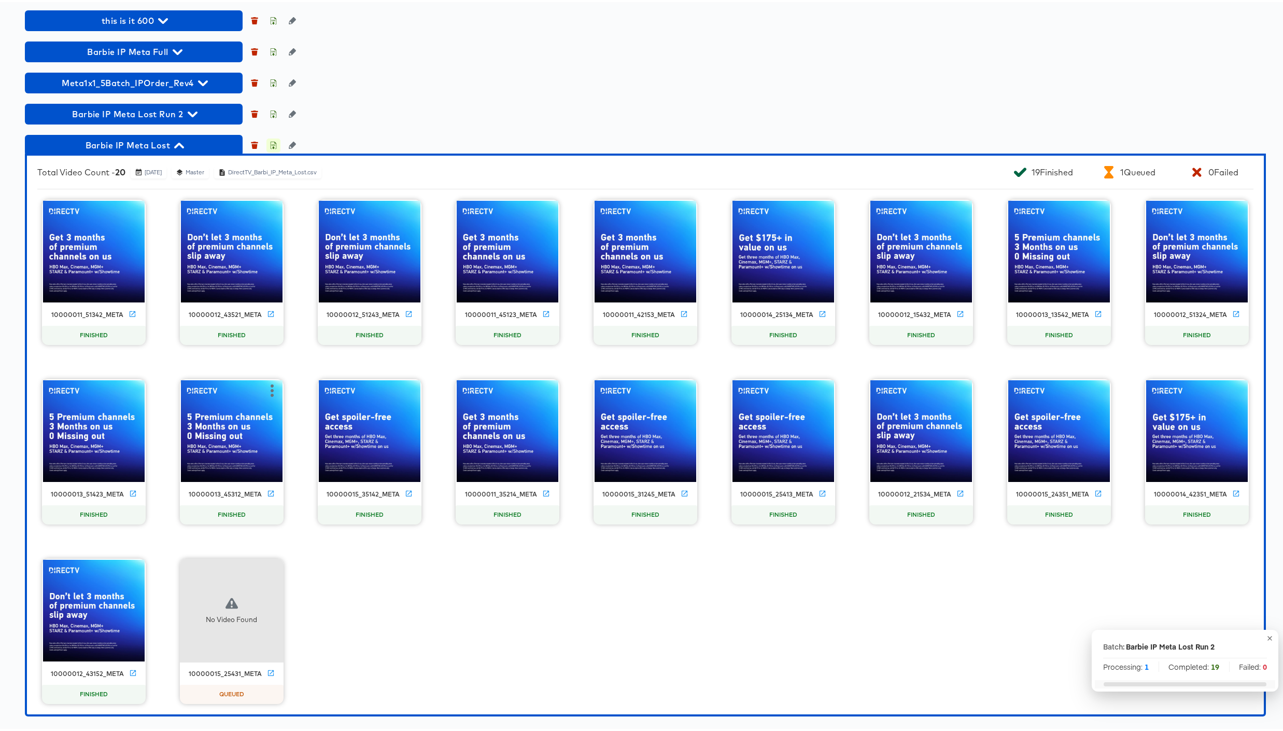
click at [273, 145] on icon "button" at bounding box center [274, 144] width 4 height 5
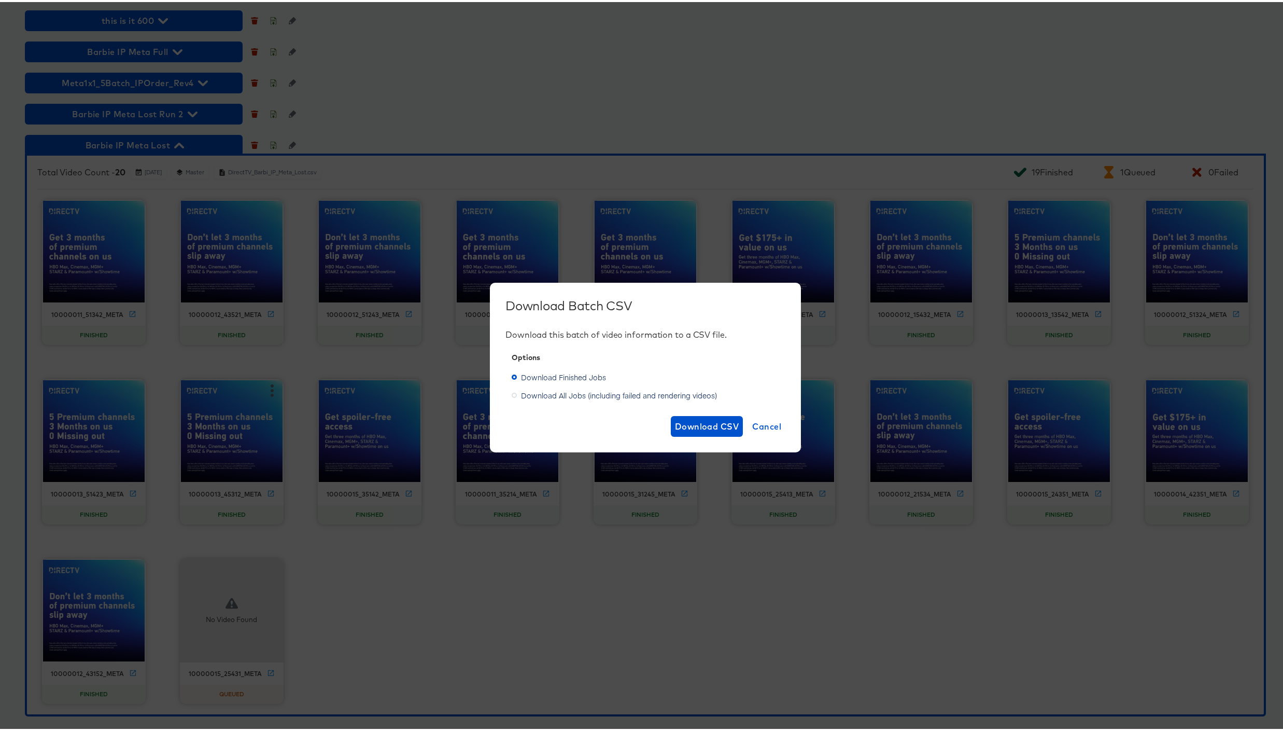
click at [512, 393] on icon at bounding box center [514, 392] width 5 height 5
click at [0, 0] on input "Download All Jobs (including failed and rendering videos)" at bounding box center [0, 0] width 0 height 0
click at [716, 422] on span "Download CSV" at bounding box center [707, 424] width 64 height 15
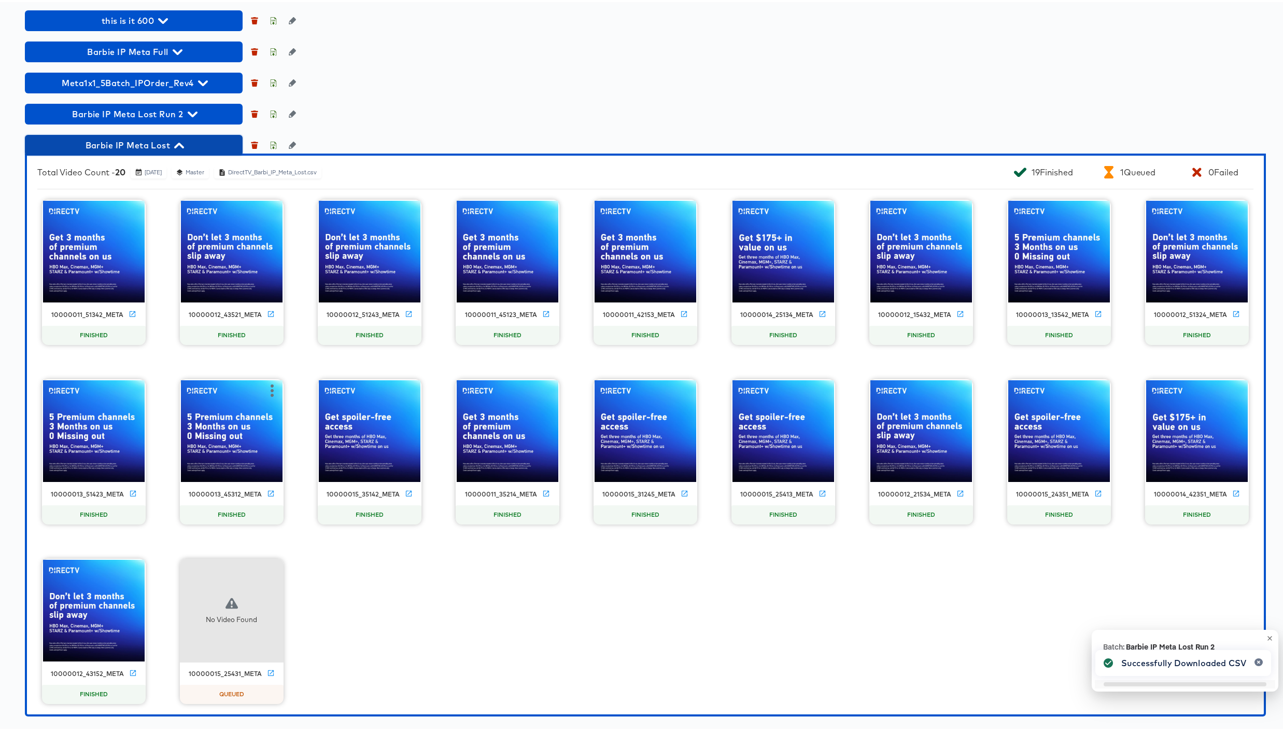
click at [178, 142] on icon "button" at bounding box center [179, 144] width 10 height 6
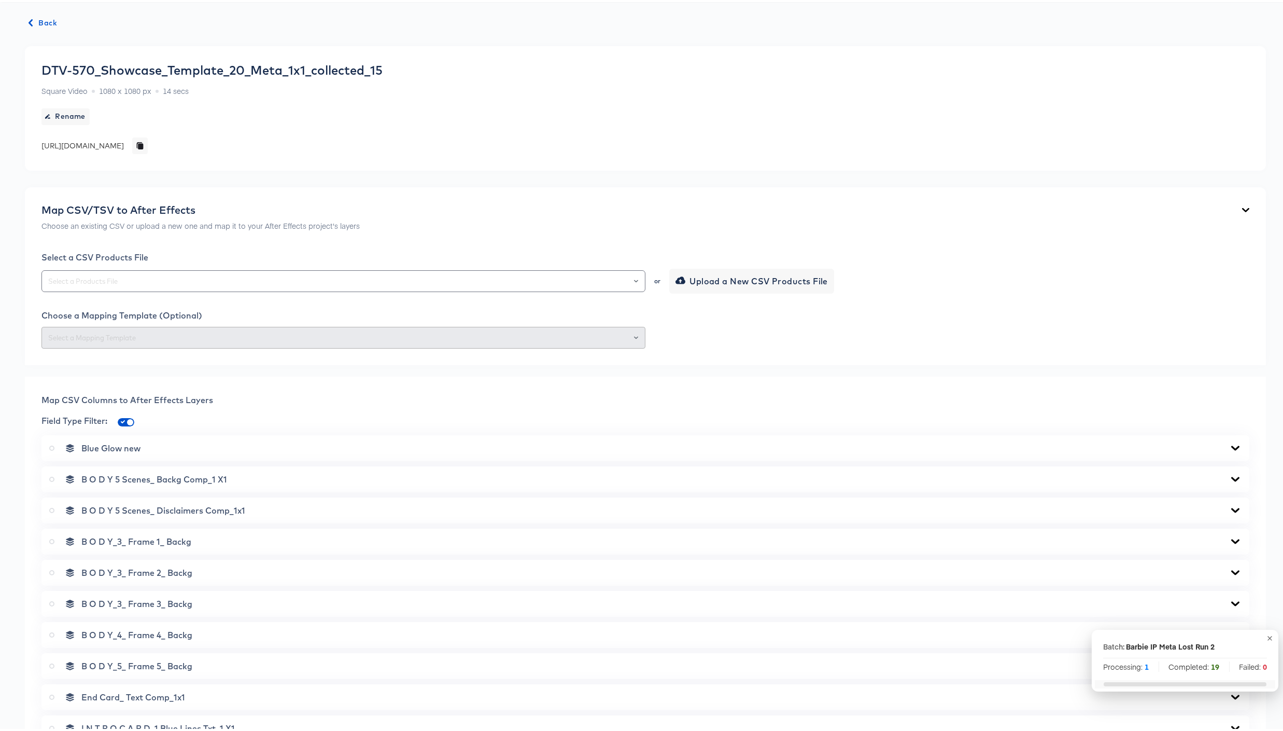
scroll to position [0, 0]
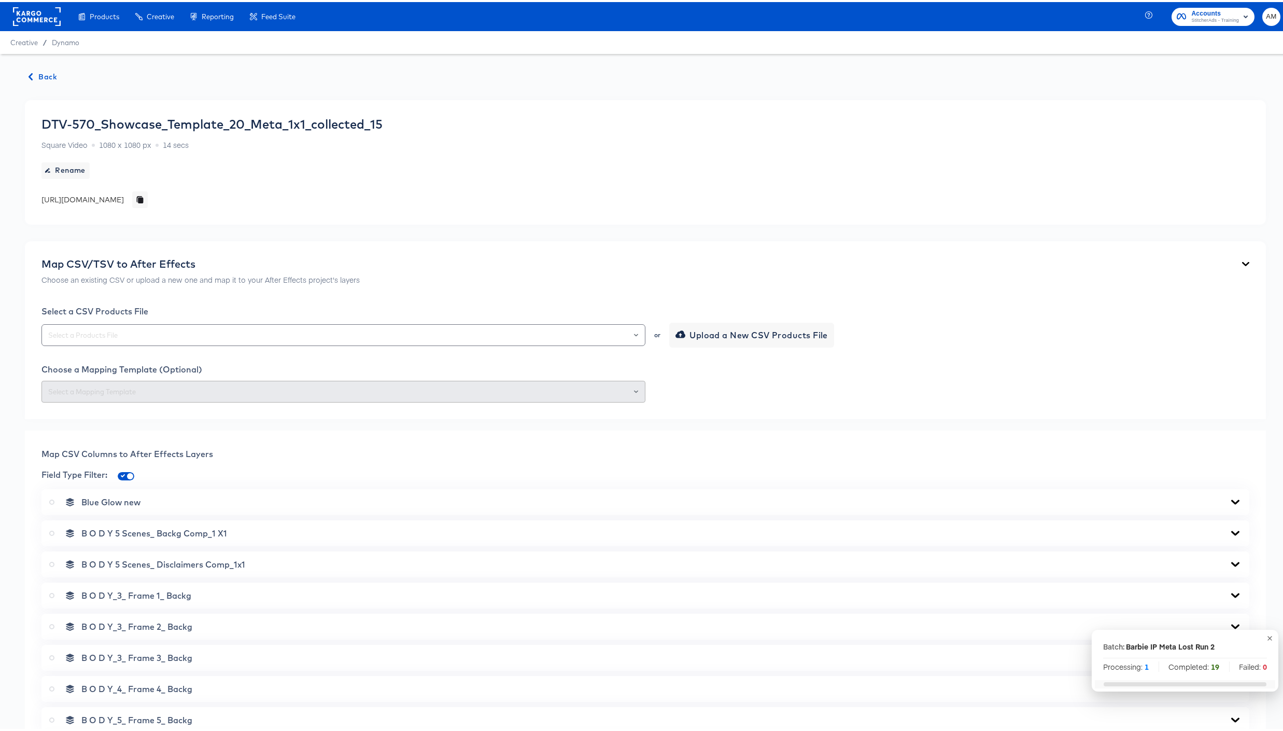
click at [52, 72] on span "Back" at bounding box center [43, 74] width 28 height 13
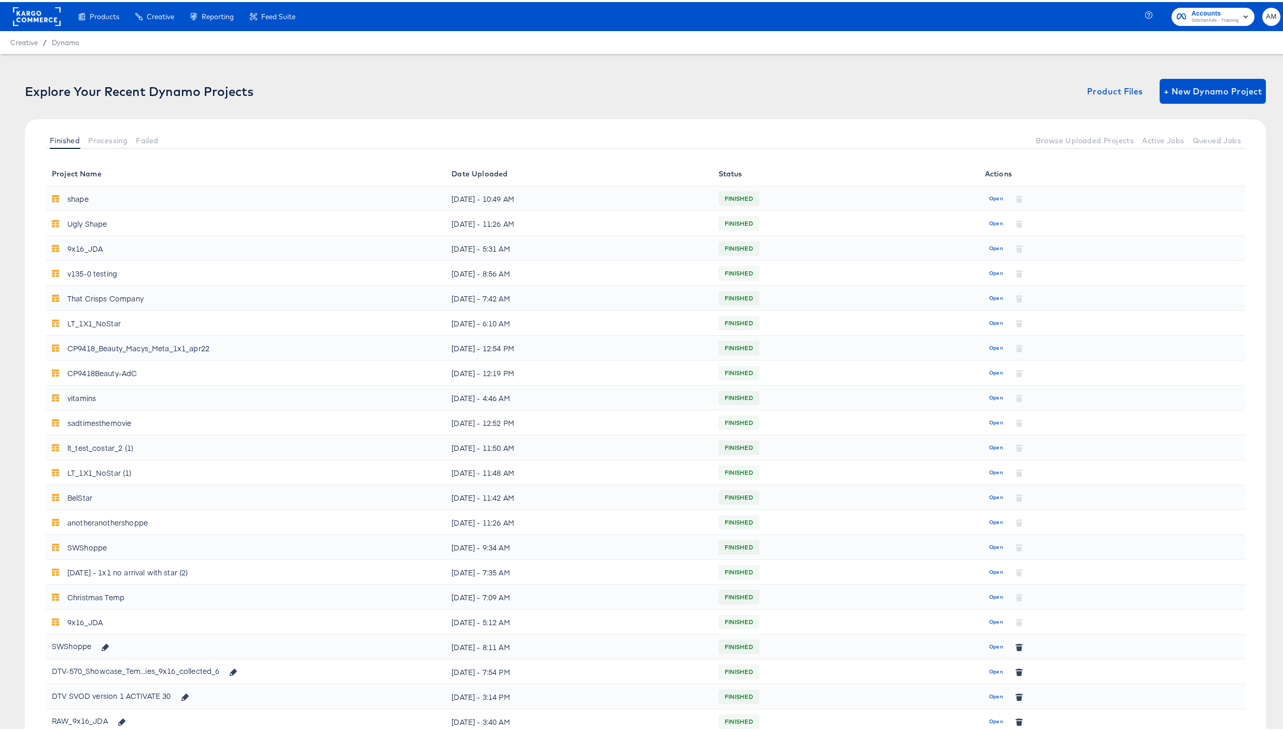
scroll to position [402, 0]
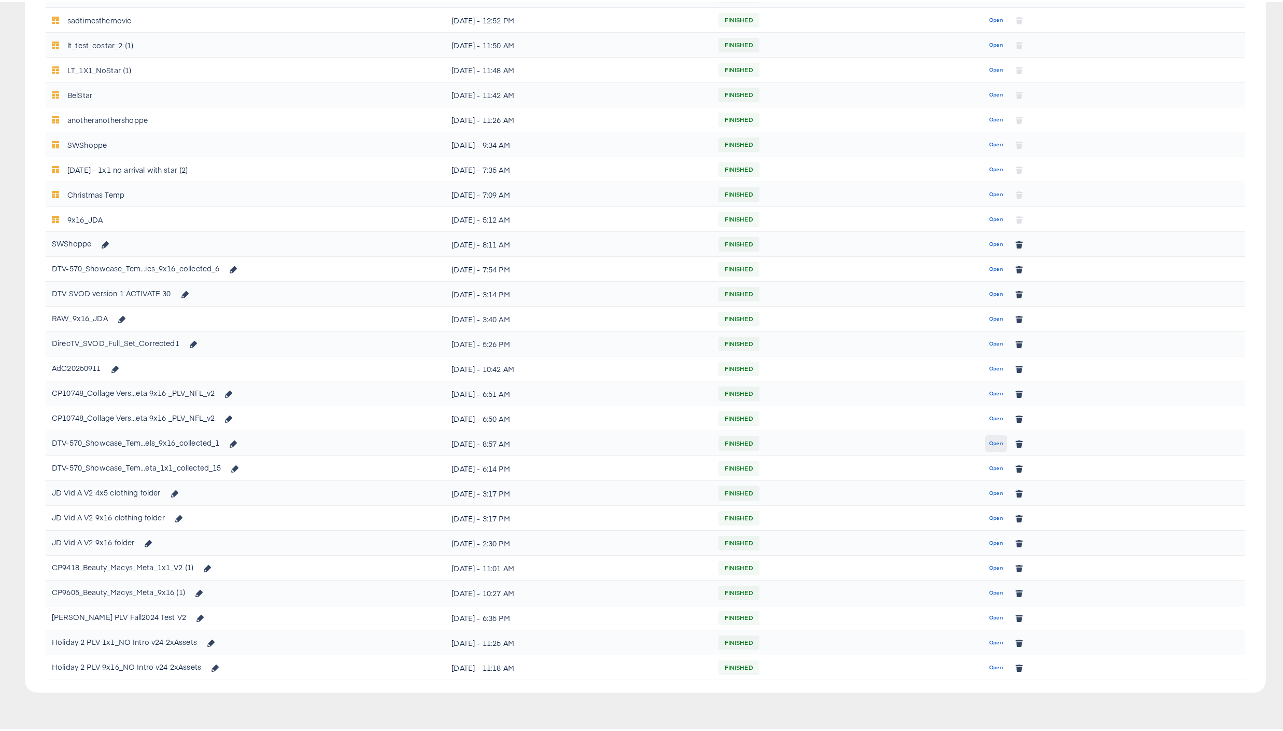
click at [989, 443] on span "Open" at bounding box center [996, 441] width 14 height 9
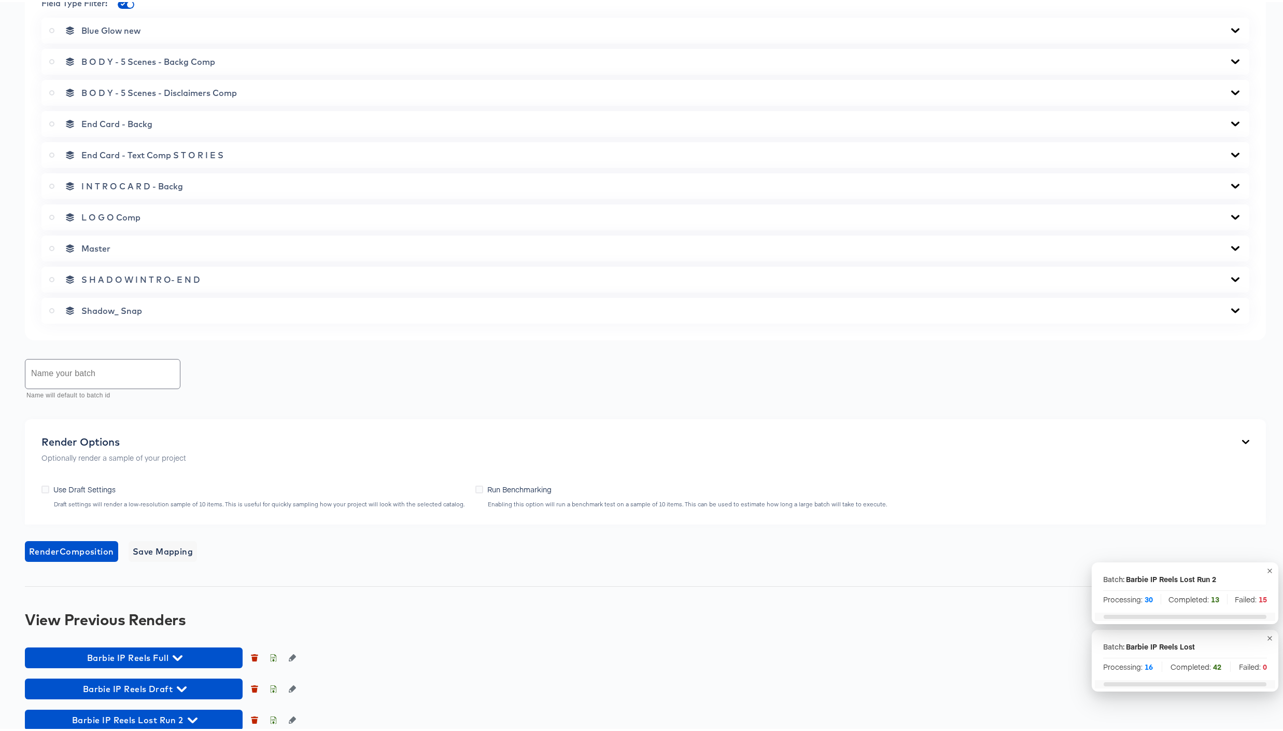
scroll to position [672, 0]
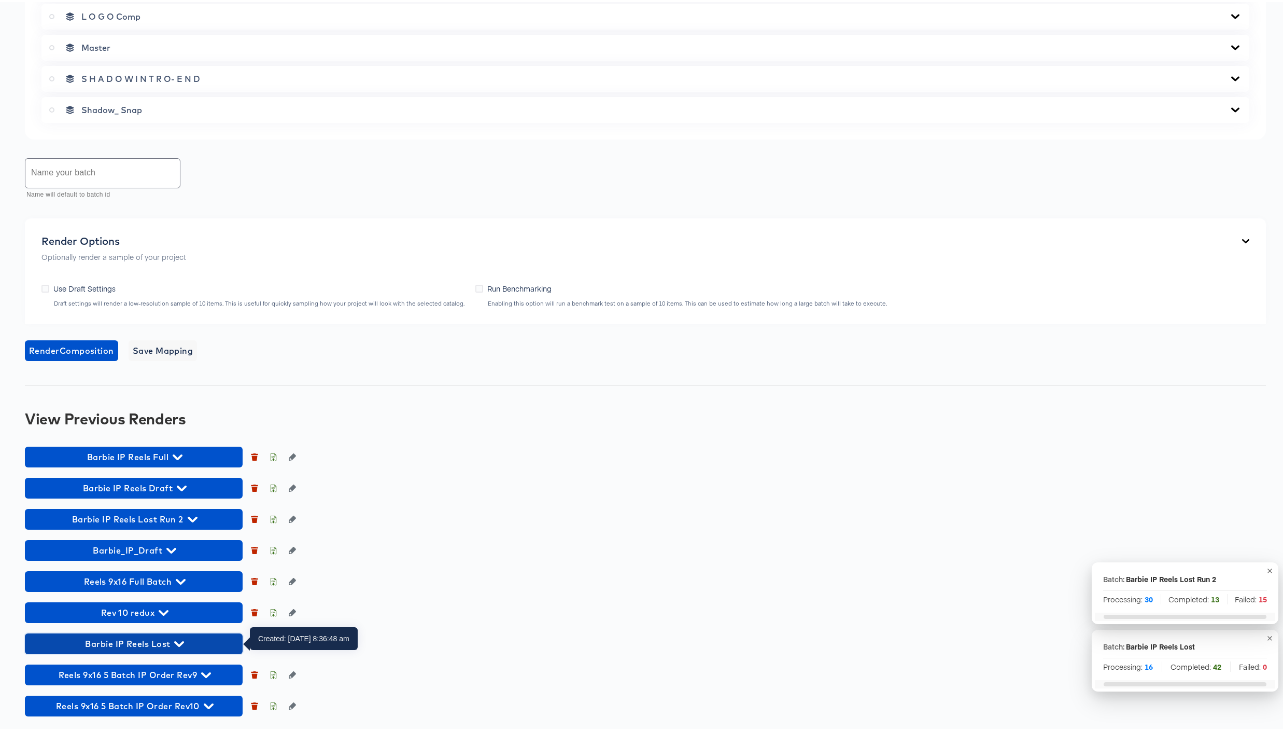
click at [179, 640] on icon "button" at bounding box center [179, 642] width 10 height 10
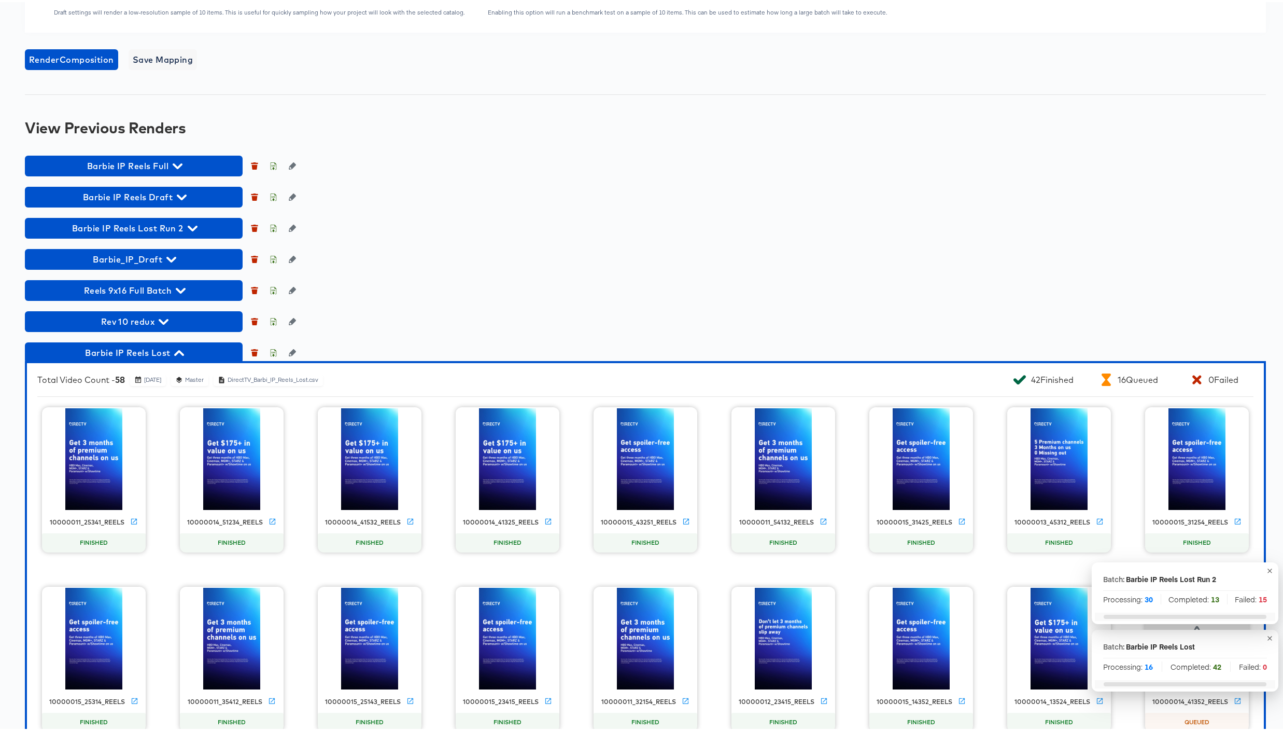
scroll to position [1032, 0]
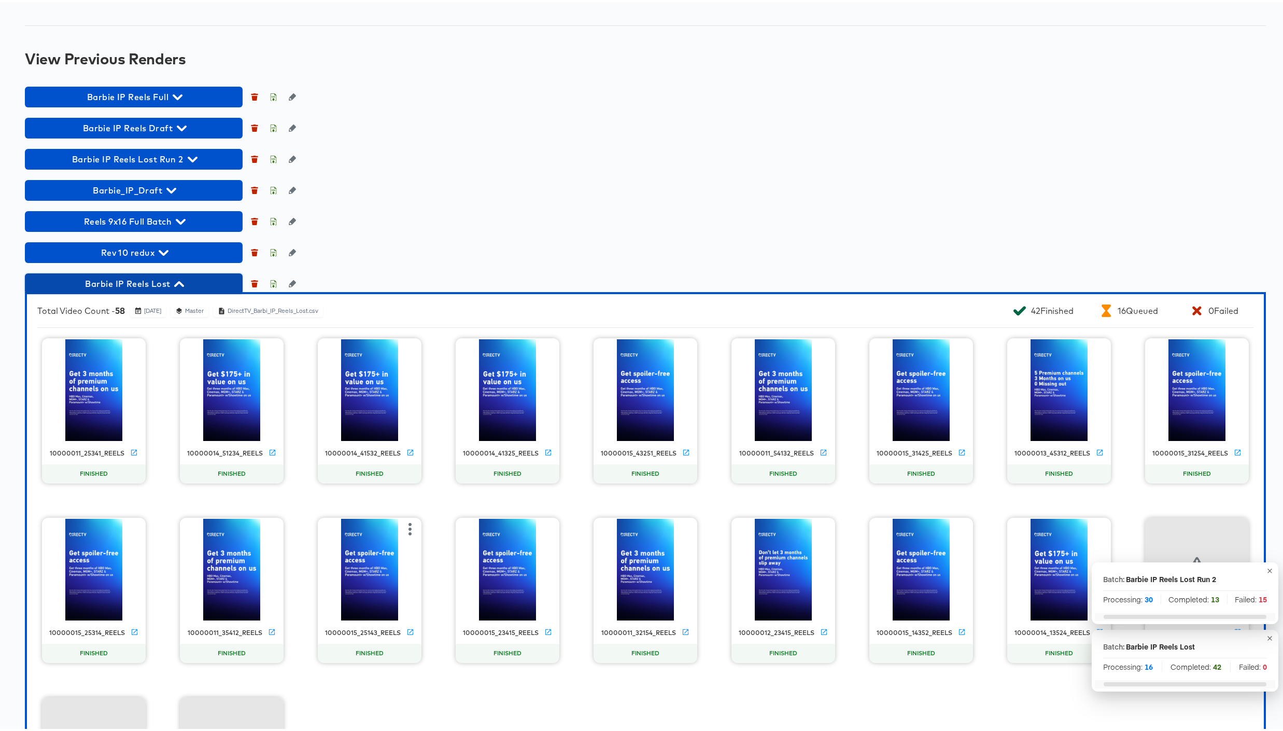
click at [178, 281] on icon "button" at bounding box center [179, 282] width 10 height 6
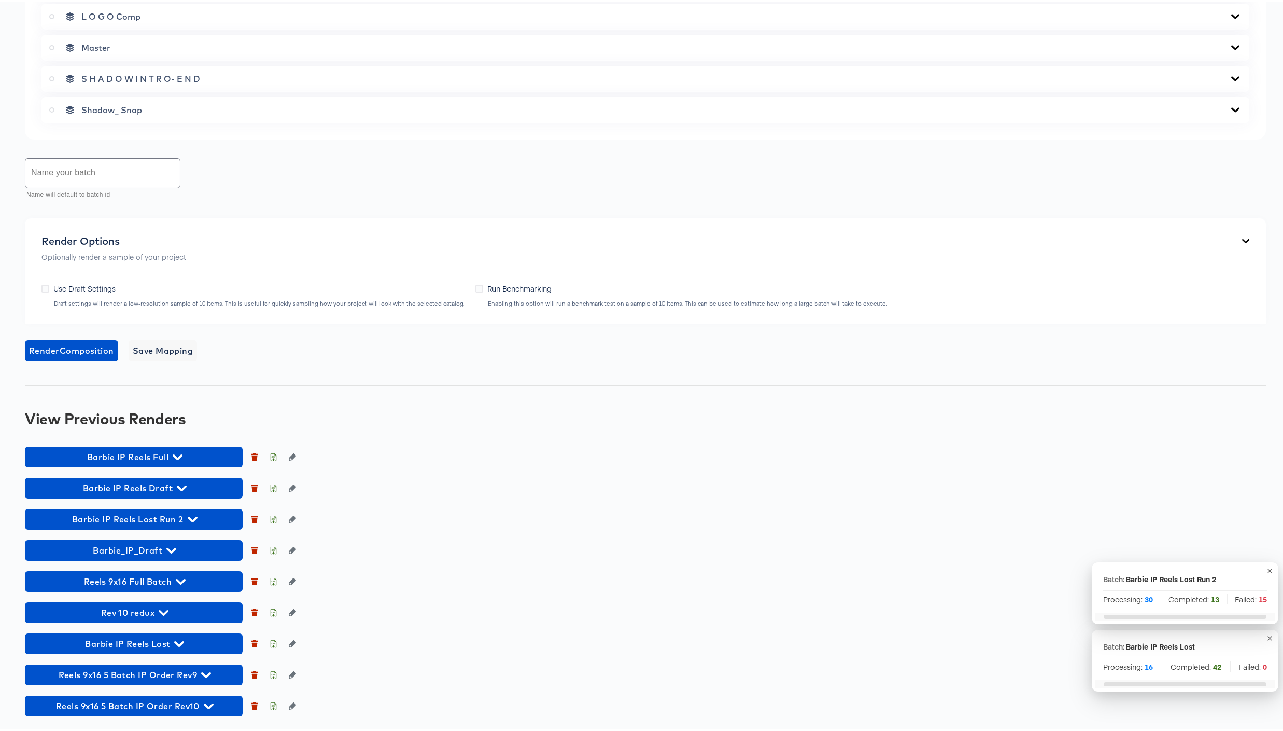
scroll to position [672, 0]
click at [190, 516] on icon "button" at bounding box center [193, 517] width 10 height 6
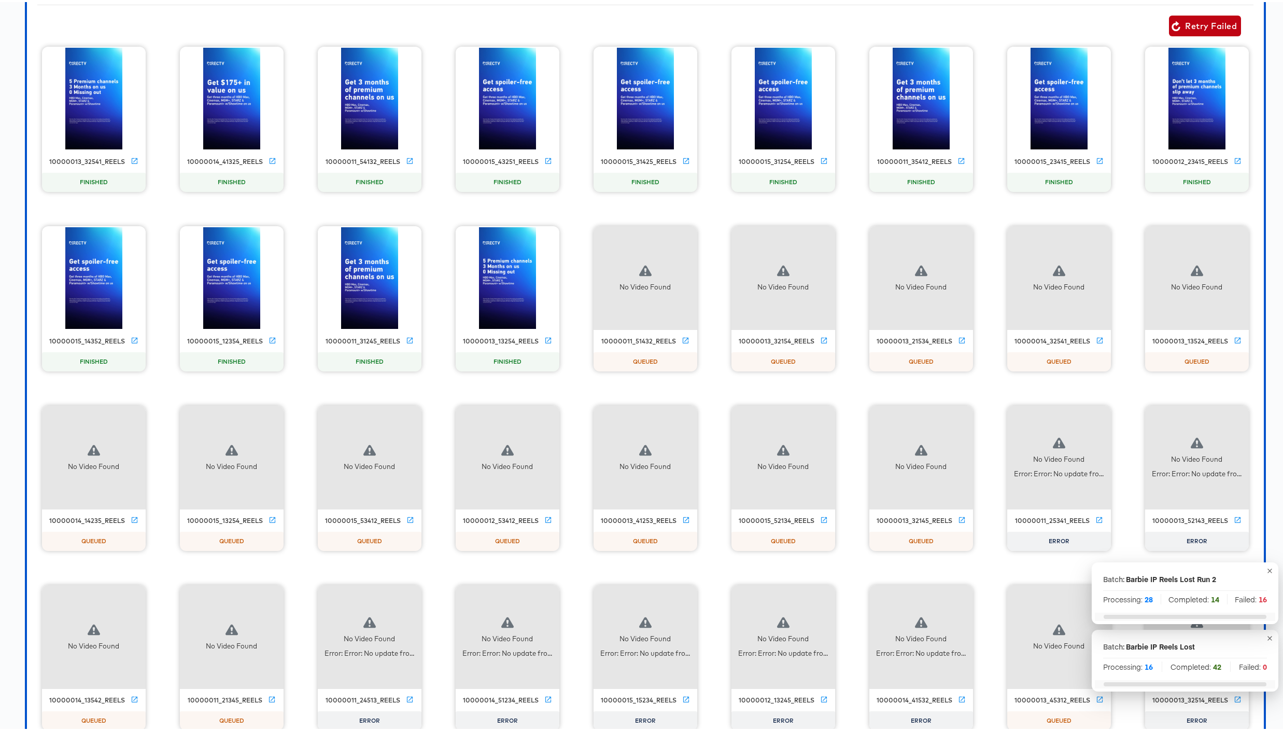
scroll to position [1066, 0]
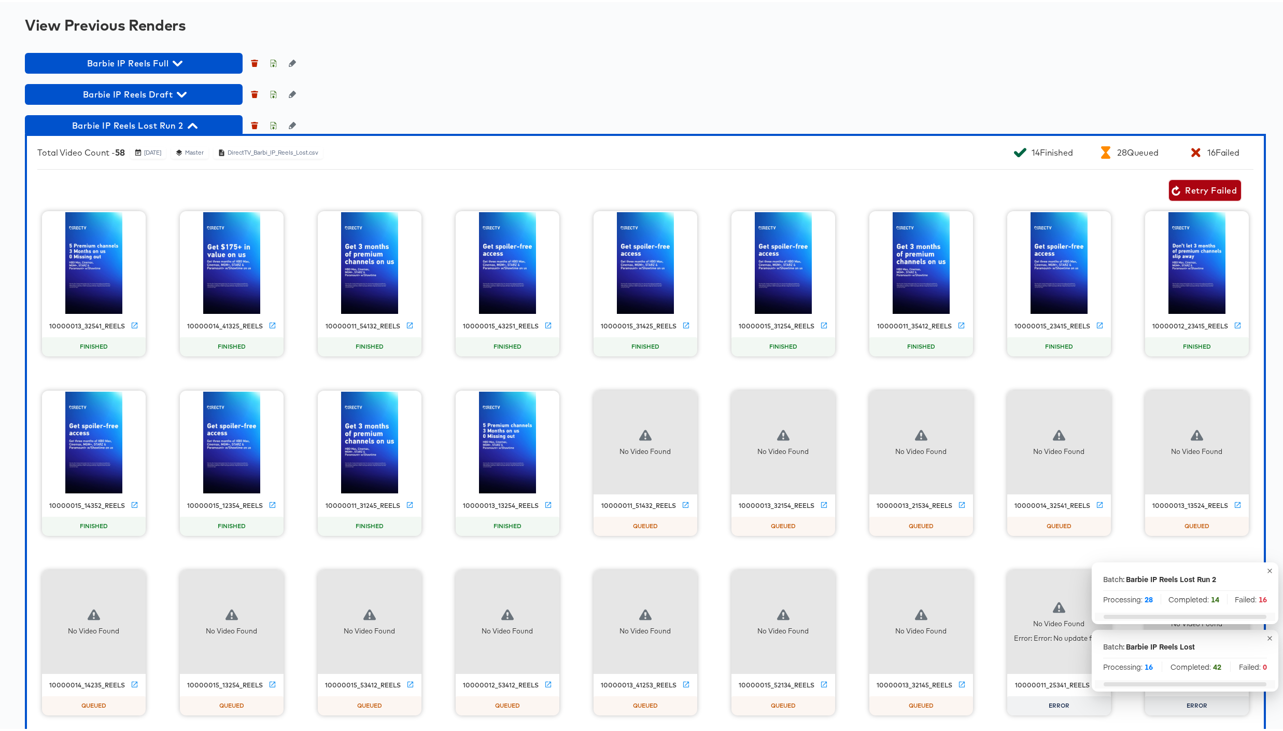
click at [1197, 188] on span "Retry Failed" at bounding box center [1205, 188] width 64 height 15
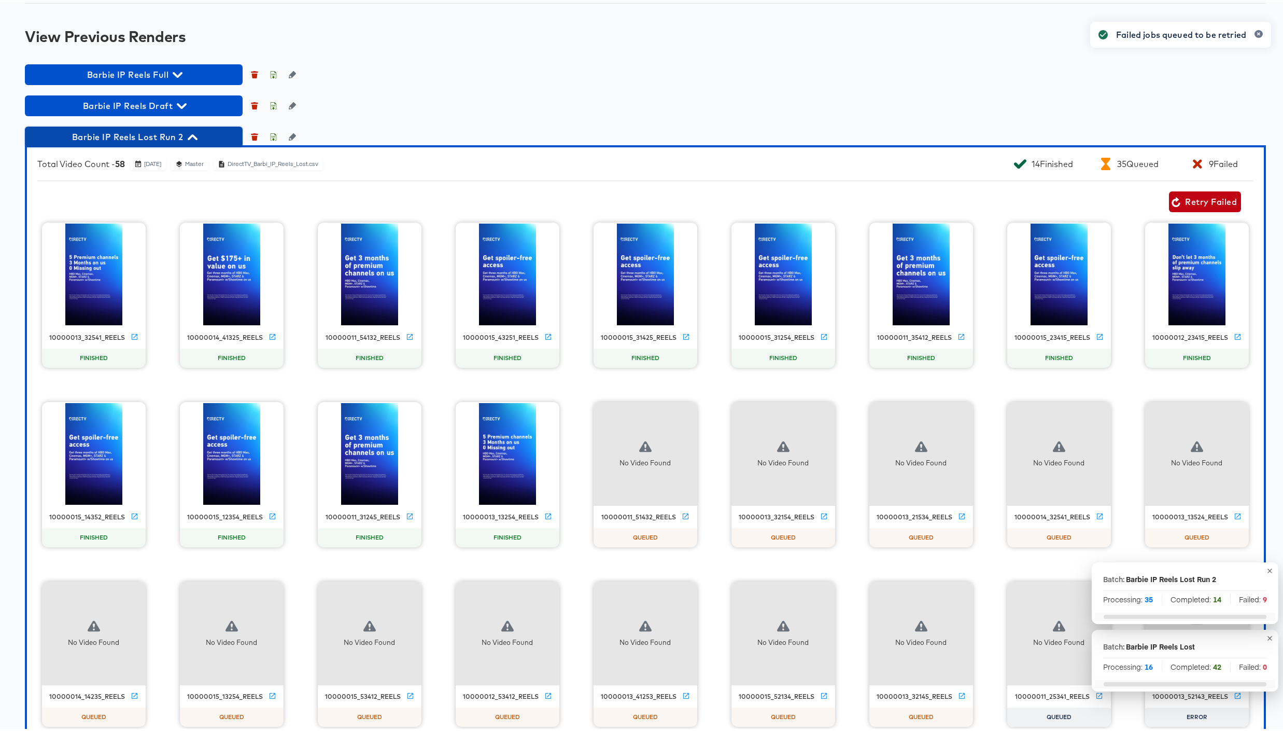
click at [197, 133] on icon "button" at bounding box center [193, 135] width 10 height 10
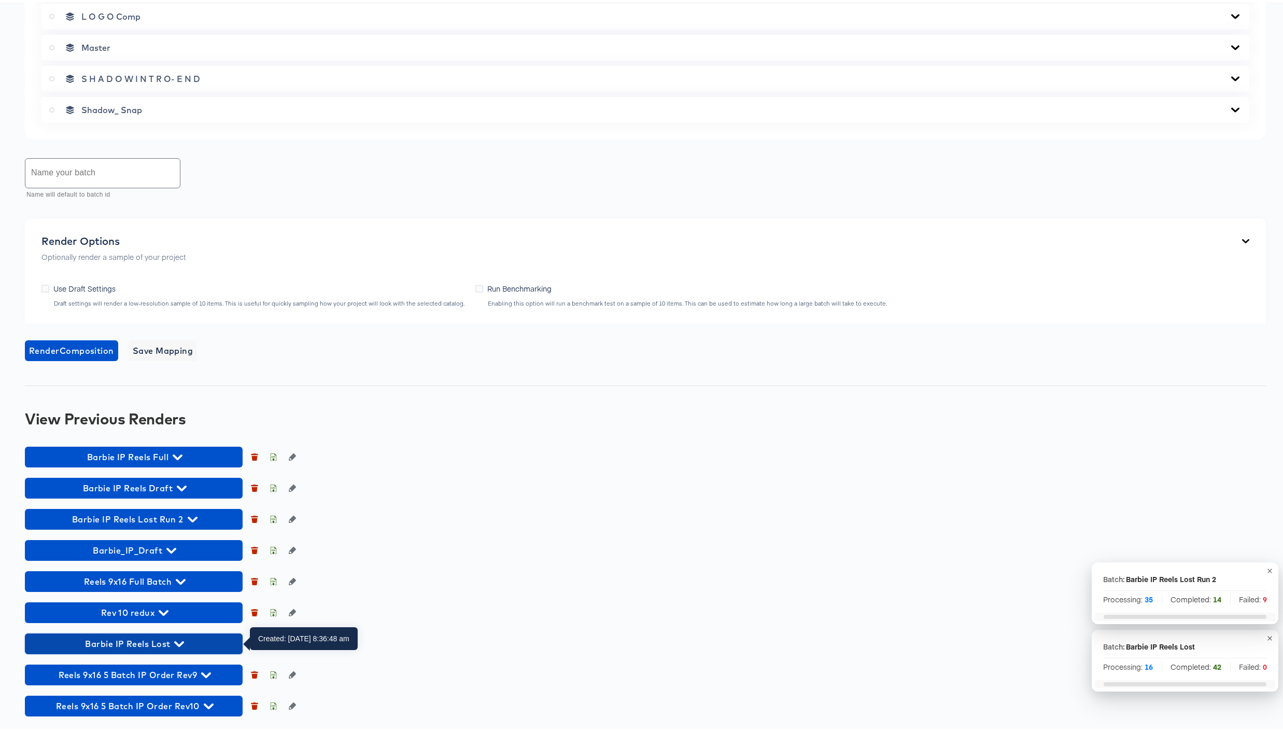
click at [179, 640] on icon "button" at bounding box center [179, 642] width 10 height 10
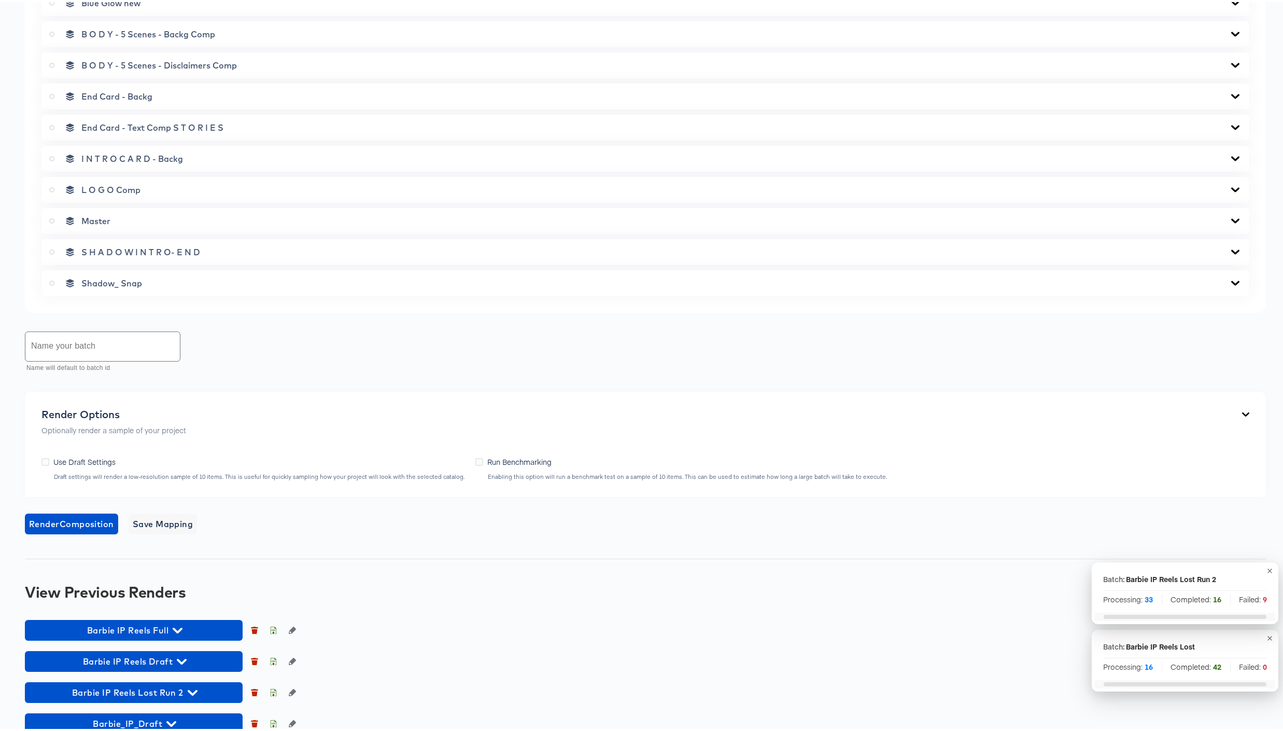
scroll to position [960, 0]
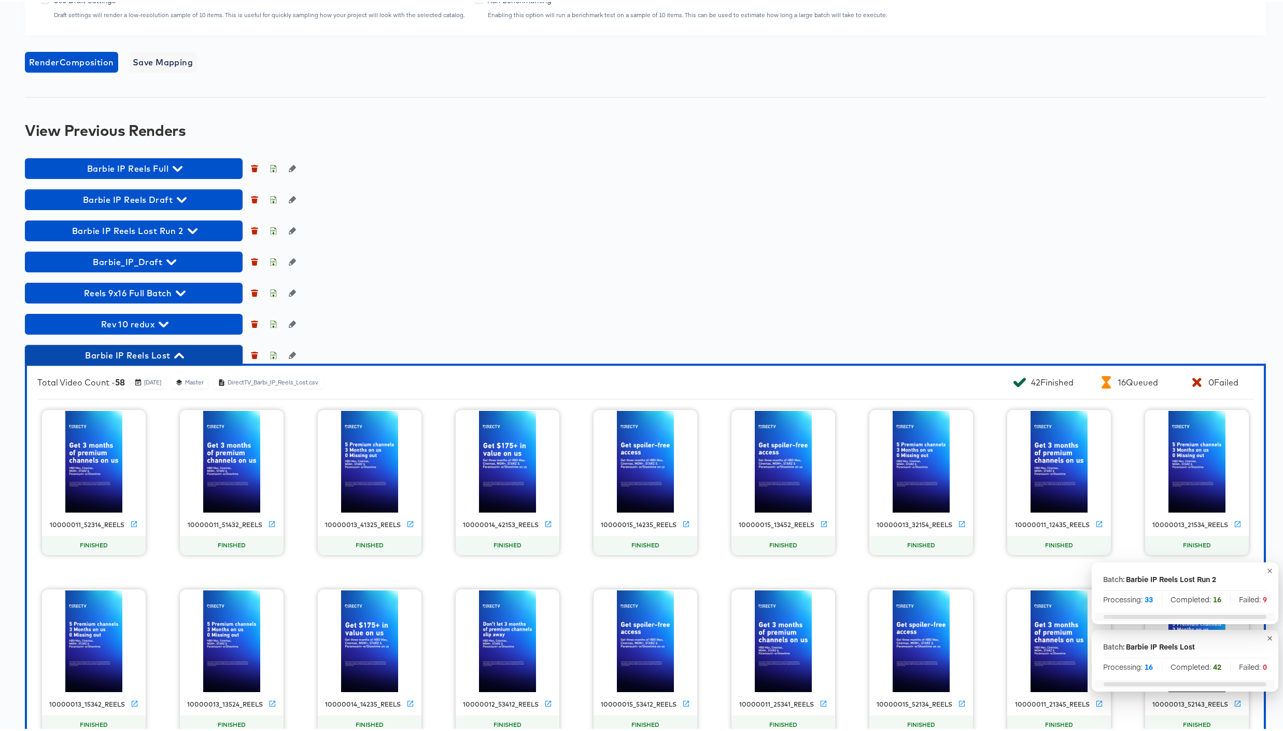
click at [181, 354] on icon "button" at bounding box center [179, 354] width 10 height 6
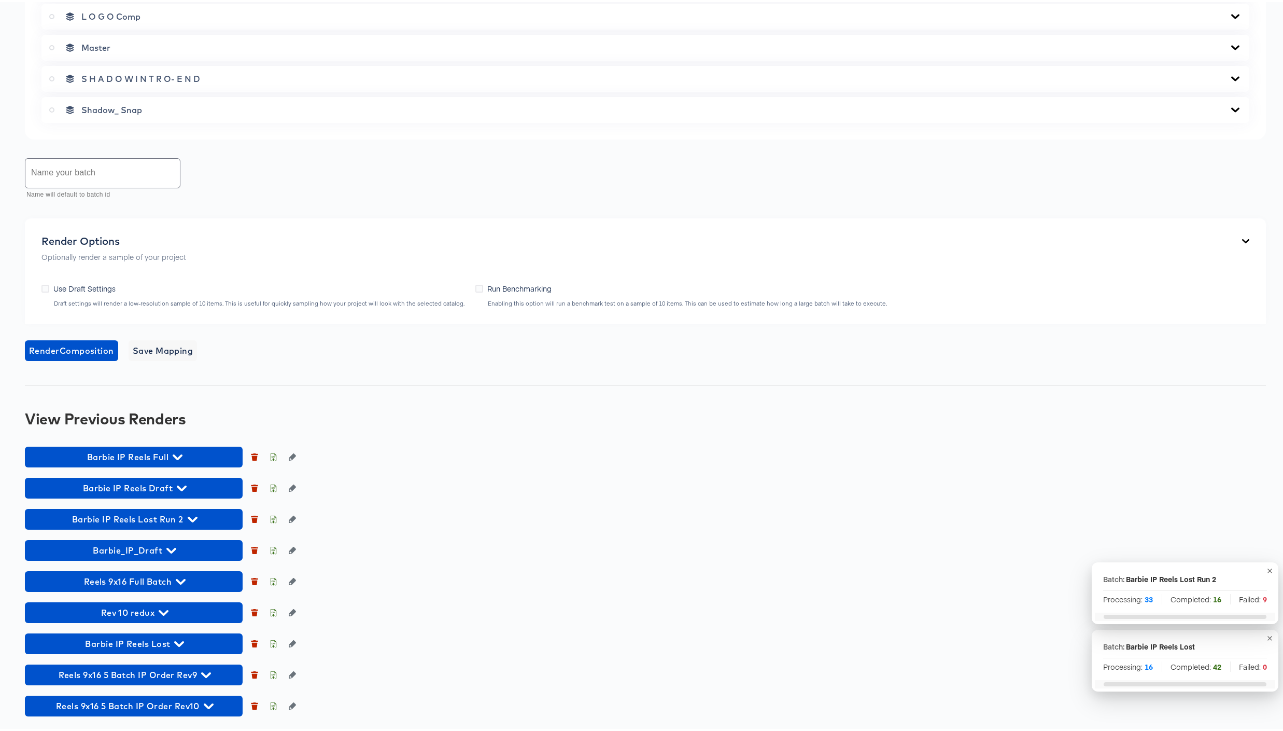
scroll to position [672, 0]
click at [194, 516] on icon "button" at bounding box center [193, 517] width 10 height 6
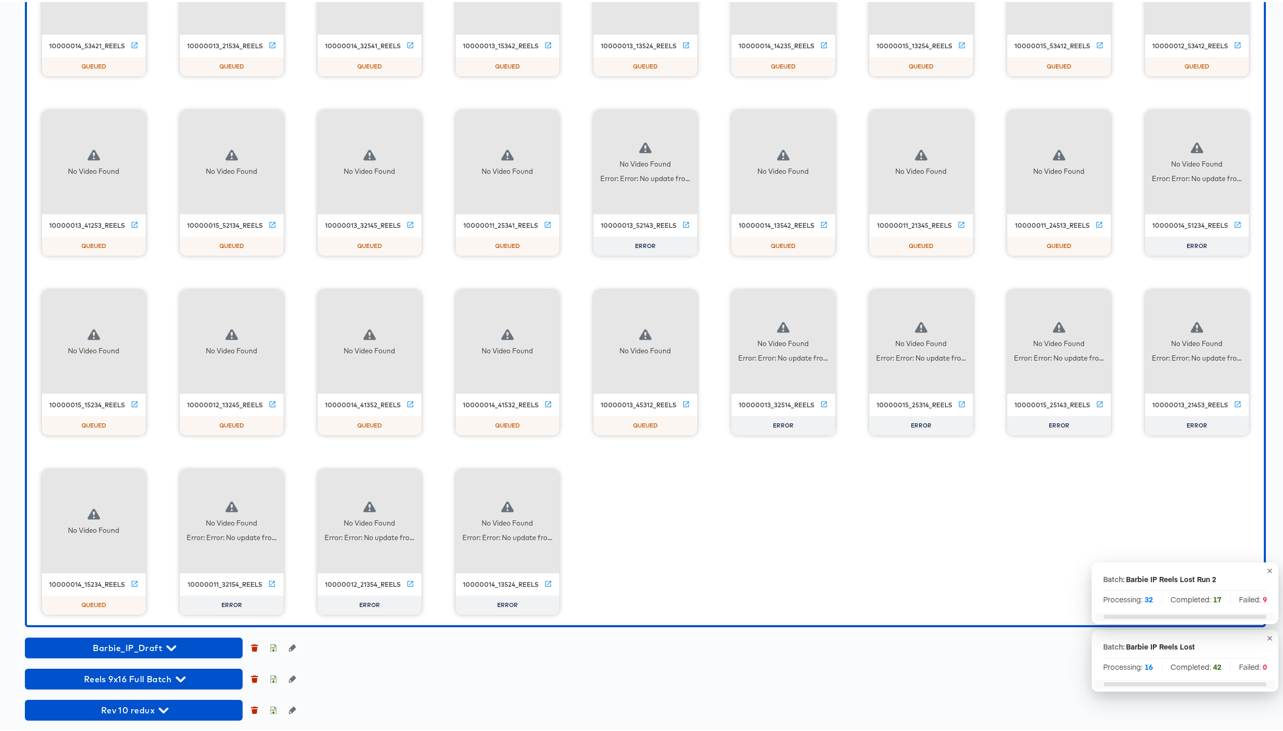
scroll to position [1981, 0]
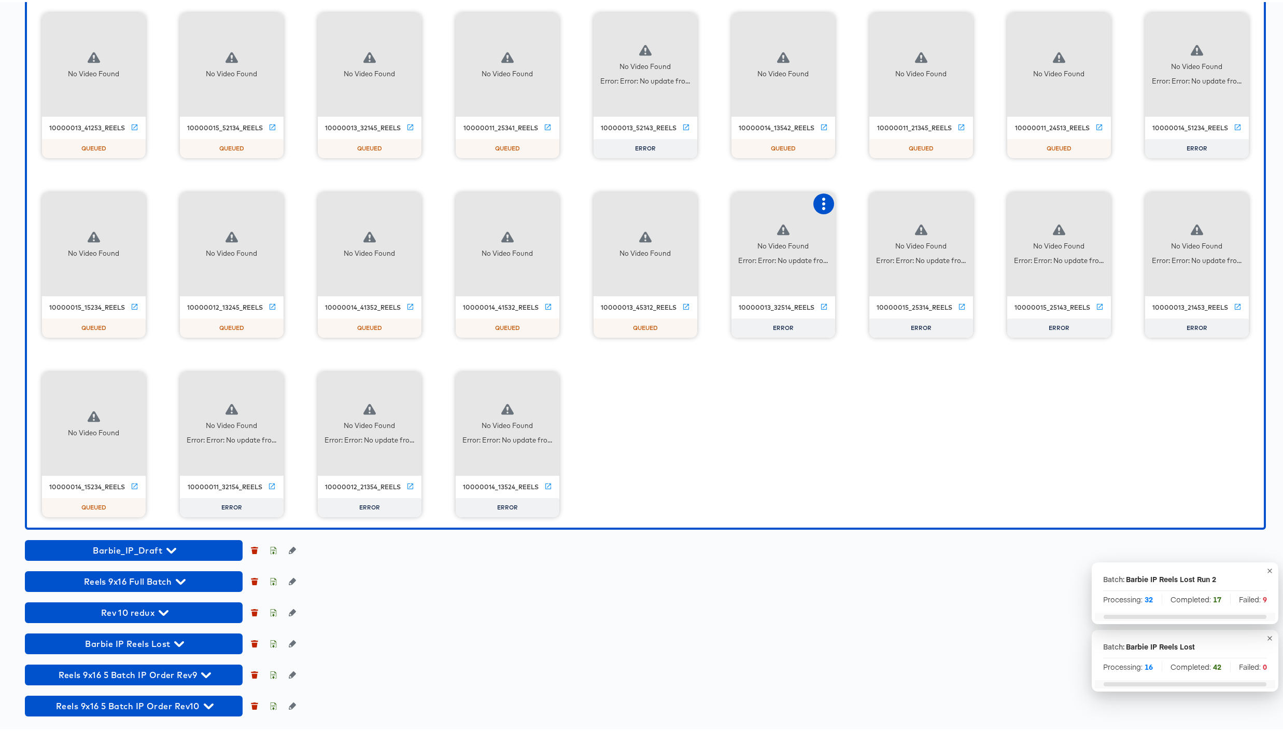
click at [822, 197] on icon "button" at bounding box center [824, 201] width 12 height 12
click at [959, 196] on icon "button" at bounding box center [962, 201] width 12 height 12
click at [993, 201] on div "Retry" at bounding box center [1000, 201] width 20 height 8
click at [1094, 200] on icon "button" at bounding box center [1100, 201] width 12 height 12
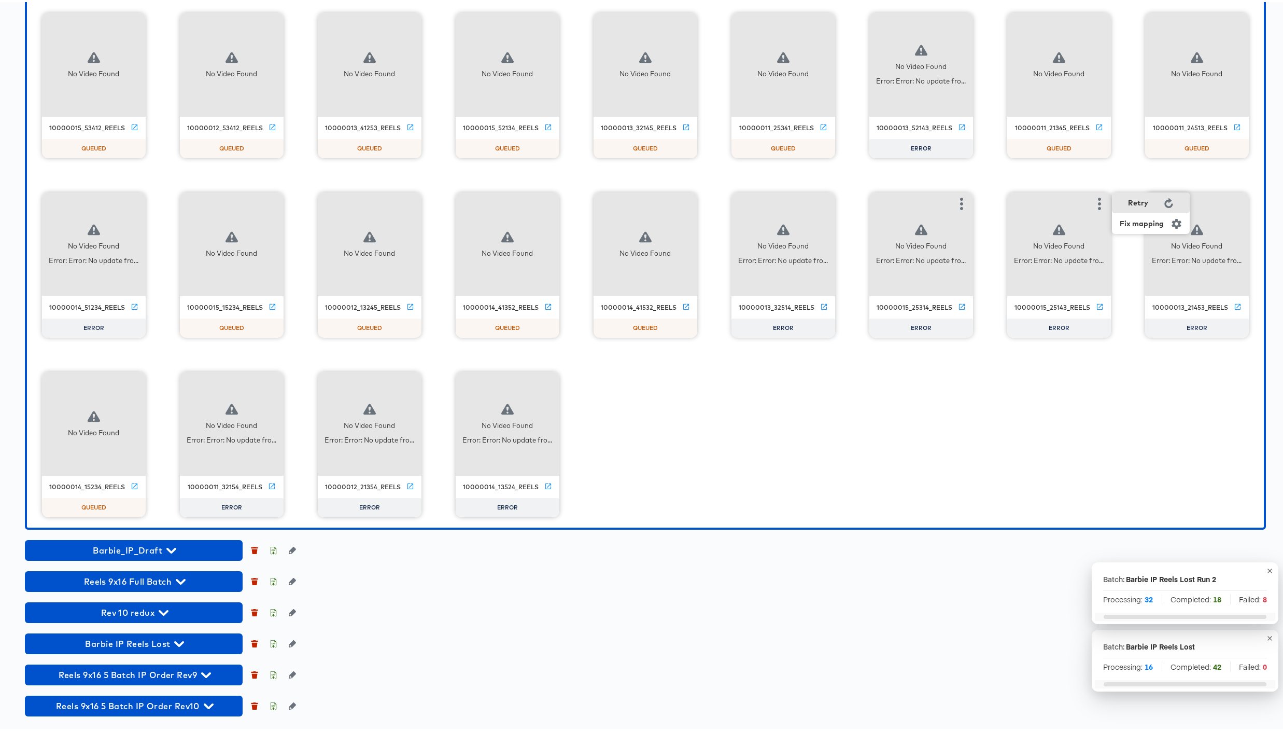
click at [1130, 199] on div "Retry" at bounding box center [1138, 201] width 20 height 8
click at [1236, 202] on icon "button" at bounding box center [1237, 201] width 3 height 12
click at [1177, 203] on div "Retry" at bounding box center [1173, 201] width 20 height 8
click at [132, 378] on icon "button" at bounding box center [134, 381] width 12 height 12
click at [155, 379] on div "Set as failed" at bounding box center [177, 380] width 44 height 8
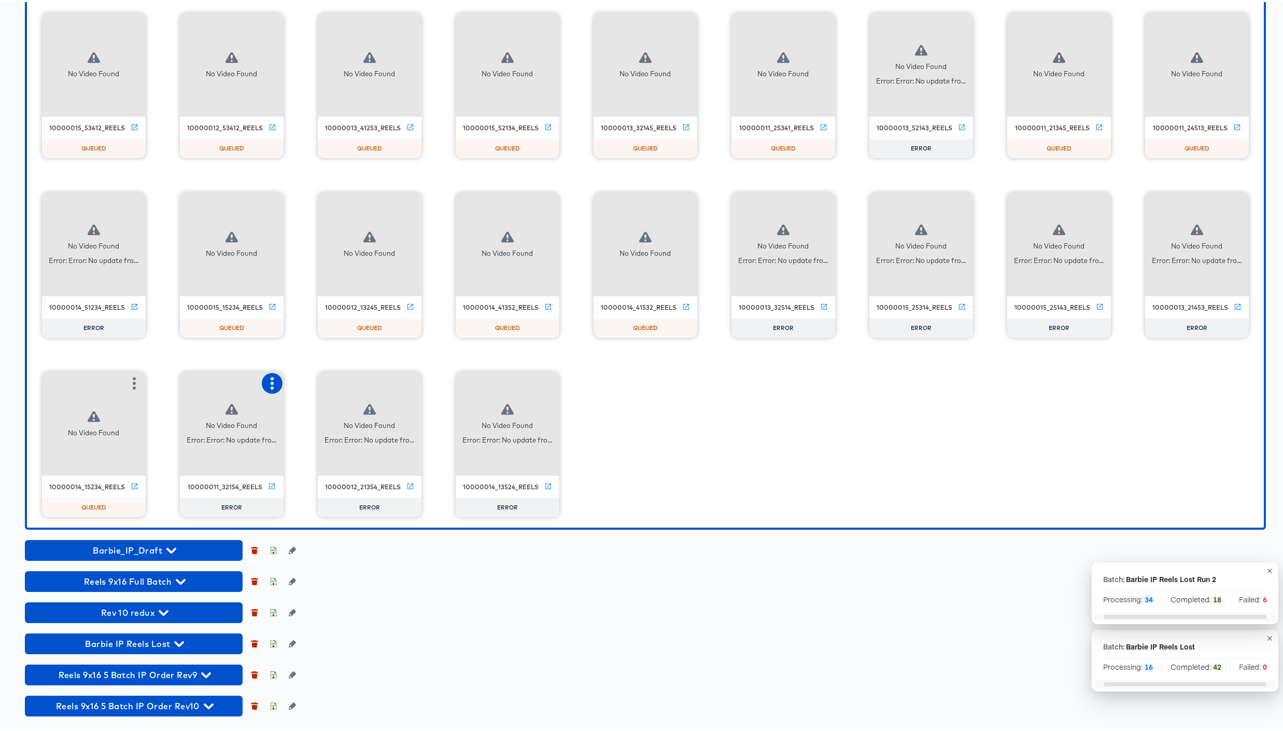
click at [270, 380] on icon "button" at bounding box center [272, 381] width 12 height 12
click at [306, 381] on div "Retry" at bounding box center [311, 380] width 20 height 8
click at [409, 382] on icon "button" at bounding box center [410, 381] width 12 height 12
click at [449, 381] on div "Retry" at bounding box center [449, 380] width 20 height 8
click at [548, 379] on icon "button" at bounding box center [548, 381] width 12 height 12
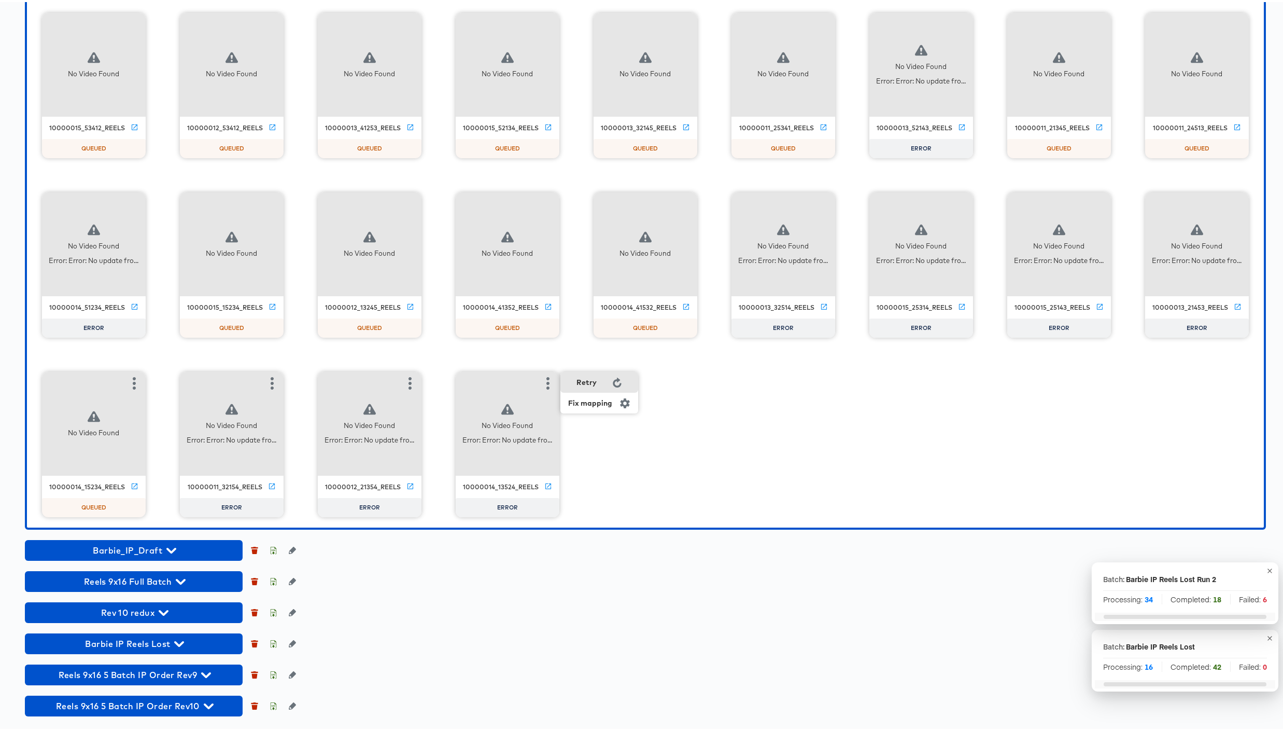
click at [602, 381] on div "Retry" at bounding box center [600, 380] width 78 height 21
click at [124, 202] on button "button" at bounding box center [134, 201] width 21 height 21
click at [169, 206] on div "Retry" at bounding box center [186, 200] width 78 height 21
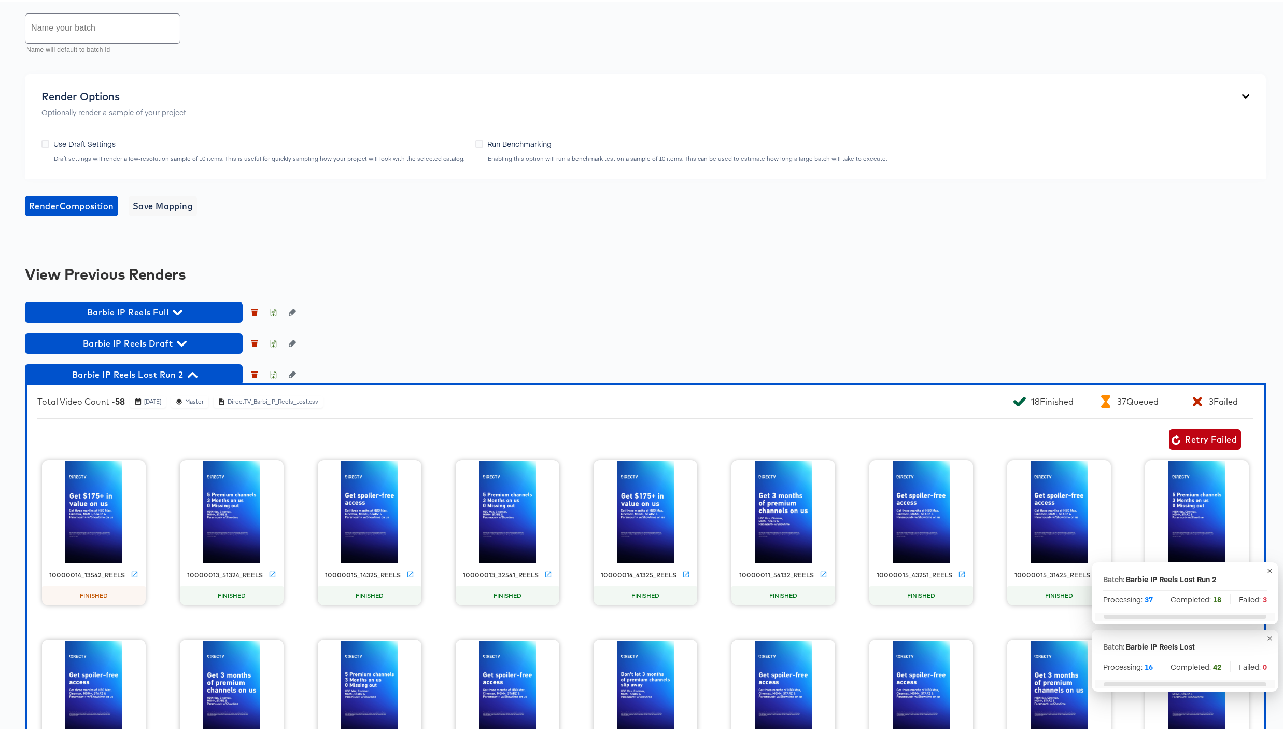
scroll to position [996, 0]
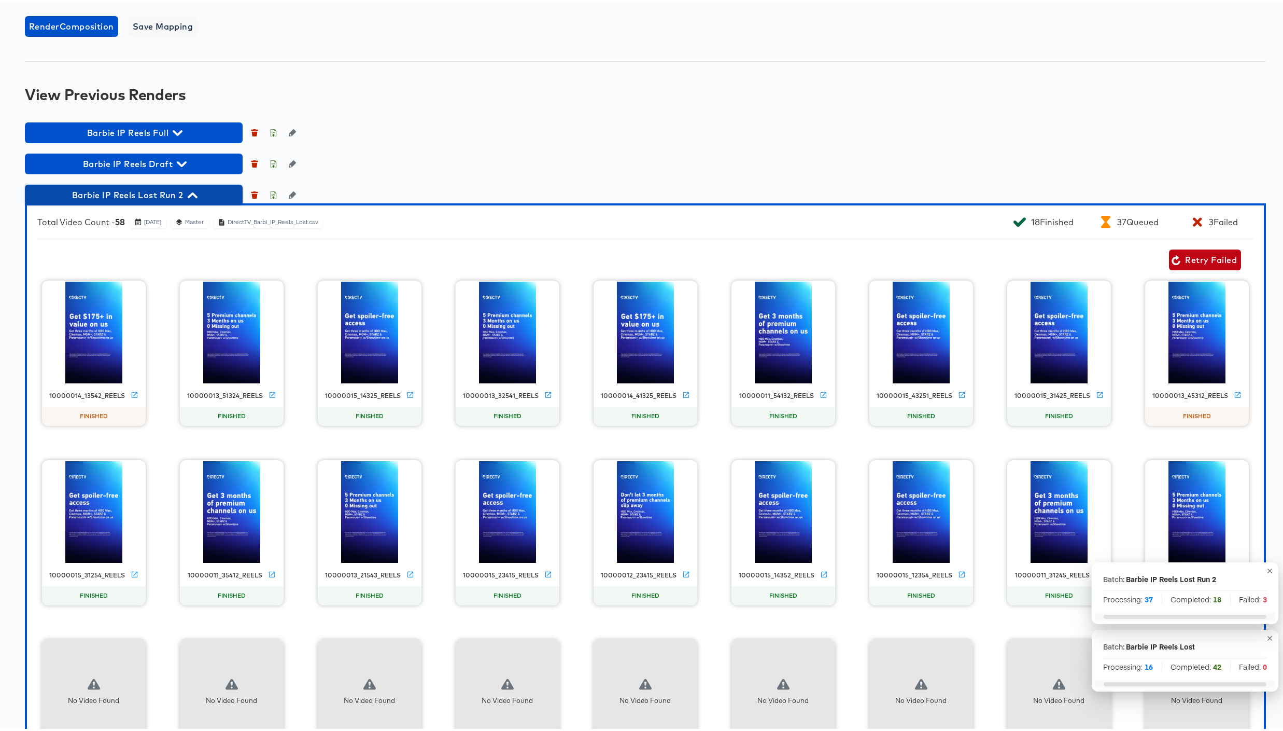
click at [195, 192] on icon "button" at bounding box center [193, 193] width 10 height 10
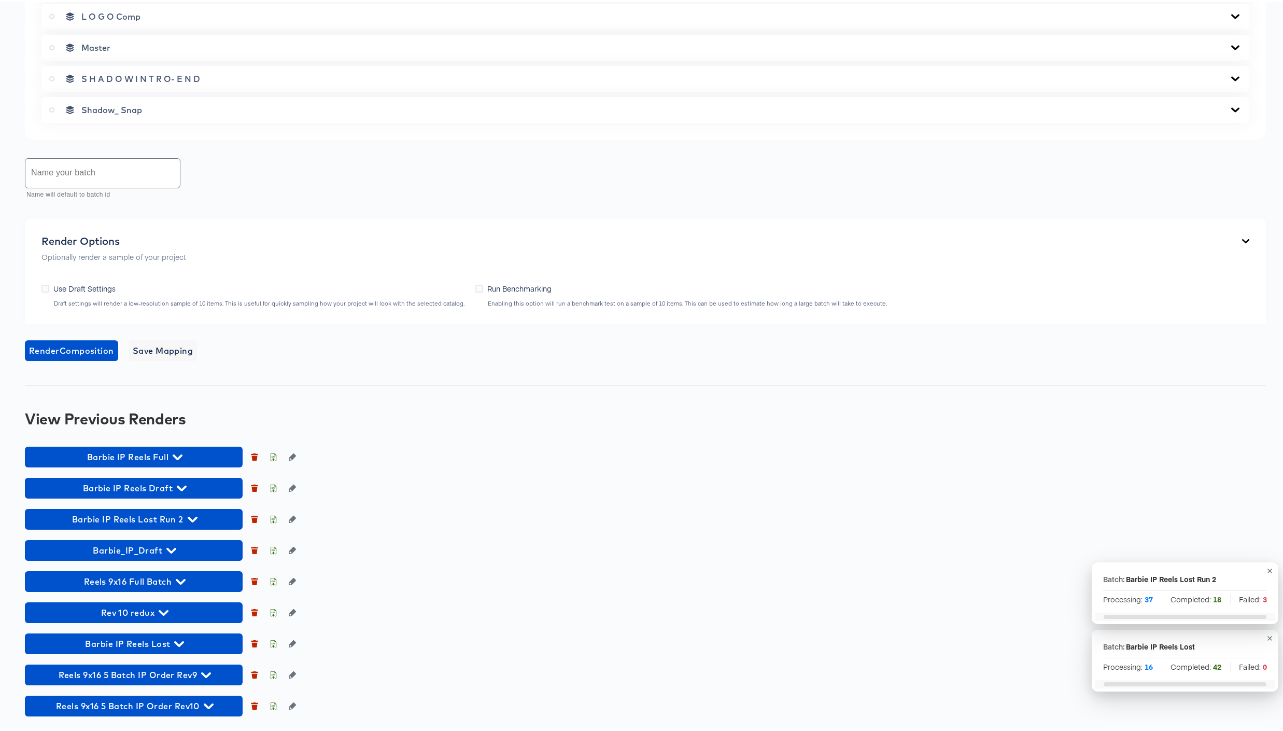
scroll to position [672, 0]
click at [194, 516] on icon "button" at bounding box center [193, 517] width 10 height 6
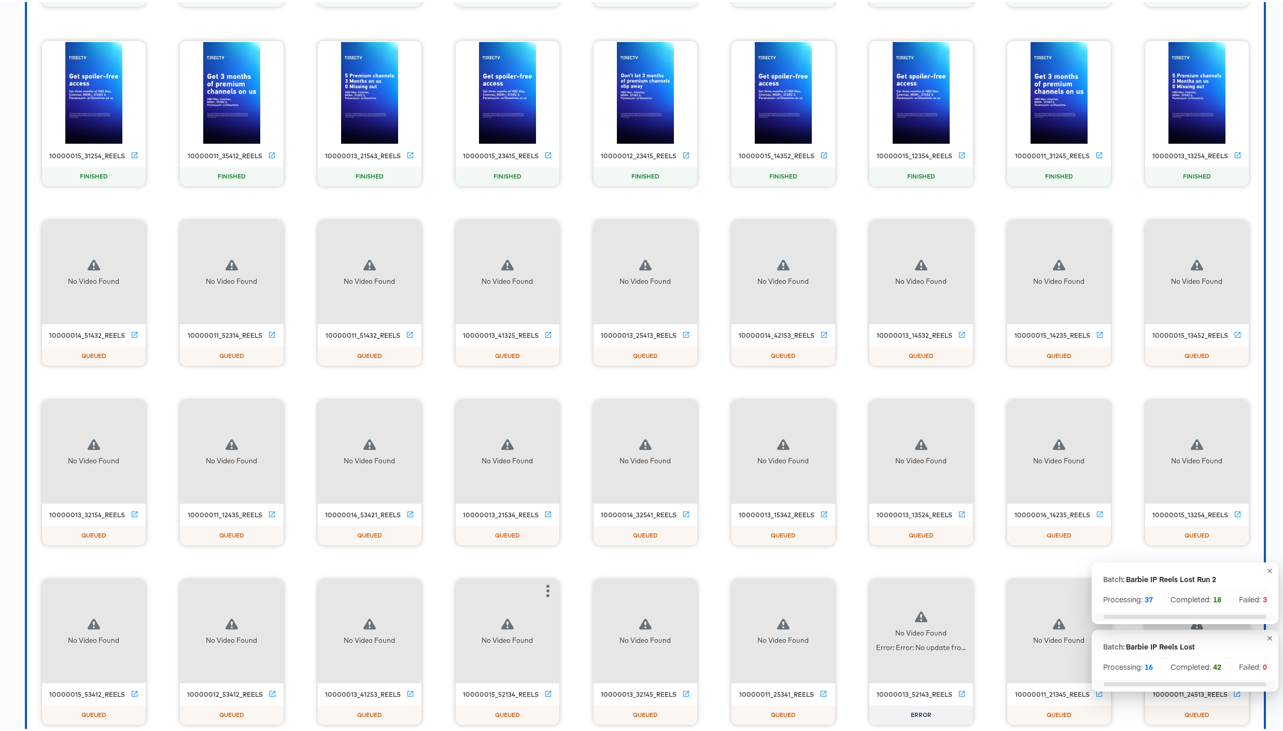
scroll to position [1981, 0]
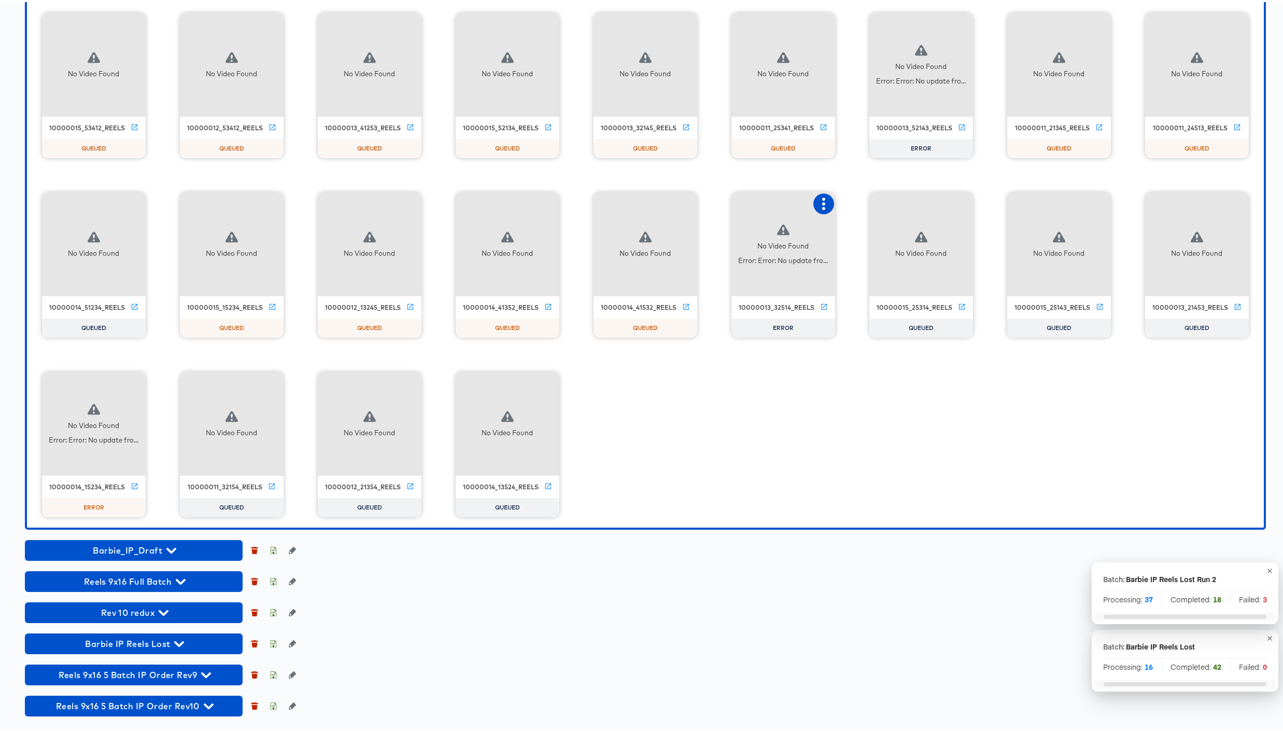
click at [822, 207] on icon "button" at bounding box center [824, 201] width 12 height 12
click at [861, 203] on div "Retry" at bounding box center [862, 201] width 20 height 8
click at [133, 385] on icon "button" at bounding box center [134, 381] width 3 height 12
click at [182, 385] on div "Retry" at bounding box center [186, 380] width 78 height 21
click at [960, 22] on icon "button" at bounding box center [961, 22] width 3 height 12
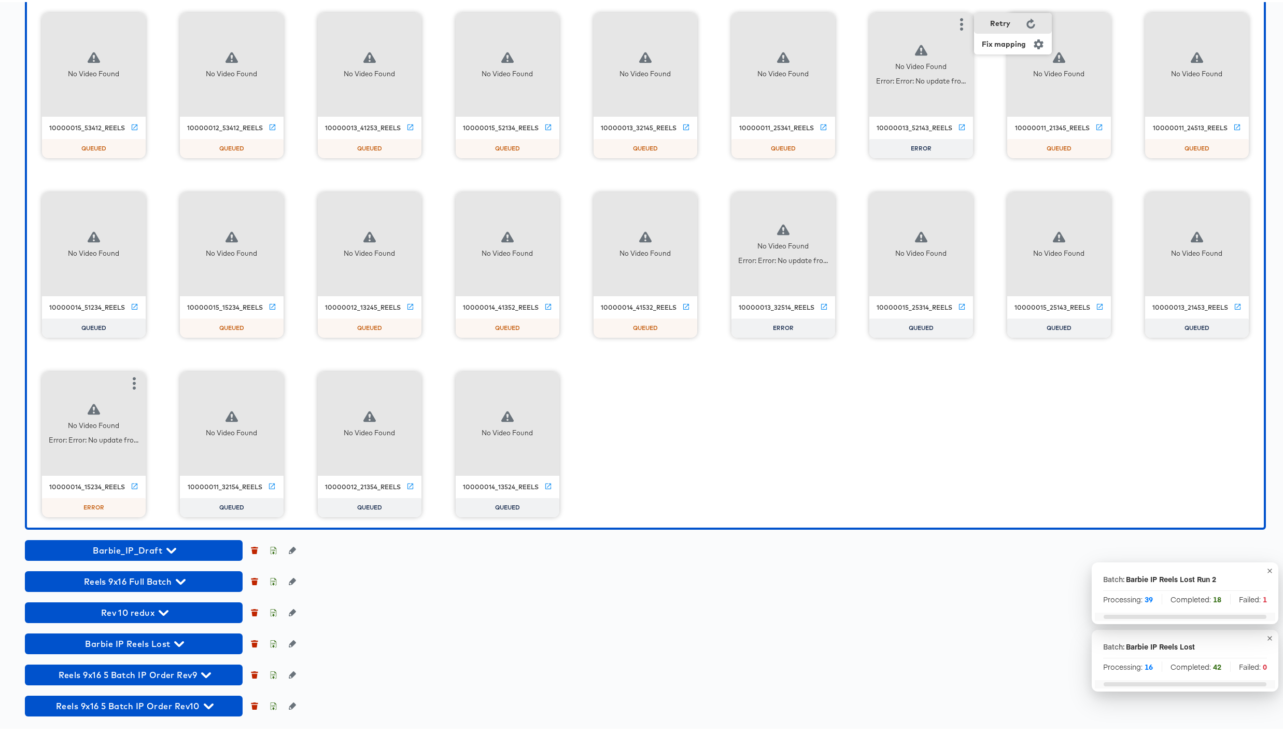
click at [1002, 25] on div "Retry" at bounding box center [1000, 21] width 20 height 8
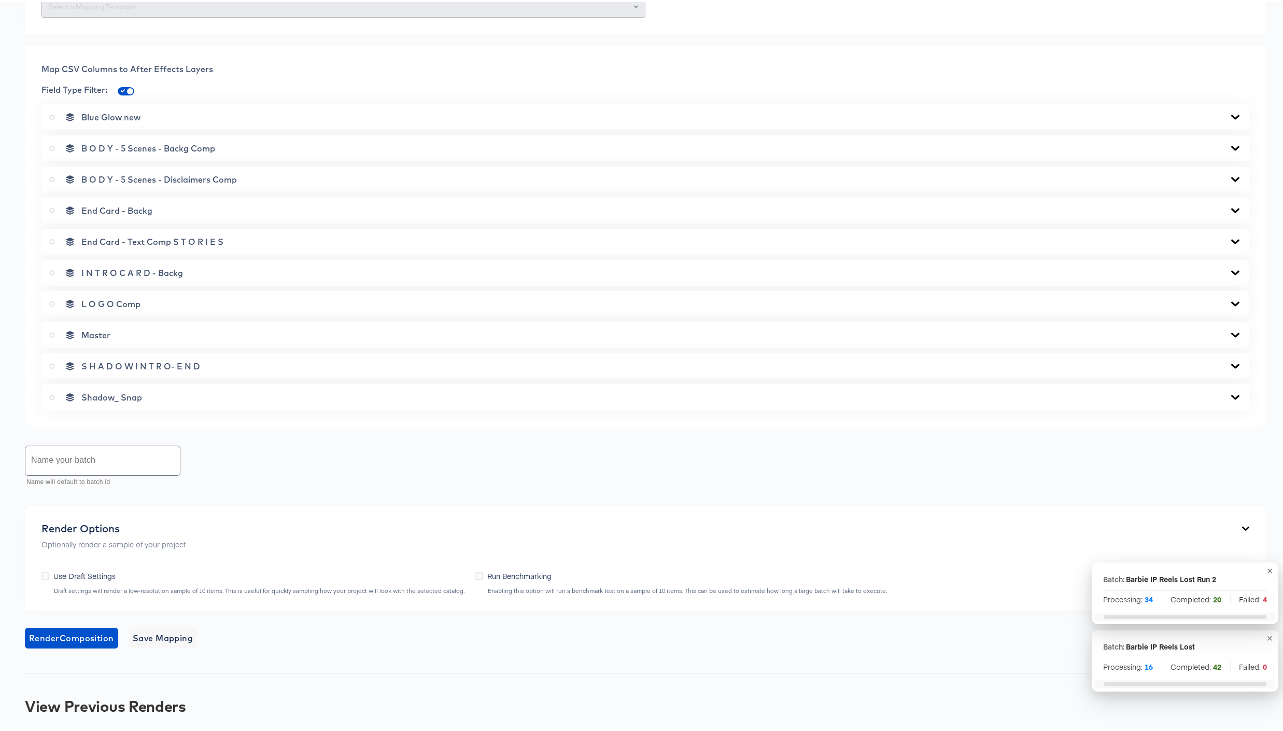
scroll to position [0, 0]
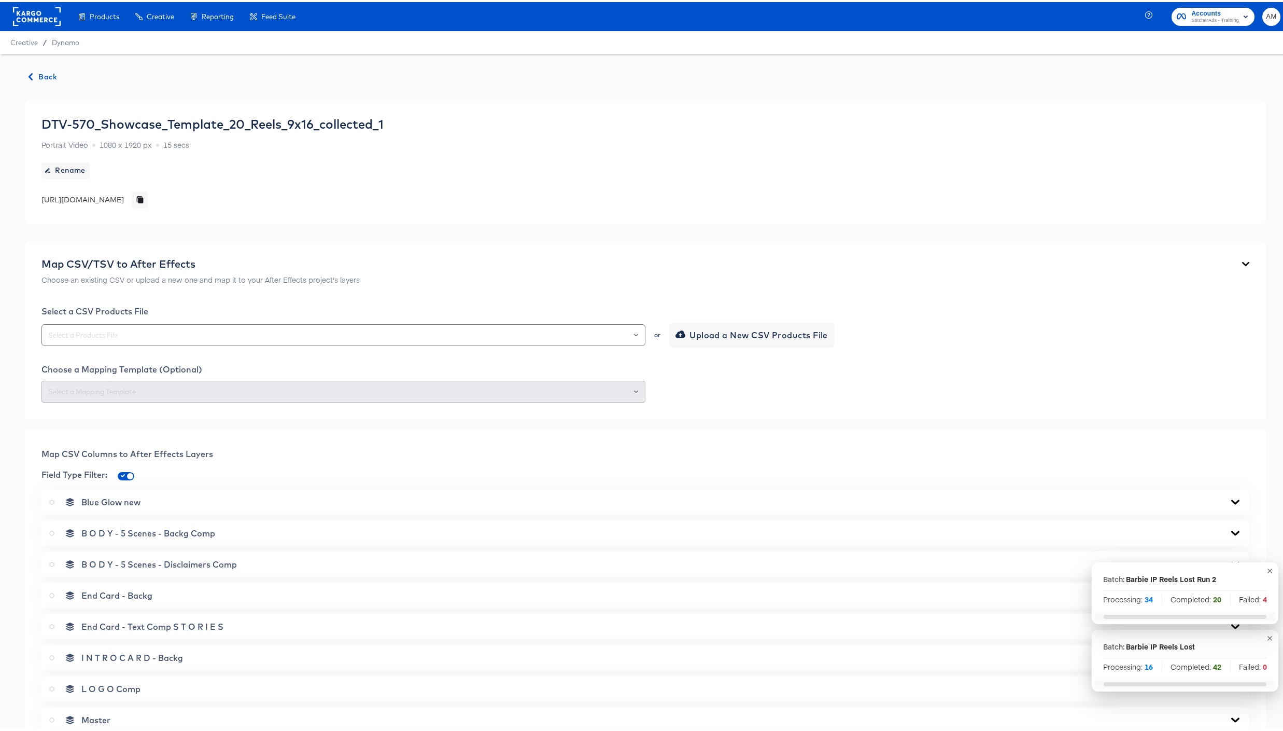
click at [50, 72] on span "Back" at bounding box center [43, 74] width 28 height 13
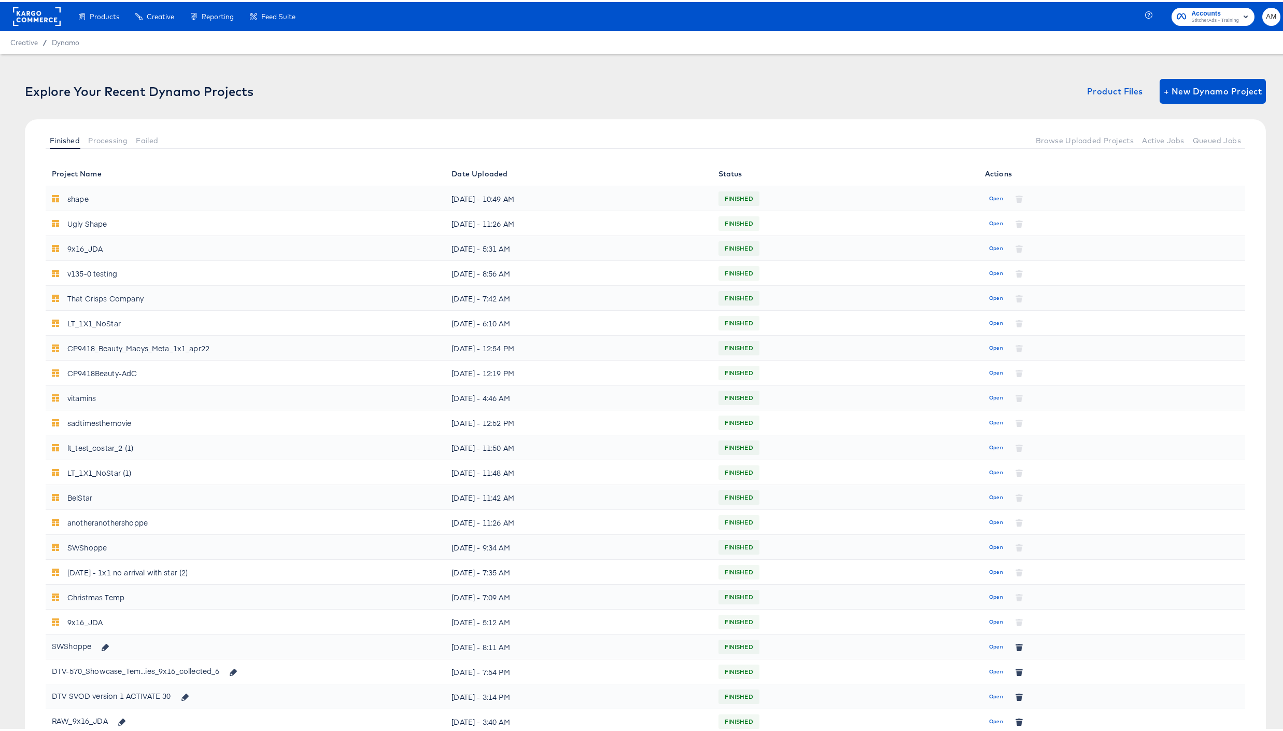
click at [45, 18] on rect at bounding box center [37, 14] width 48 height 19
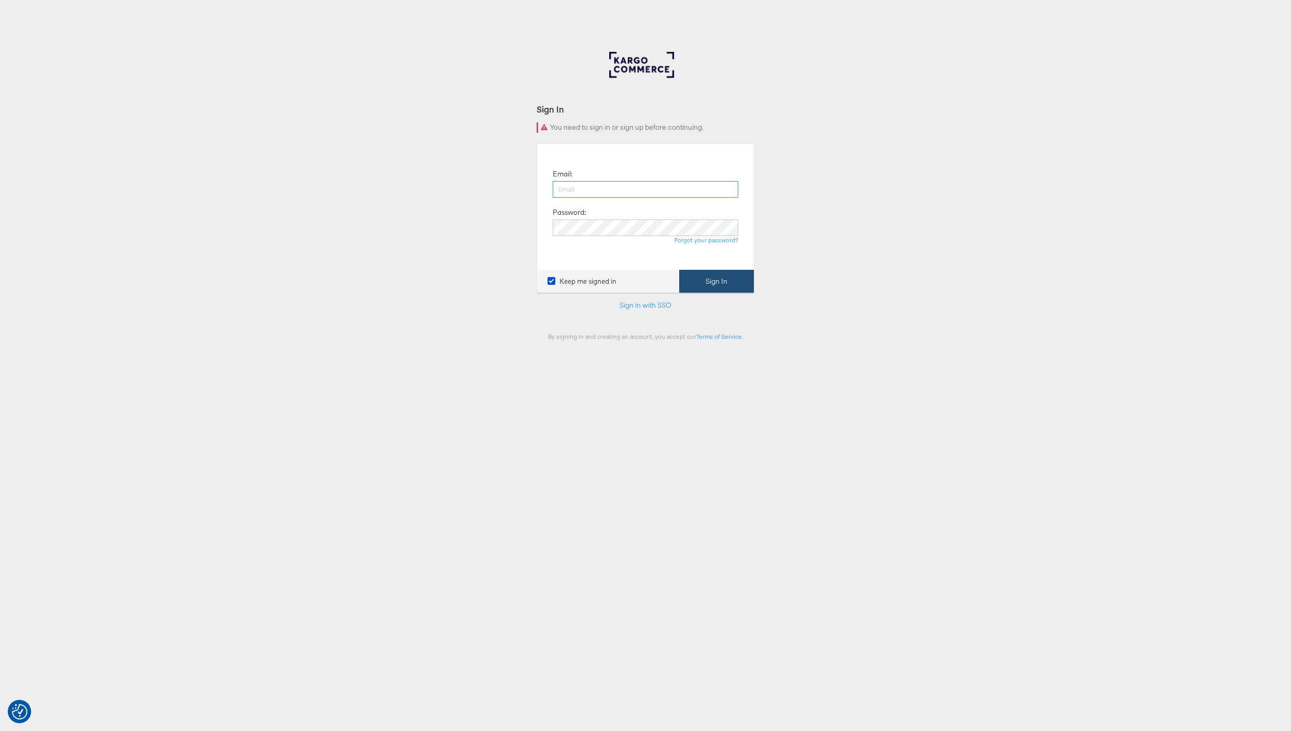
type input "adam.mcgilvray@kargo.com"
click at [692, 282] on button "Sign In" at bounding box center [716, 281] width 75 height 23
